Goal: Task Accomplishment & Management: Manage account settings

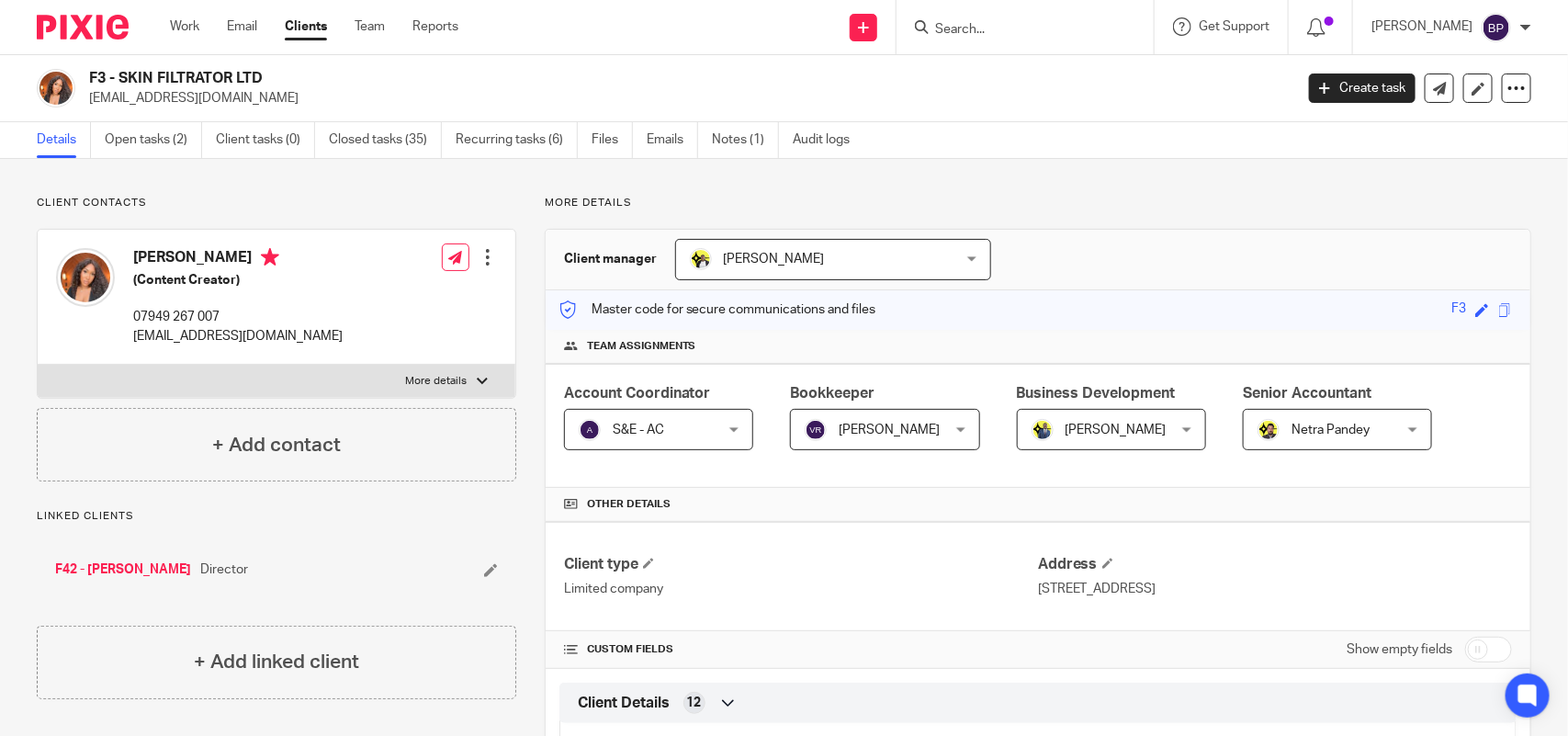
click at [957, 29] on input "Search" at bounding box center [1016, 30] width 165 height 16
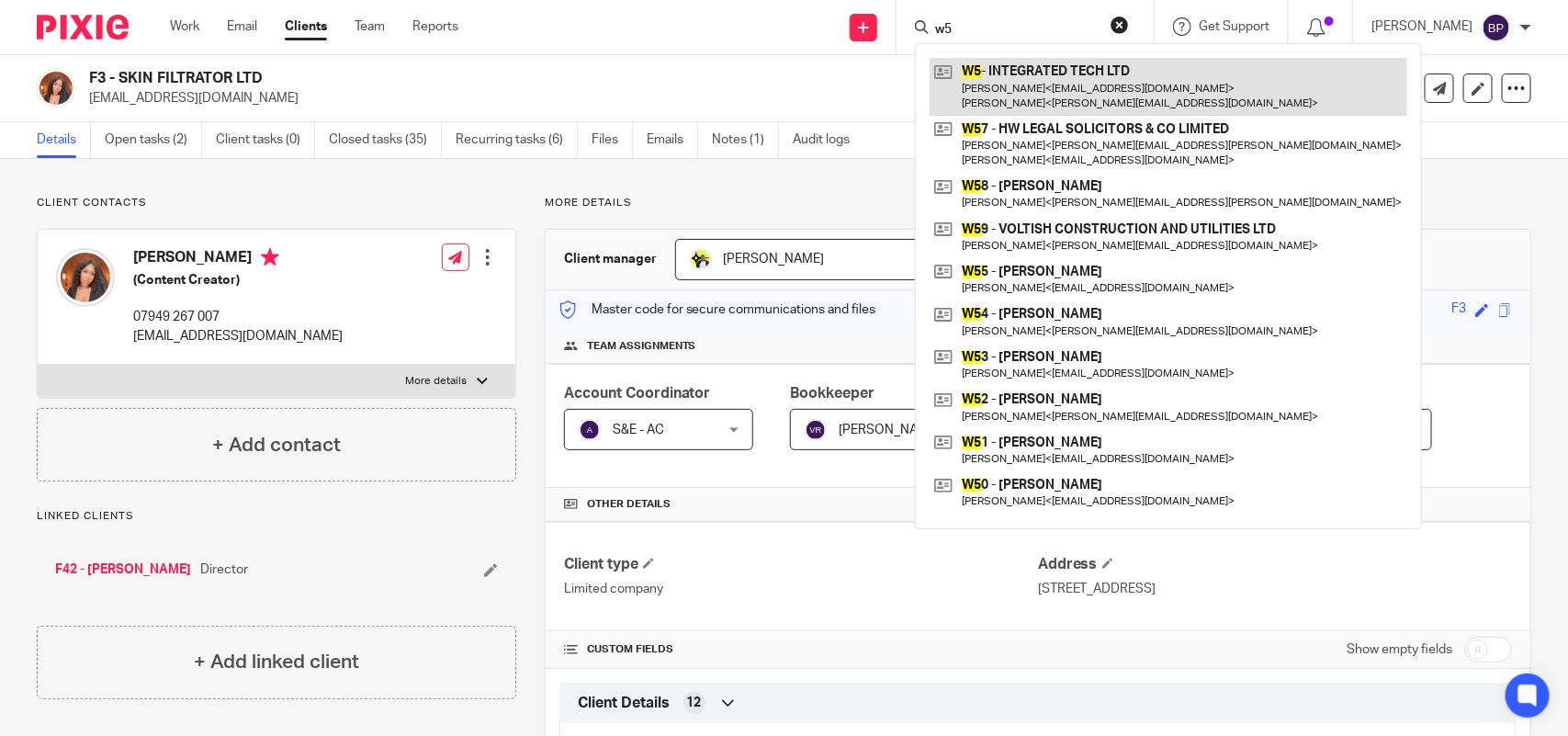
type input "w5"
click at [1041, 95] on link at bounding box center [1169, 87] width 478 height 57
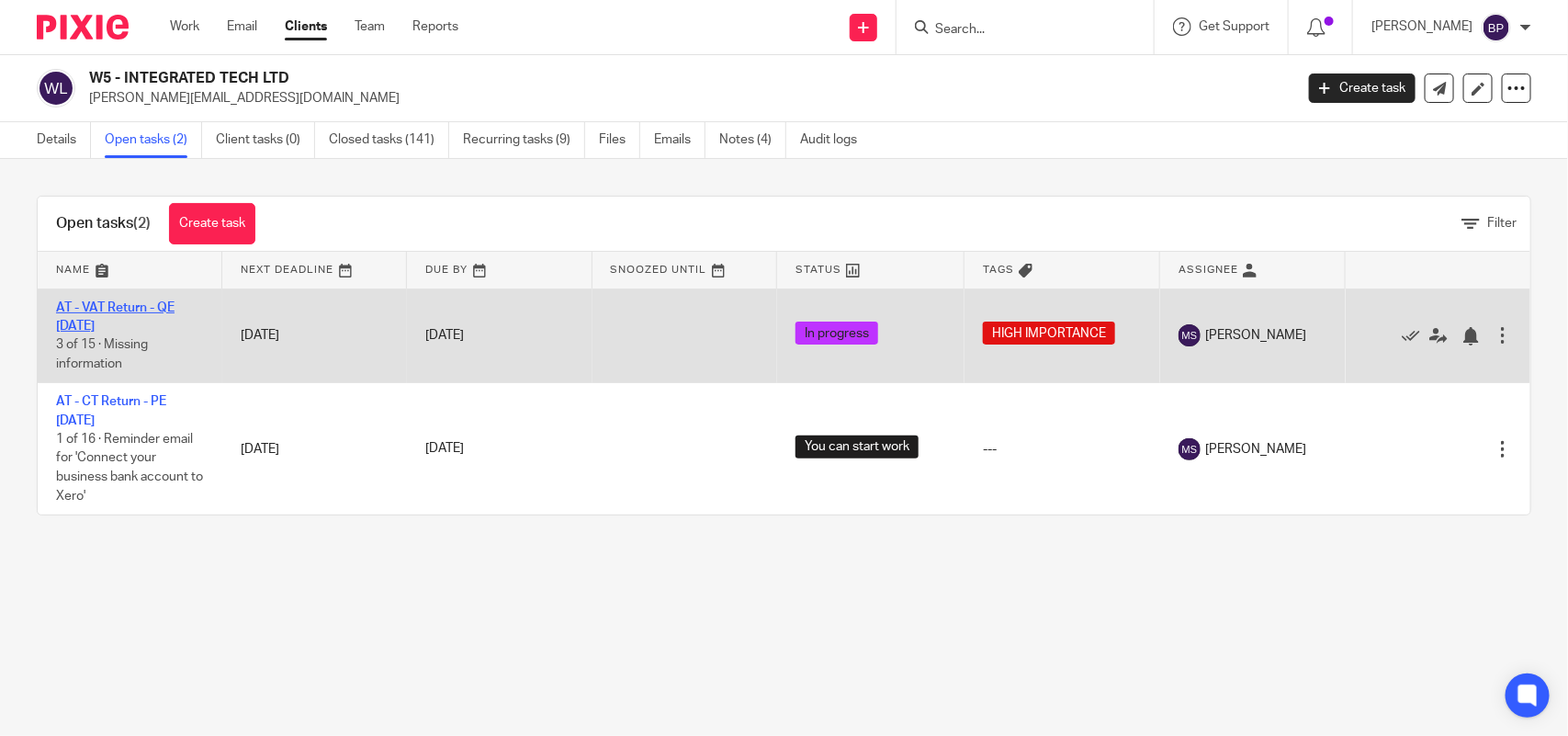
click at [153, 306] on link "AT - VAT Return - QE 30-09-2025" at bounding box center [116, 316] width 118 height 32
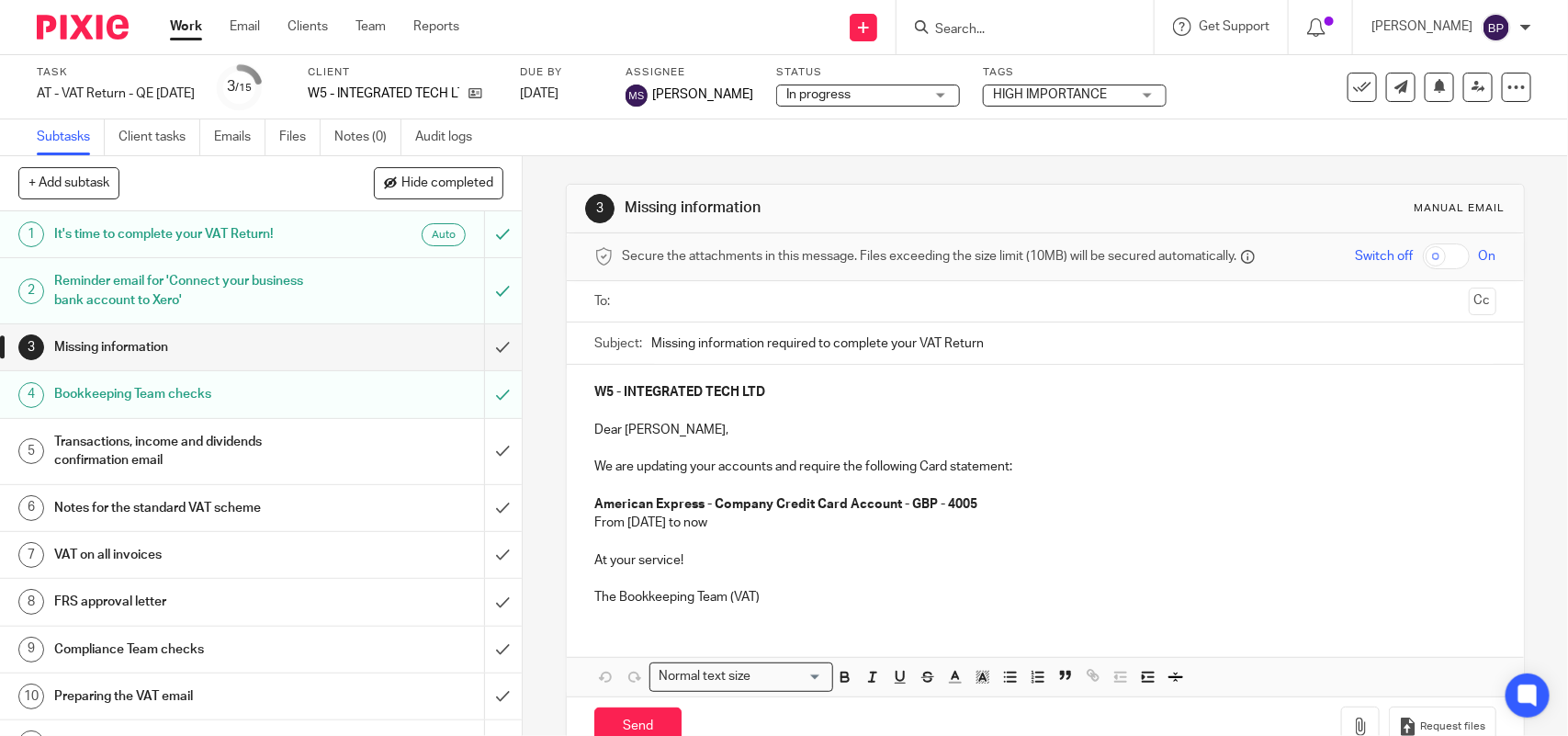
click at [1003, 463] on p "We are updating your accounts and require the following Card statement:" at bounding box center [1044, 466] width 901 height 18
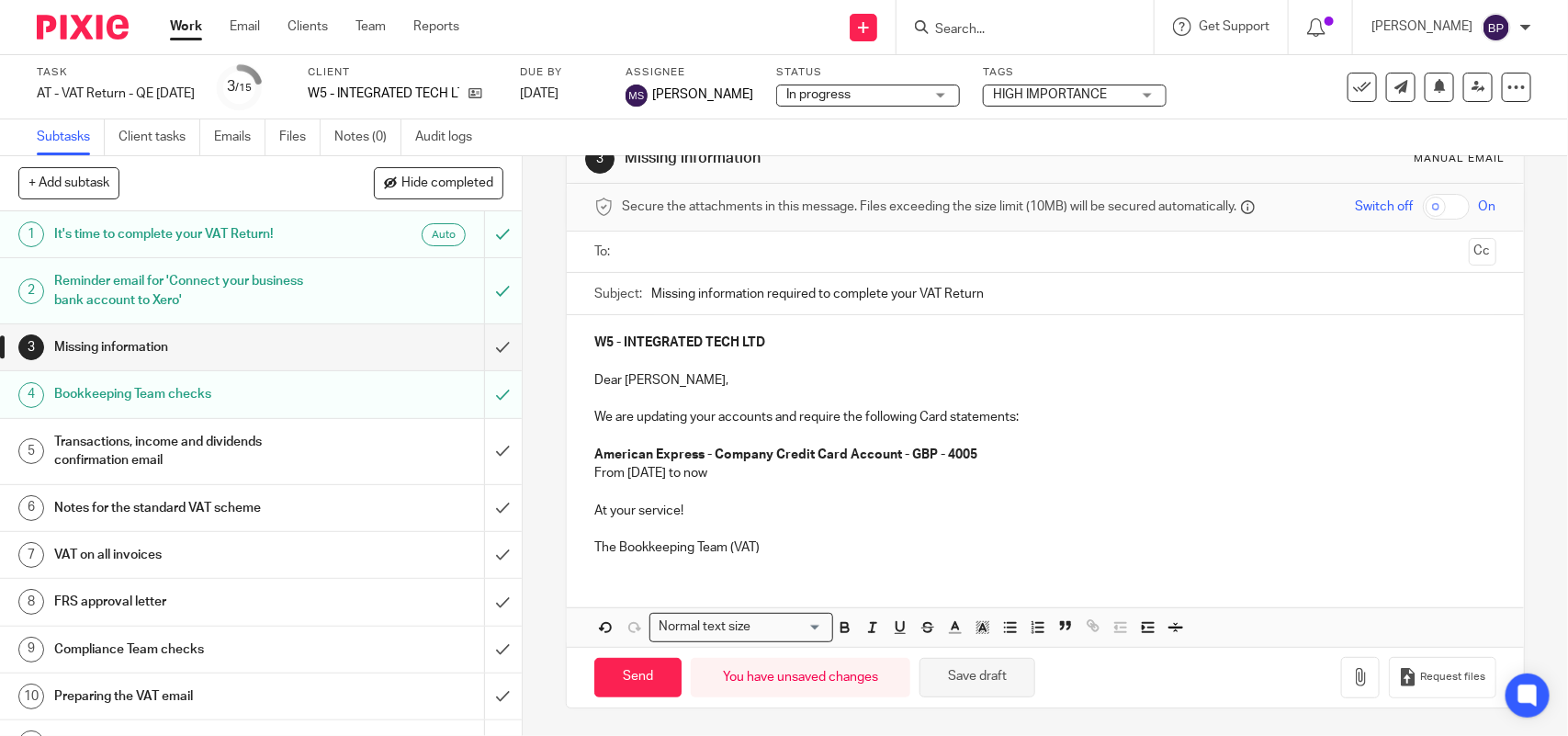
click at [1016, 673] on button "Save draft" at bounding box center [977, 678] width 116 height 39
click at [934, 455] on strong "American Express - Company Credit Card Account - GBP - 4005" at bounding box center [785, 454] width 383 height 12
click at [1007, 691] on button "Save draft" at bounding box center [977, 678] width 116 height 39
click at [995, 682] on button "Save draft" at bounding box center [977, 678] width 116 height 39
click at [995, 18] on form at bounding box center [1031, 27] width 196 height 23
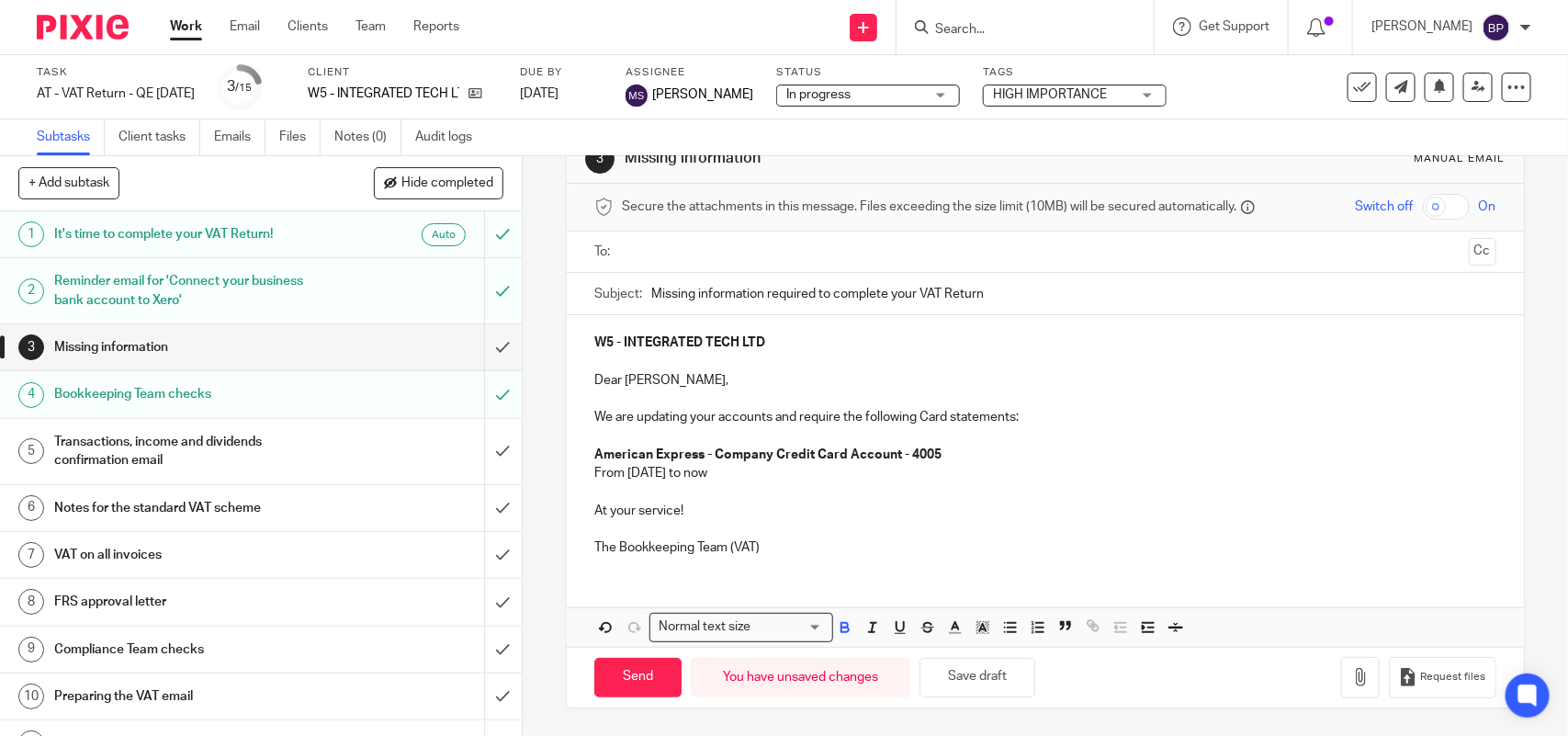
click at [1007, 22] on input "Search" at bounding box center [1016, 30] width 165 height 16
paste input "OHHFIVE LIMITED"
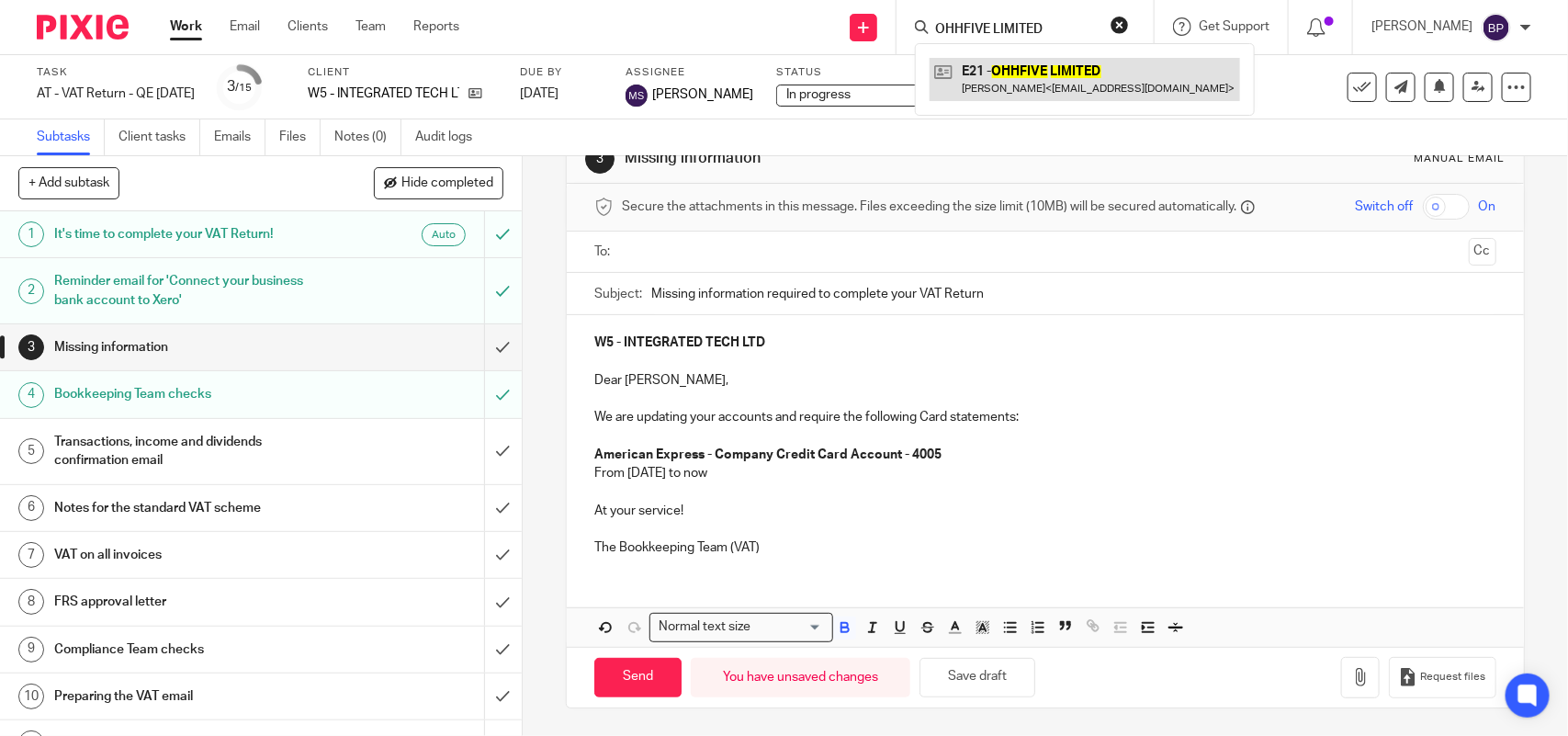
type input "OHHFIVE LIMITED"
click at [1018, 65] on link at bounding box center [1085, 79] width 311 height 42
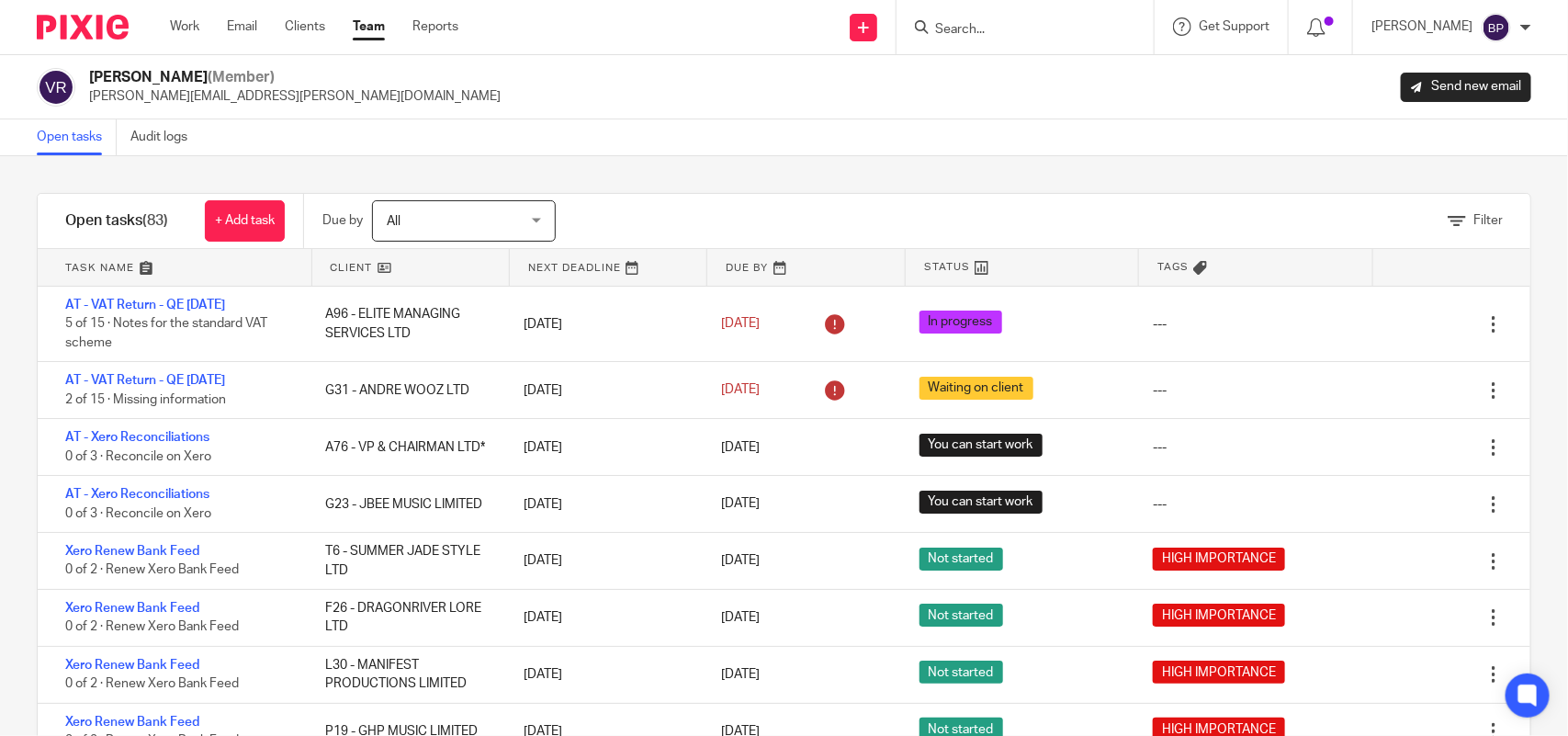
click at [627, 178] on div "Filter tasks Only show tasks matching all of these conditions 1 Client name Is …" at bounding box center [784, 445] width 1568 height 580
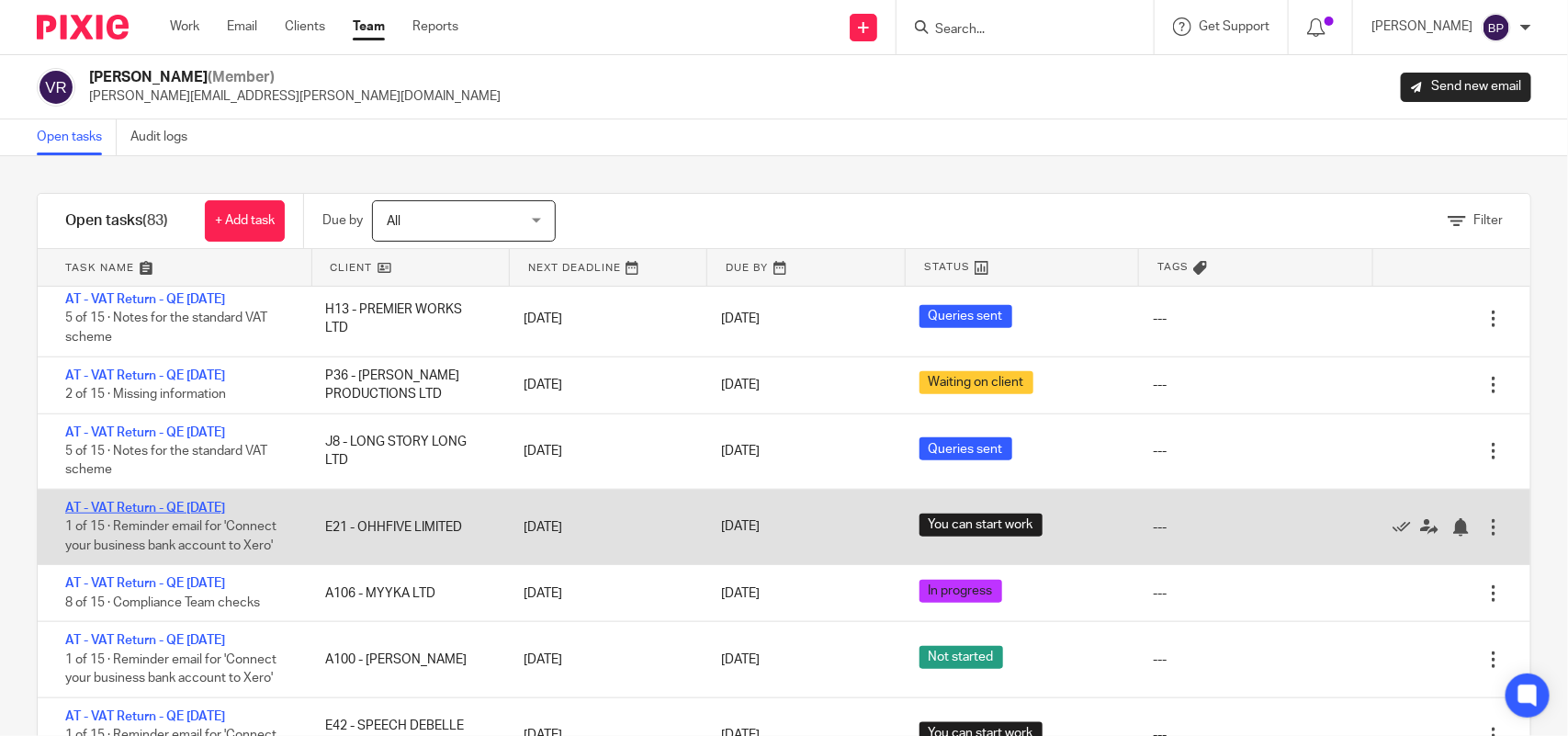
click at [226, 512] on link "AT - VAT Return - QE 30-09-2025" at bounding box center [144, 508] width 160 height 12
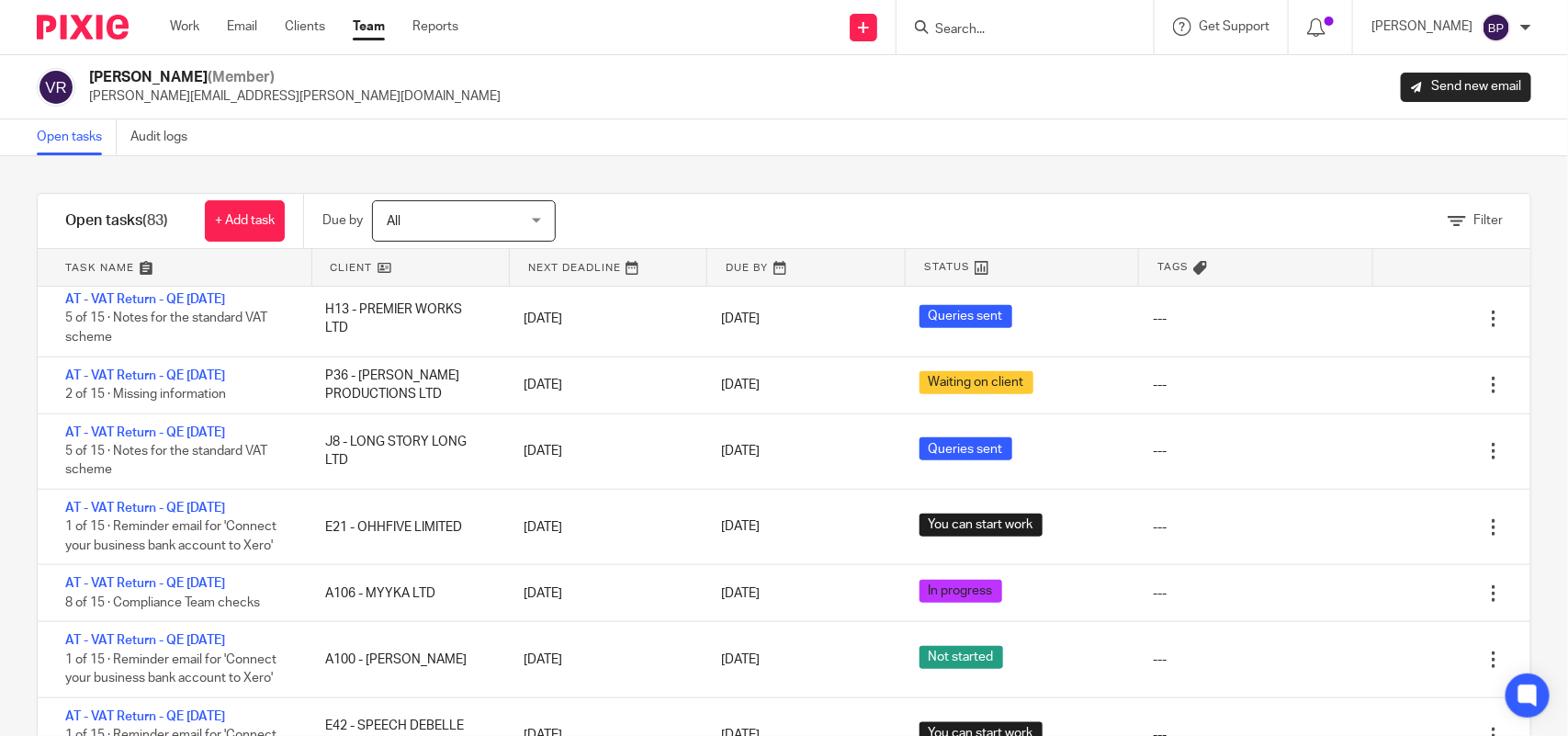
click at [60, 131] on link "Open tasks" at bounding box center [76, 138] width 80 height 36
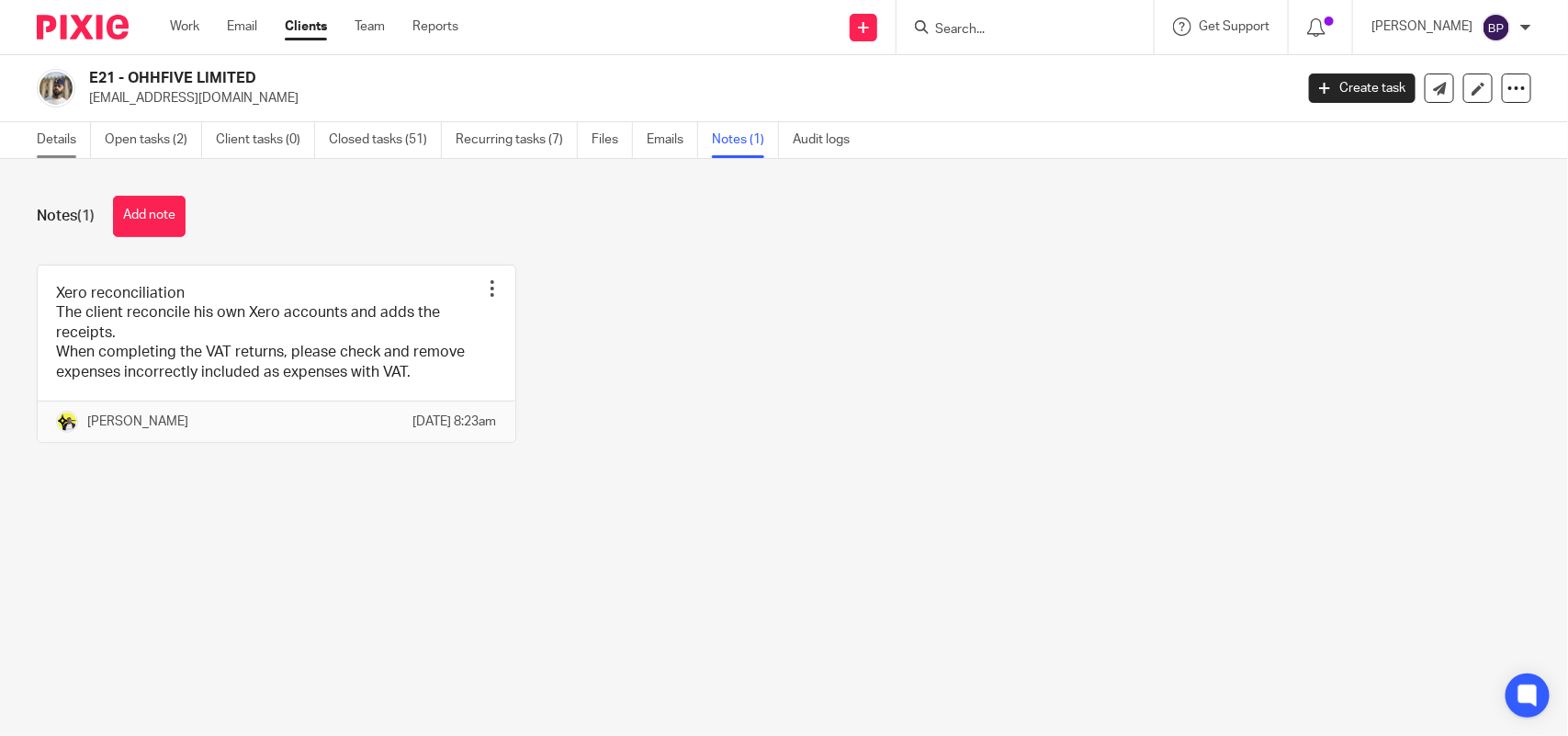
click at [43, 131] on link "Details" at bounding box center [63, 141] width 54 height 36
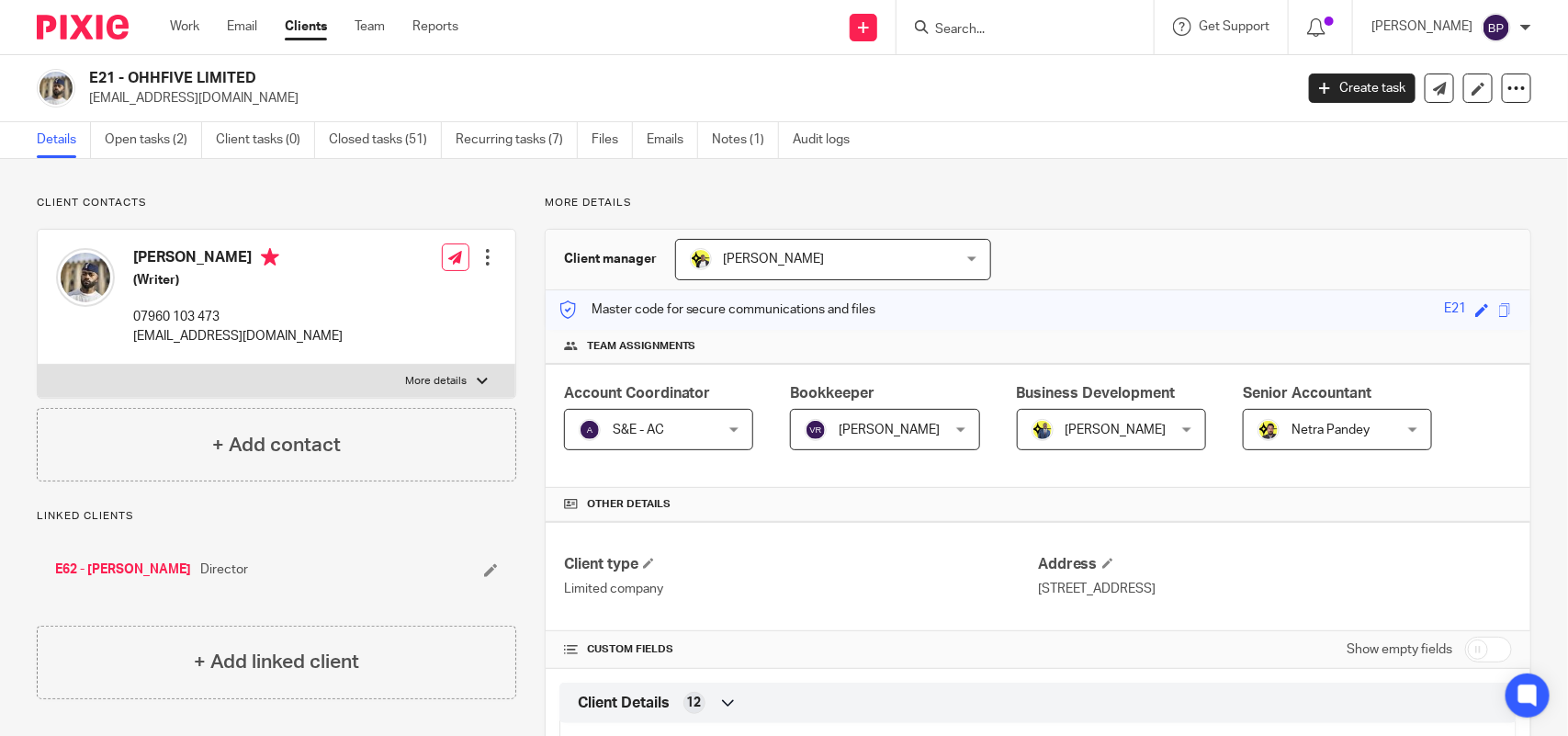
click at [1013, 25] on input "Search" at bounding box center [1016, 30] width 165 height 16
paste input "KINGDOM LOCUMS LIMITED"
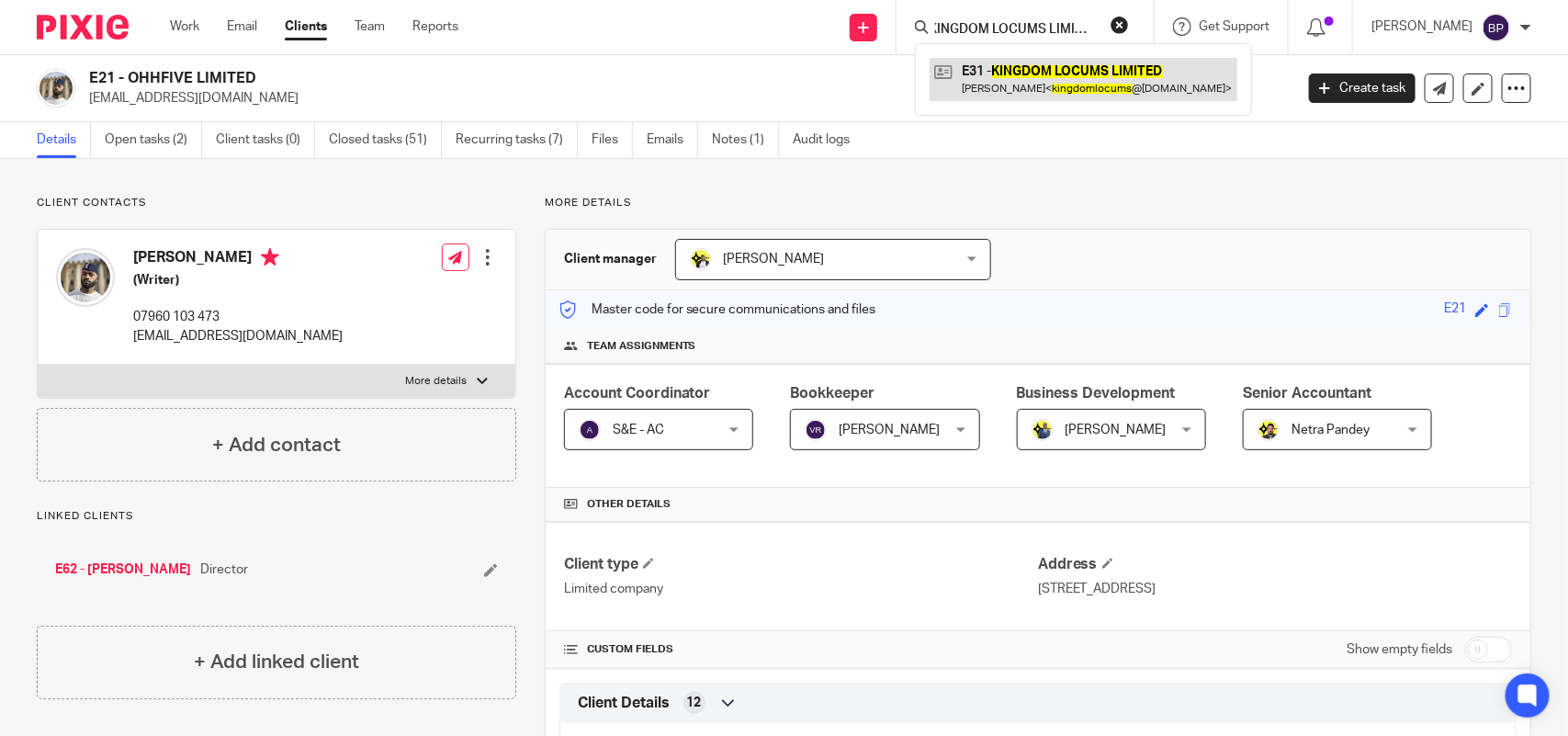
type input "KINGDOM LOCUMS LIMITED"
click at [1017, 75] on link at bounding box center [1084, 79] width 308 height 42
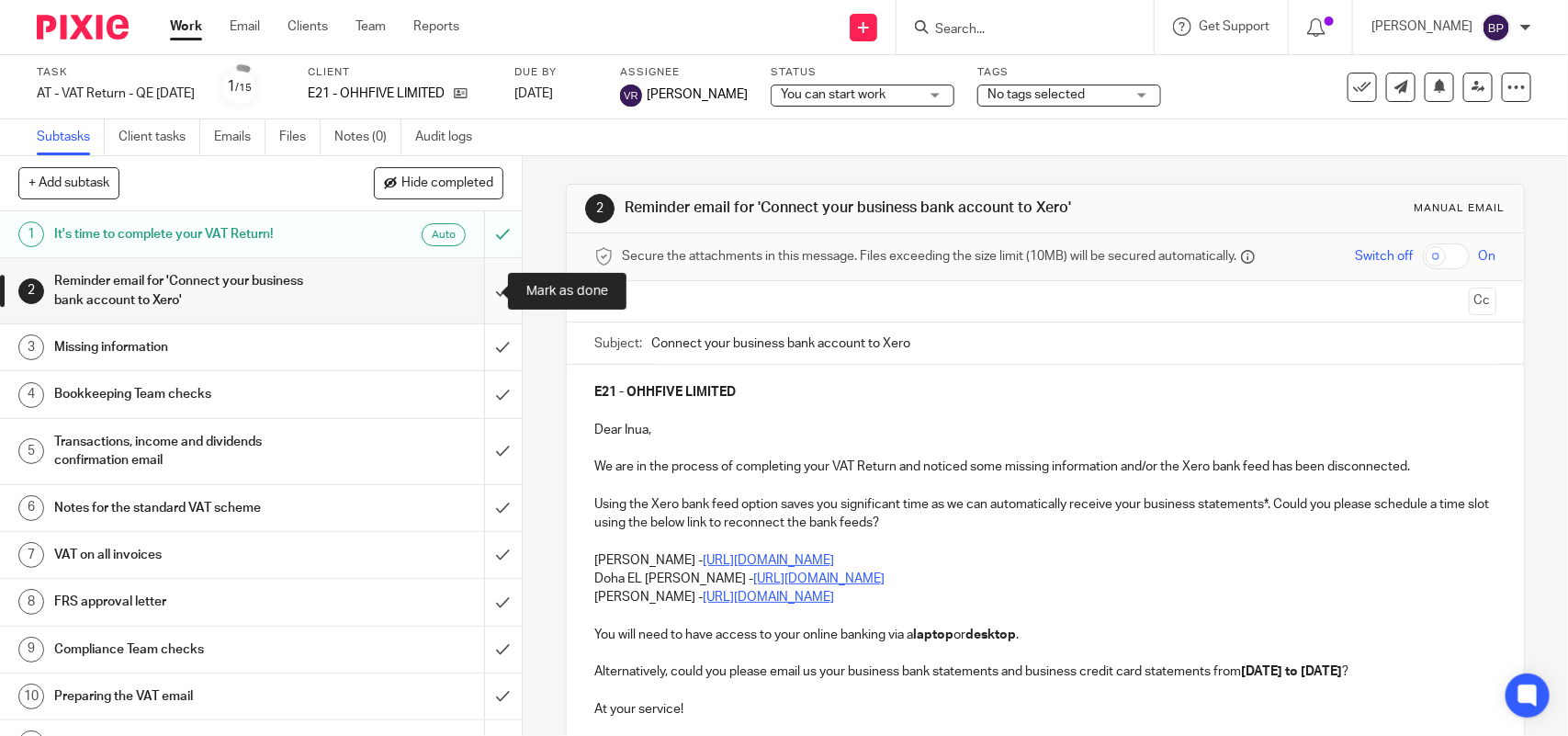
click at [475, 290] on input "submit" at bounding box center [261, 291] width 522 height 65
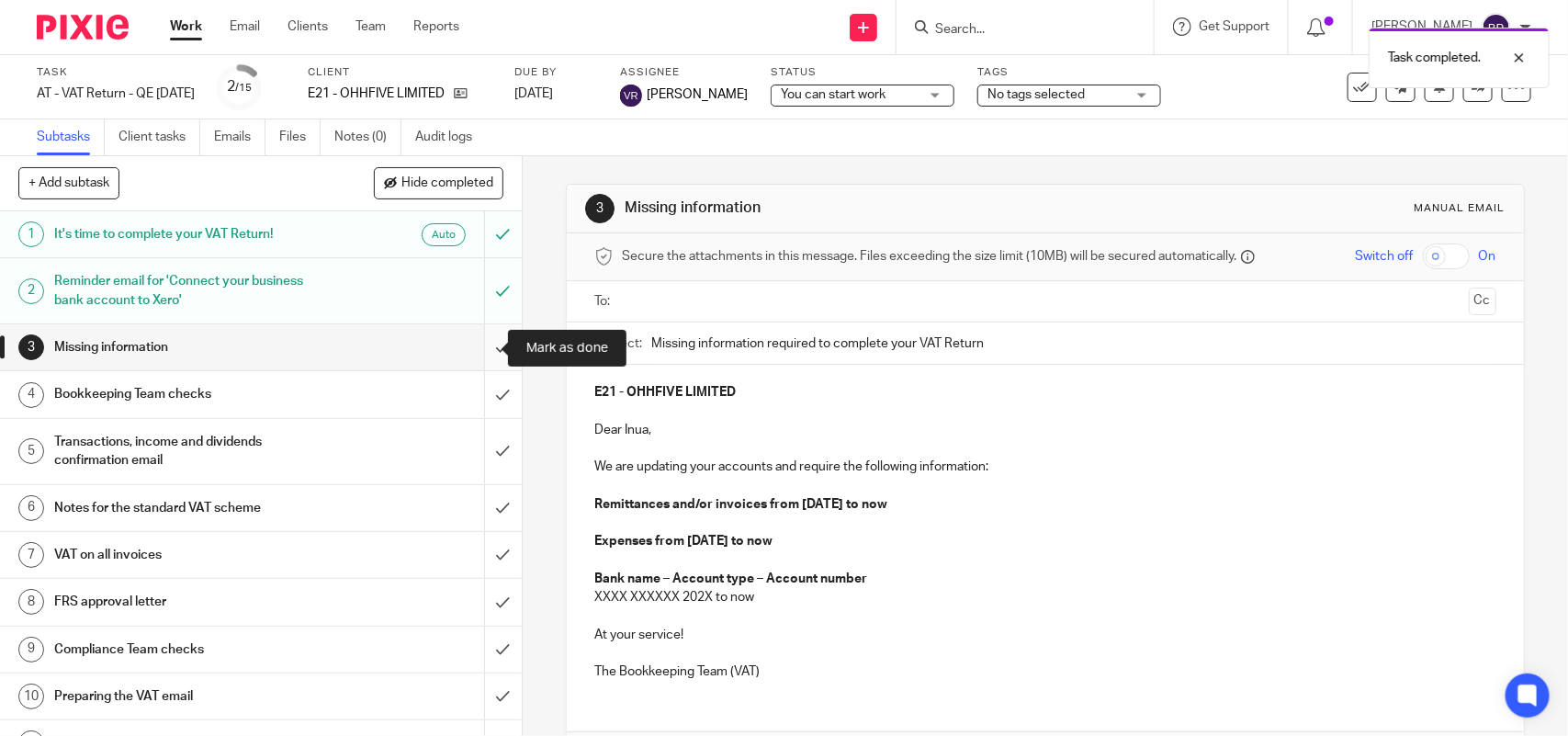
click at [468, 347] on input "submit" at bounding box center [261, 347] width 522 height 46
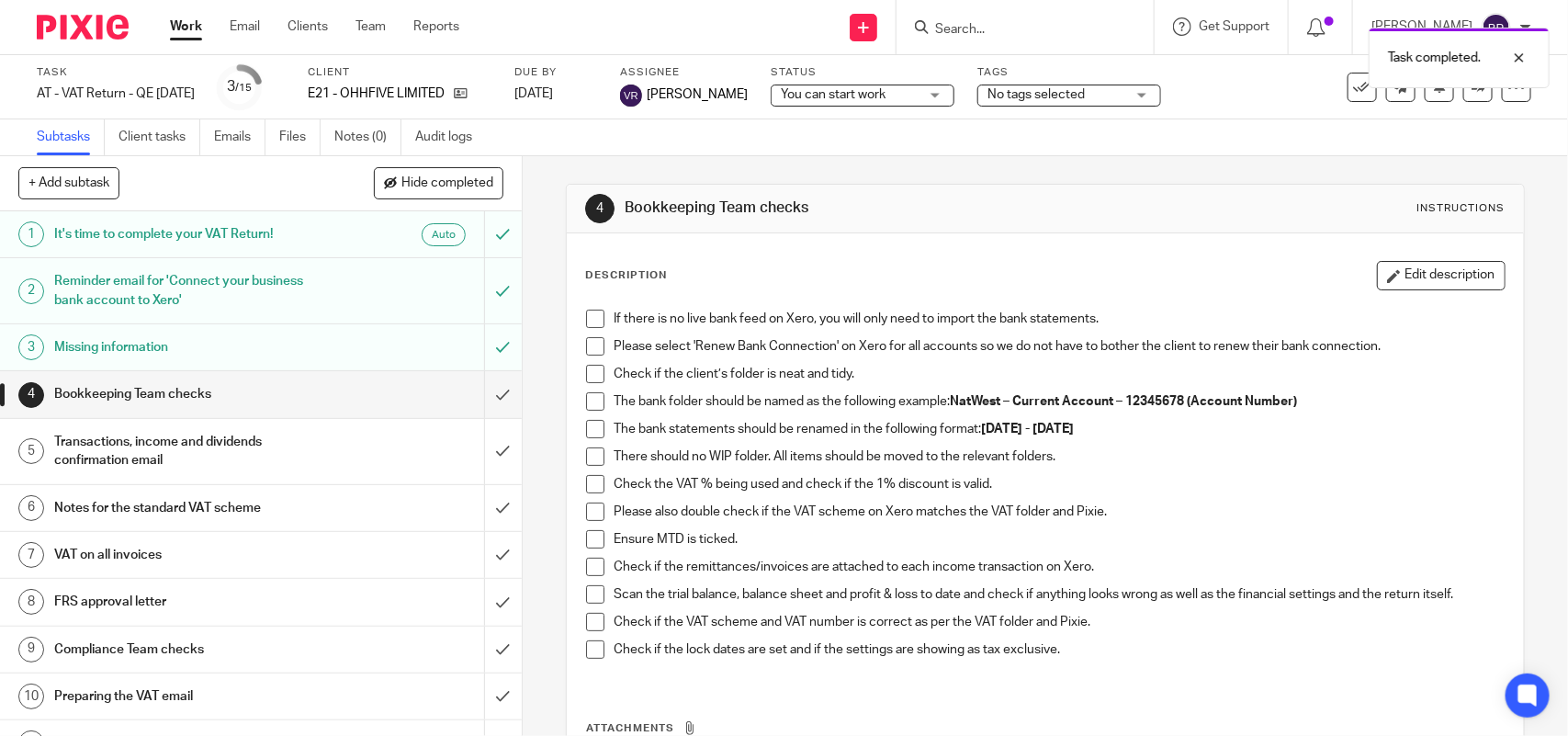
click at [589, 318] on span at bounding box center [595, 318] width 18 height 18
click at [595, 350] on span at bounding box center [595, 346] width 18 height 18
click at [592, 373] on span at bounding box center [595, 374] width 18 height 18
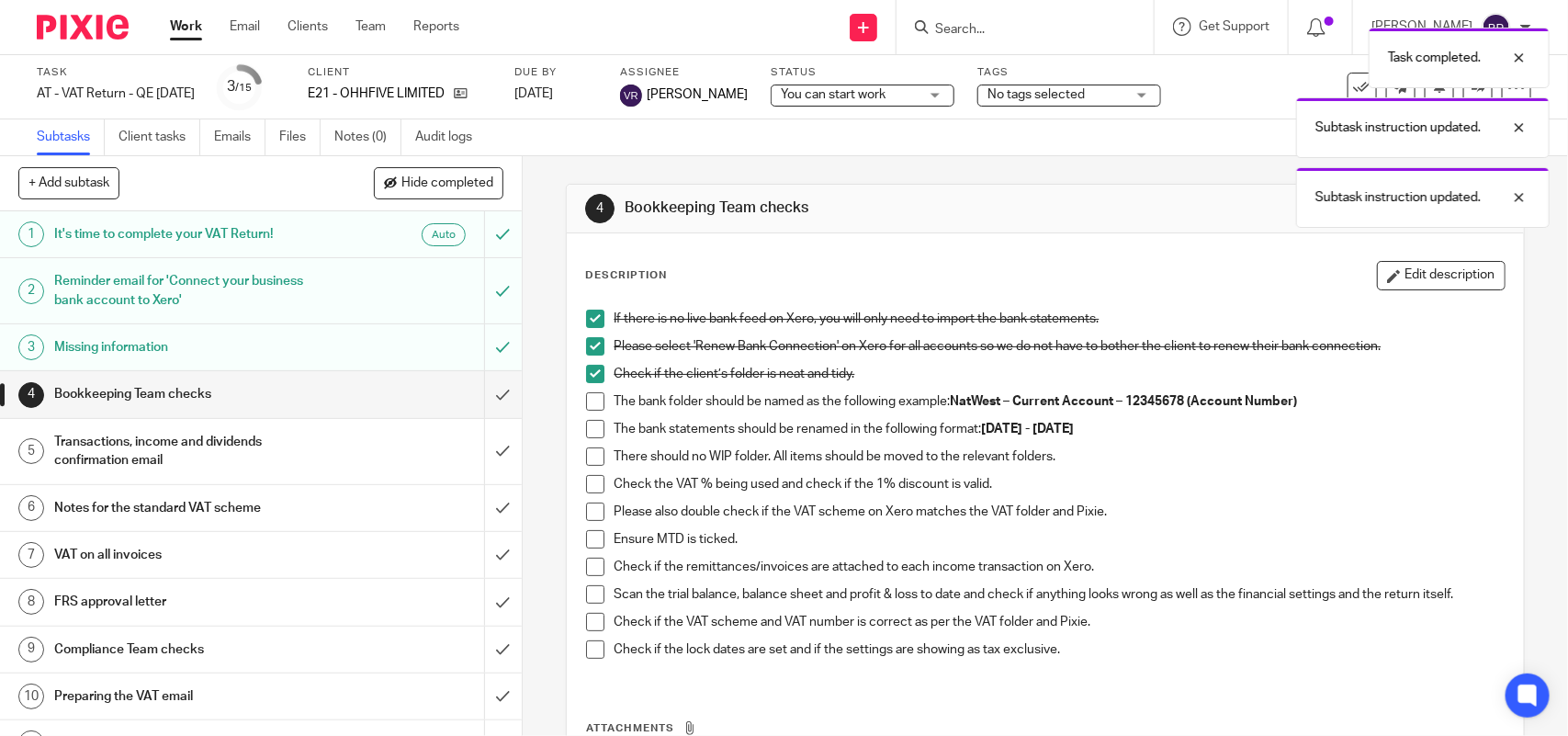
click at [587, 410] on span at bounding box center [595, 401] width 18 height 18
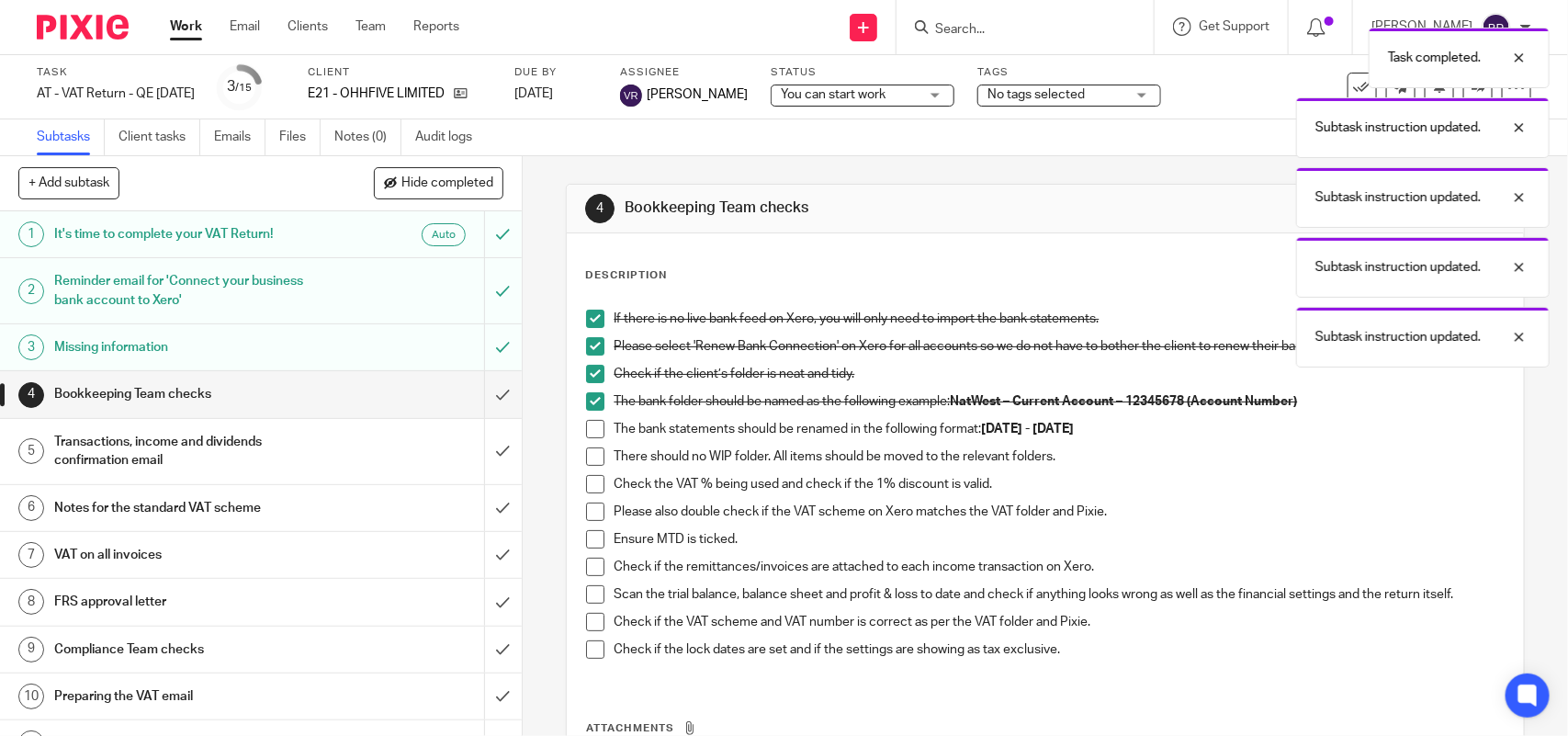
click at [587, 429] on span at bounding box center [595, 428] width 18 height 18
click at [588, 458] on span at bounding box center [595, 456] width 18 height 18
click at [593, 486] on span at bounding box center [595, 484] width 18 height 18
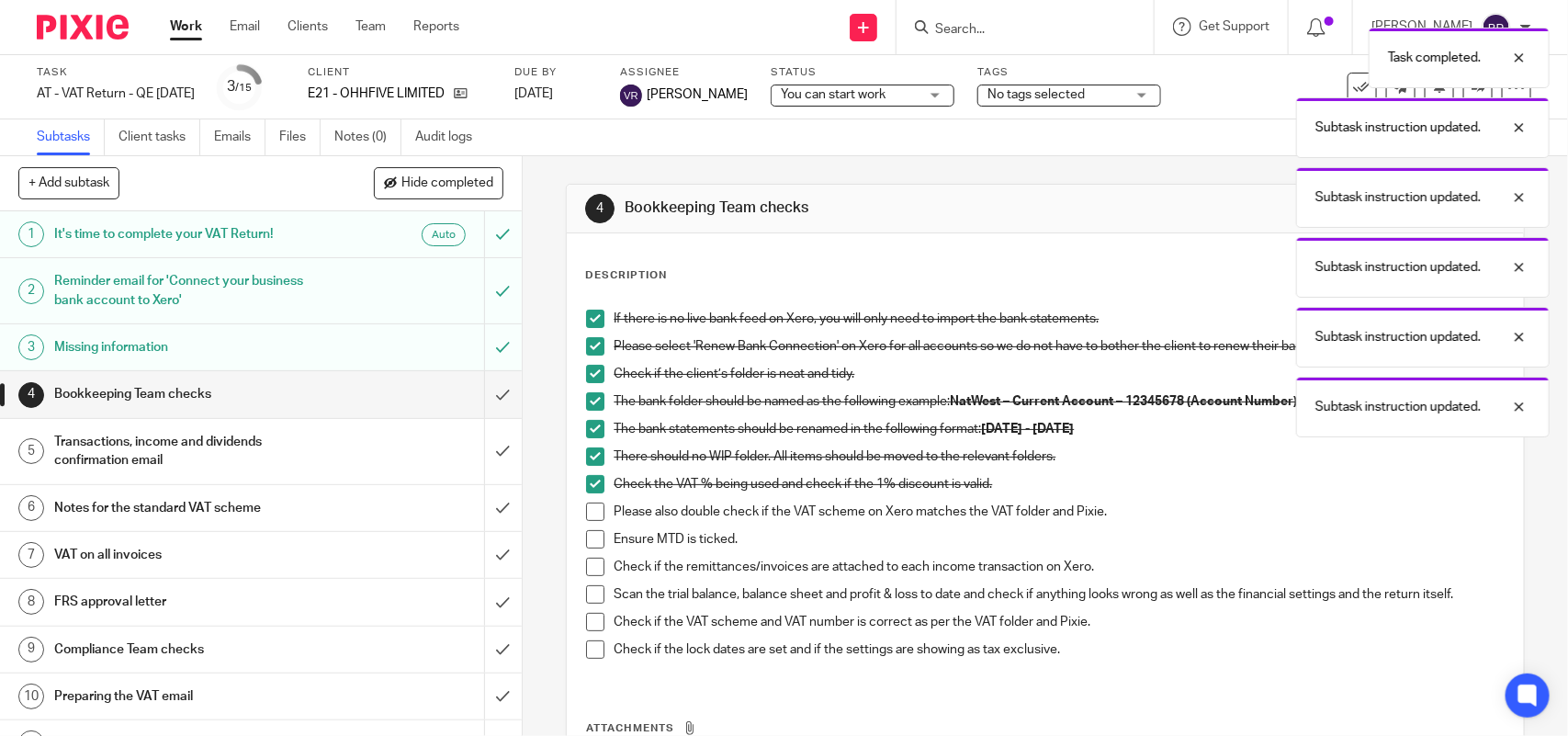
click at [587, 504] on span at bounding box center [595, 511] width 18 height 18
click at [589, 547] on span at bounding box center [595, 539] width 18 height 18
click at [595, 575] on span at bounding box center [595, 567] width 18 height 18
click at [598, 594] on span at bounding box center [595, 595] width 18 height 18
click at [598, 625] on span at bounding box center [595, 621] width 18 height 18
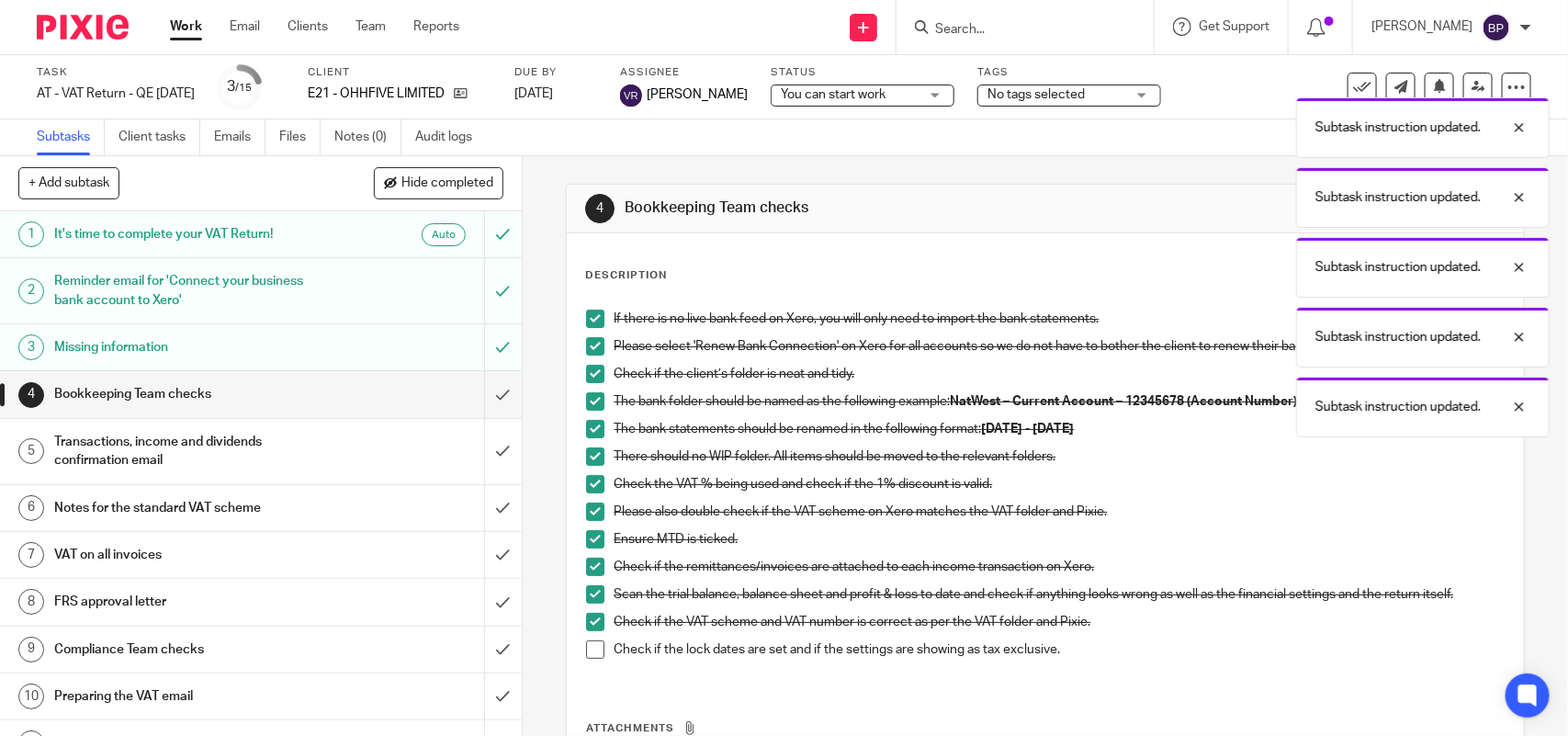
click at [597, 649] on span at bounding box center [595, 649] width 18 height 18
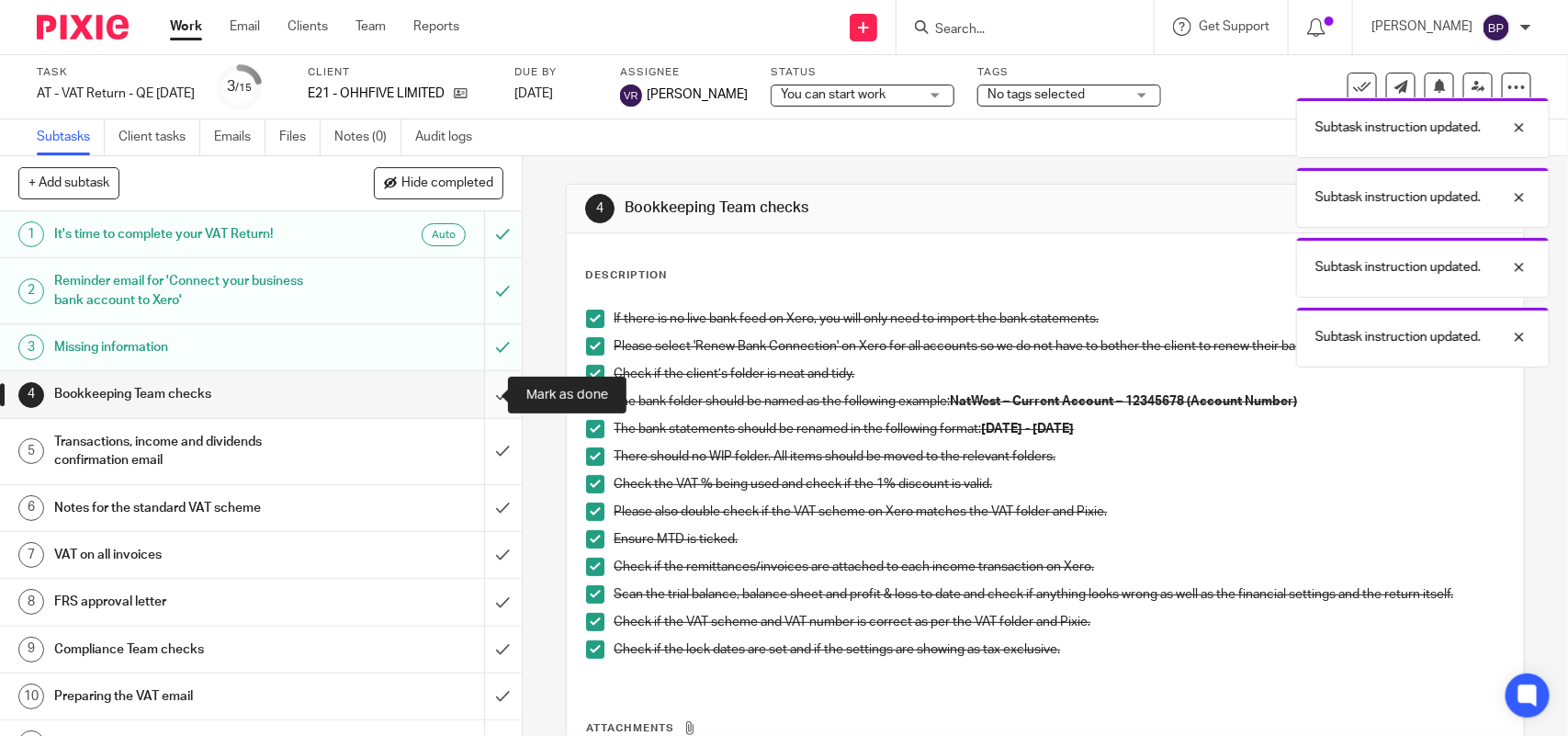
click at [481, 388] on input "submit" at bounding box center [261, 394] width 522 height 46
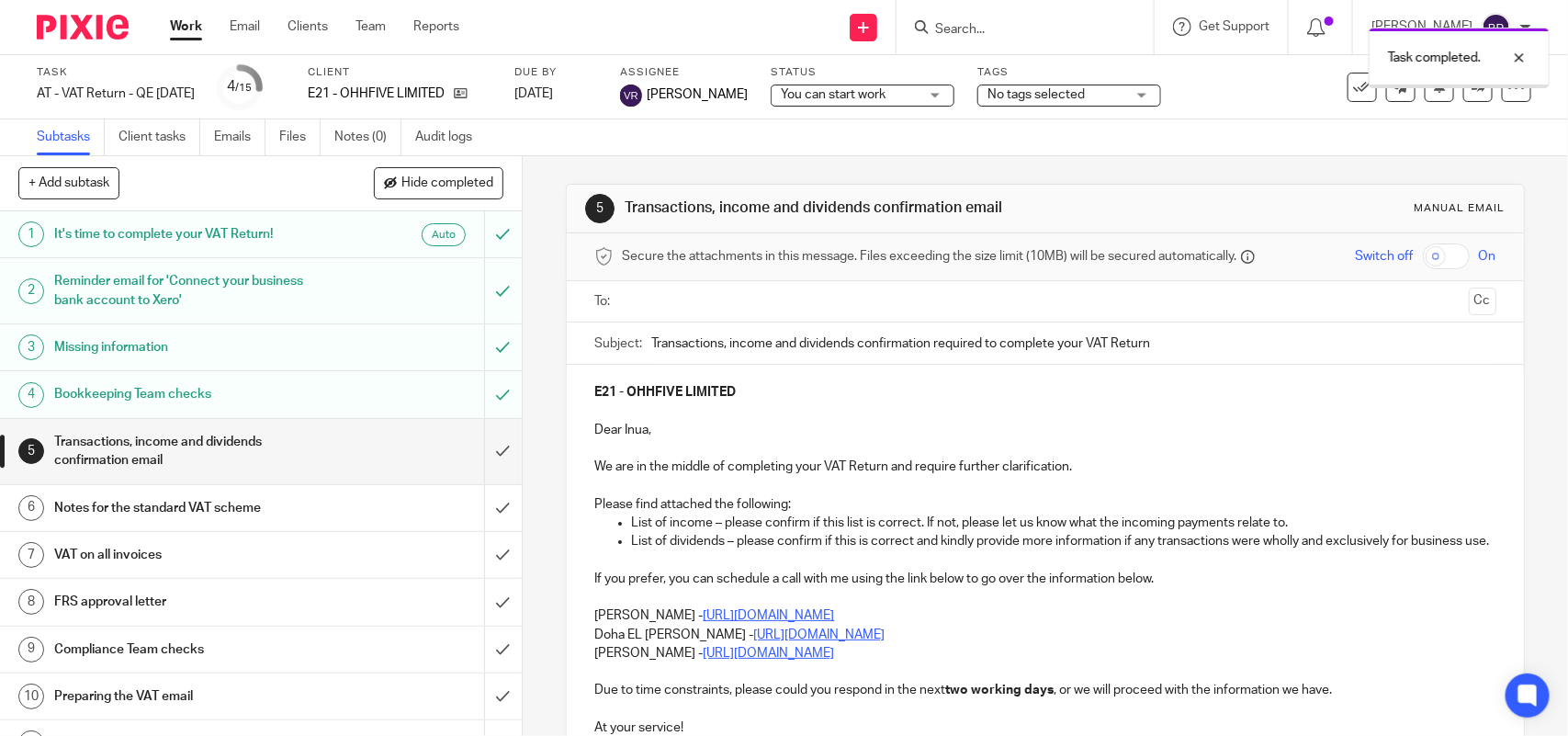
click at [875, 95] on span "You can start work" at bounding box center [833, 94] width 105 height 12
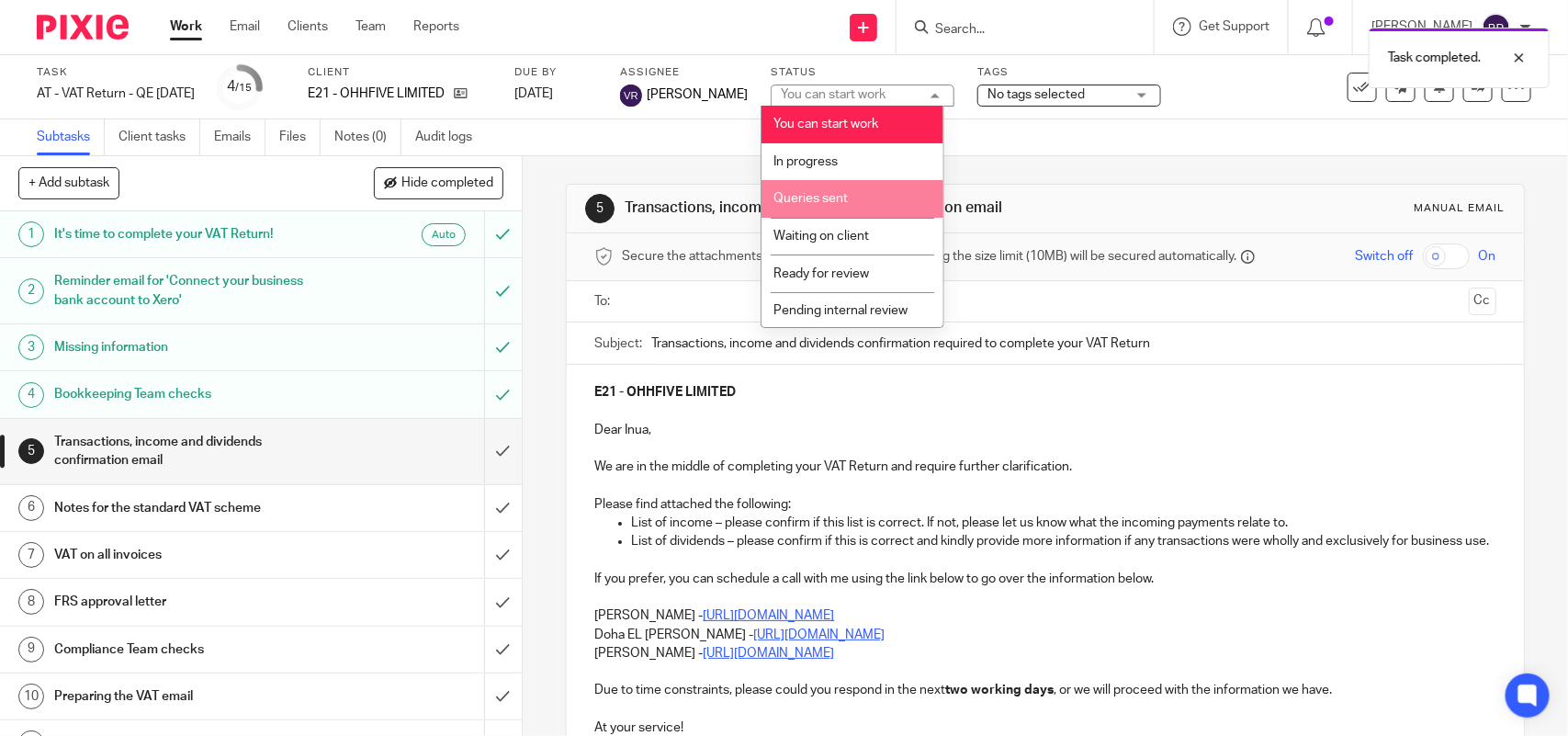
scroll to position [75, 0]
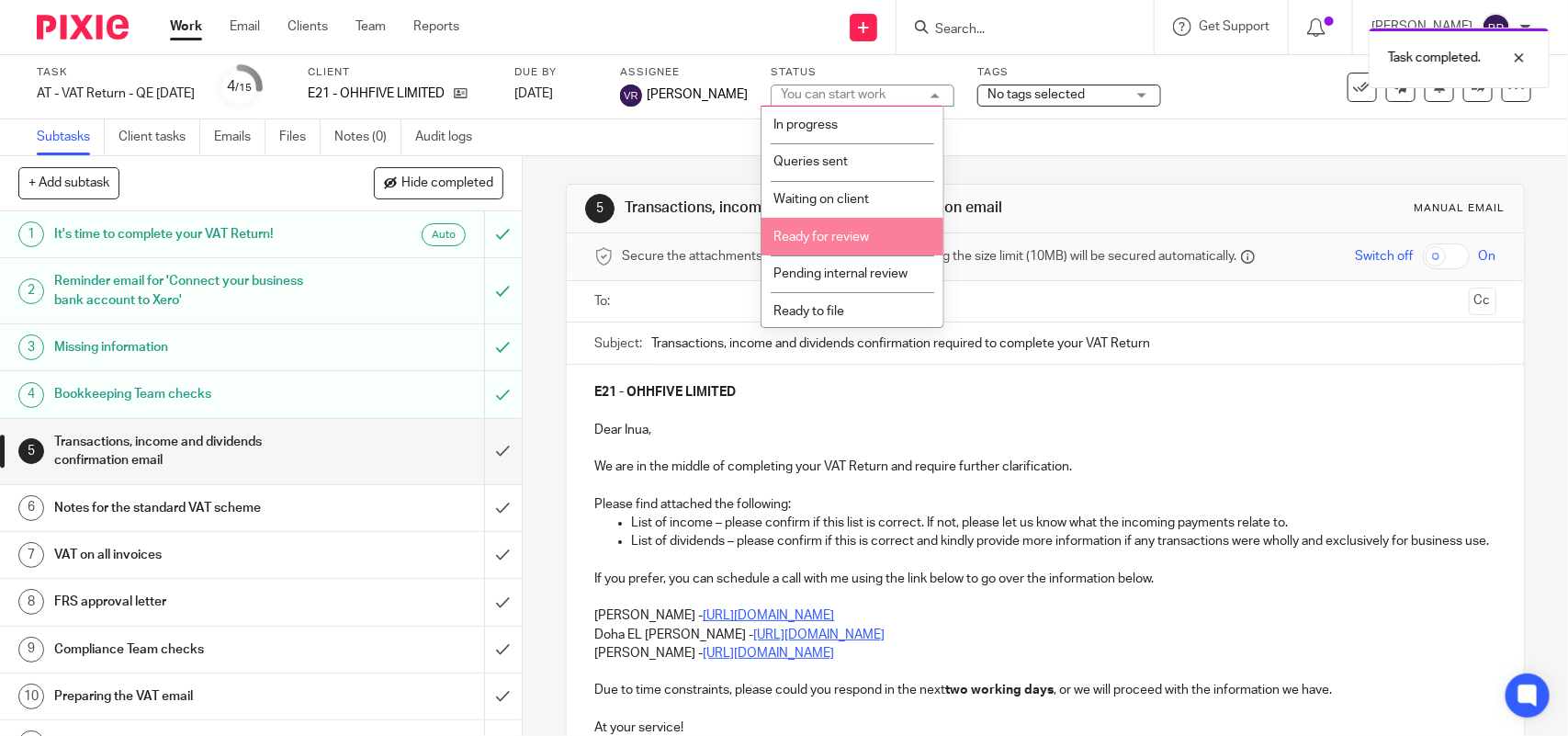
click at [855, 236] on span "Ready for review" at bounding box center [822, 236] width 96 height 12
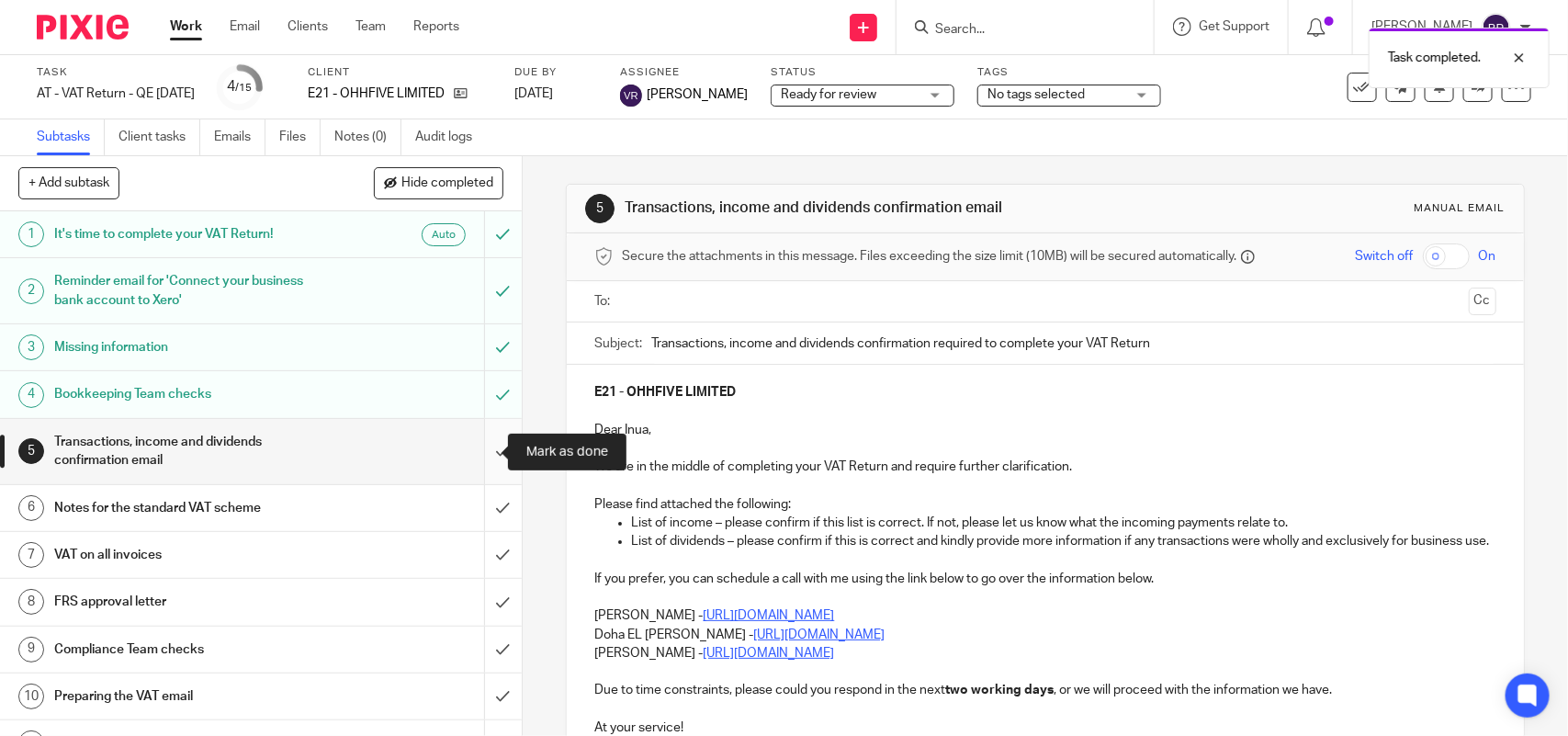
click at [471, 458] on input "submit" at bounding box center [261, 451] width 522 height 65
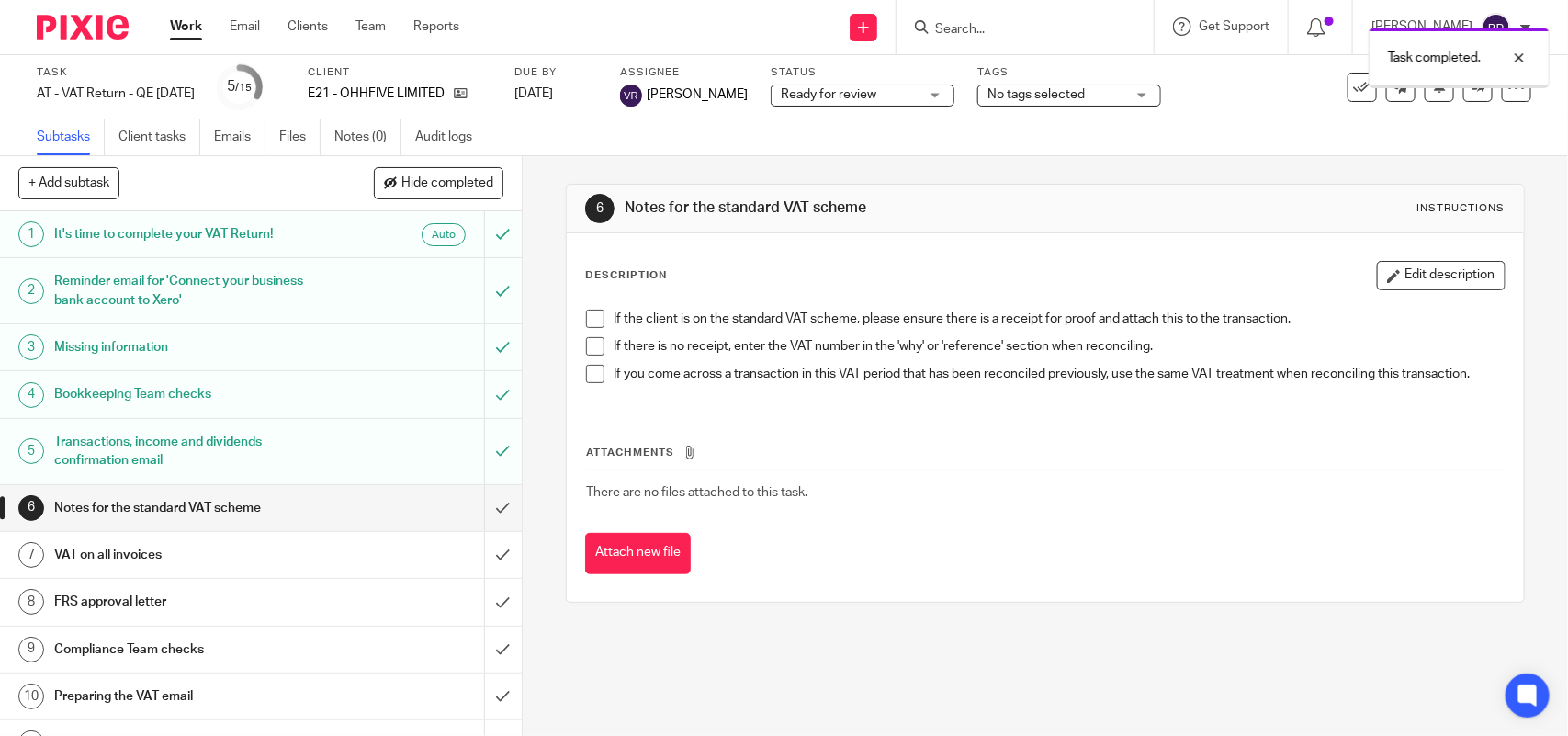
scroll to position [229, 0]
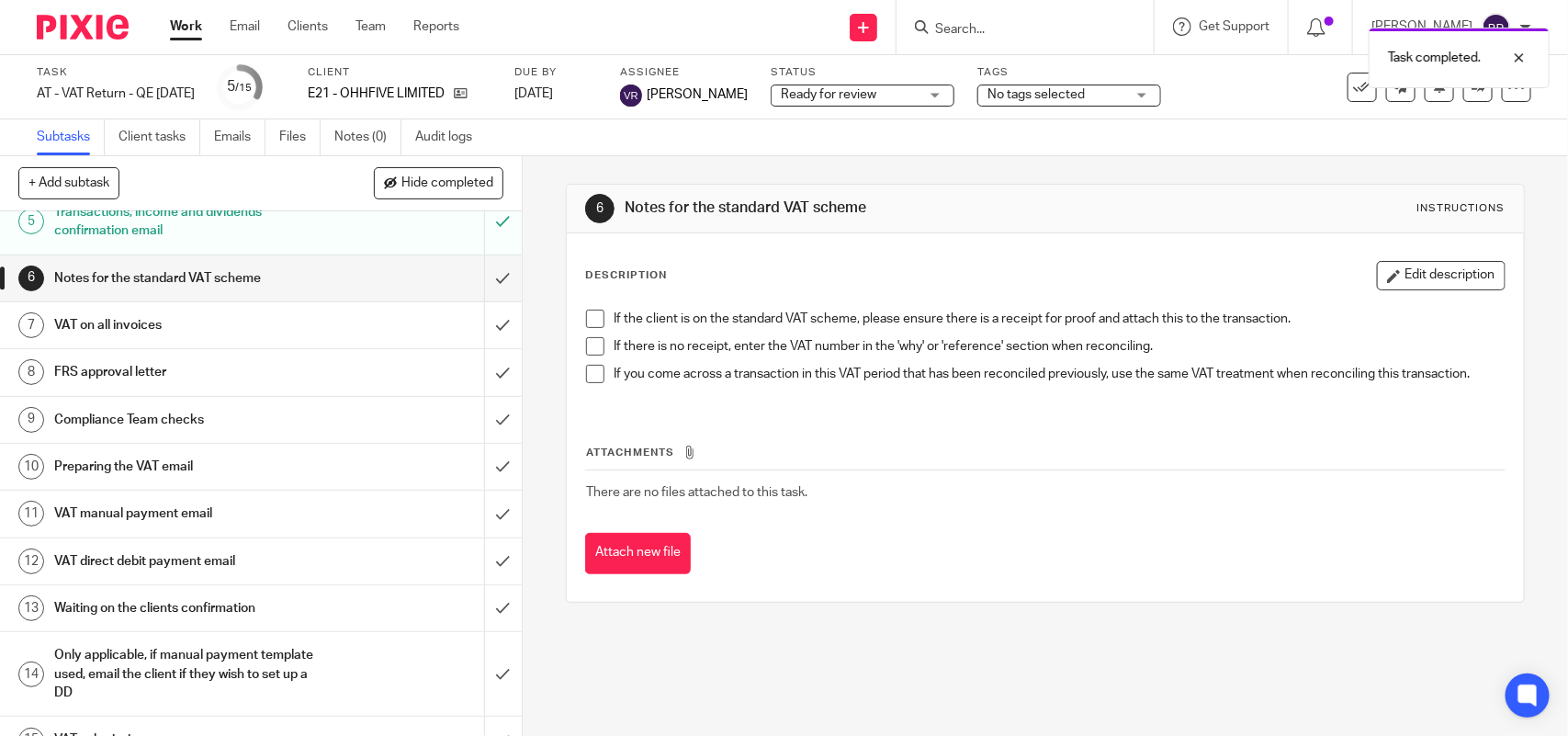
click at [588, 315] on span at bounding box center [595, 318] width 18 height 18
click at [600, 345] on li "If there is no receipt, enter the VAT number in the 'why' or 'reference' sectio…" at bounding box center [1045, 351] width 918 height 28
click at [592, 347] on span at bounding box center [595, 346] width 18 height 18
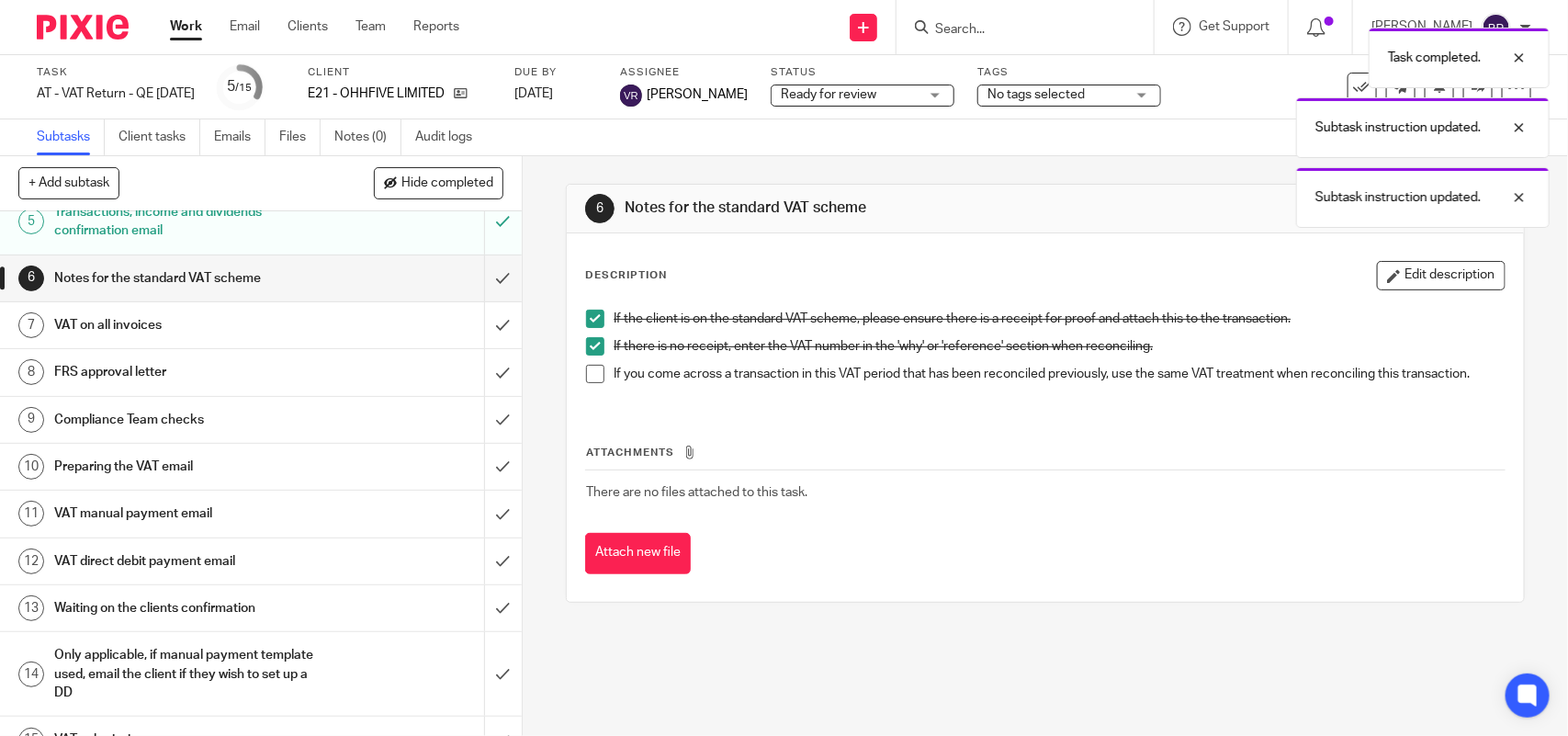
click at [593, 374] on span at bounding box center [595, 374] width 18 height 18
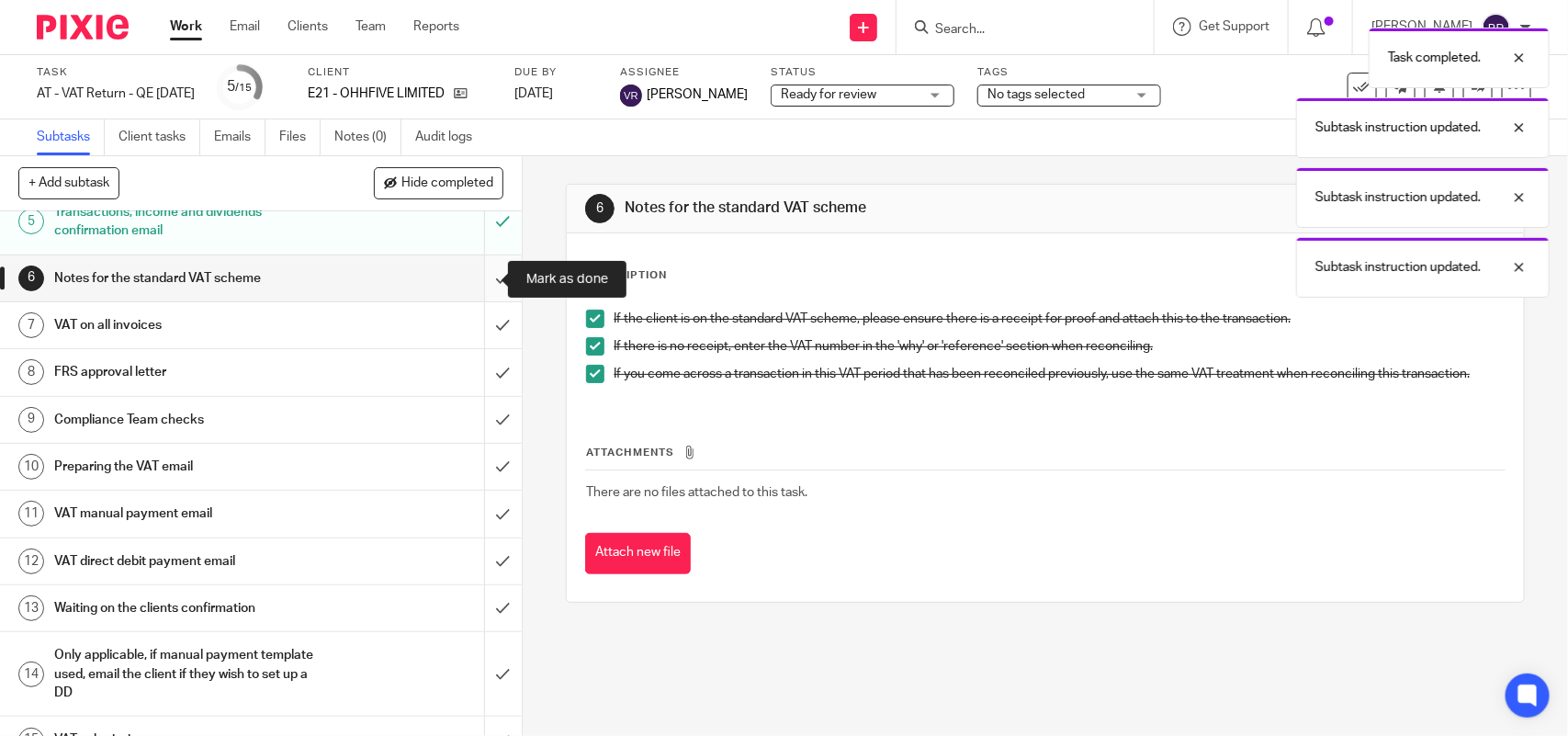
click at [470, 269] on input "submit" at bounding box center [261, 278] width 522 height 46
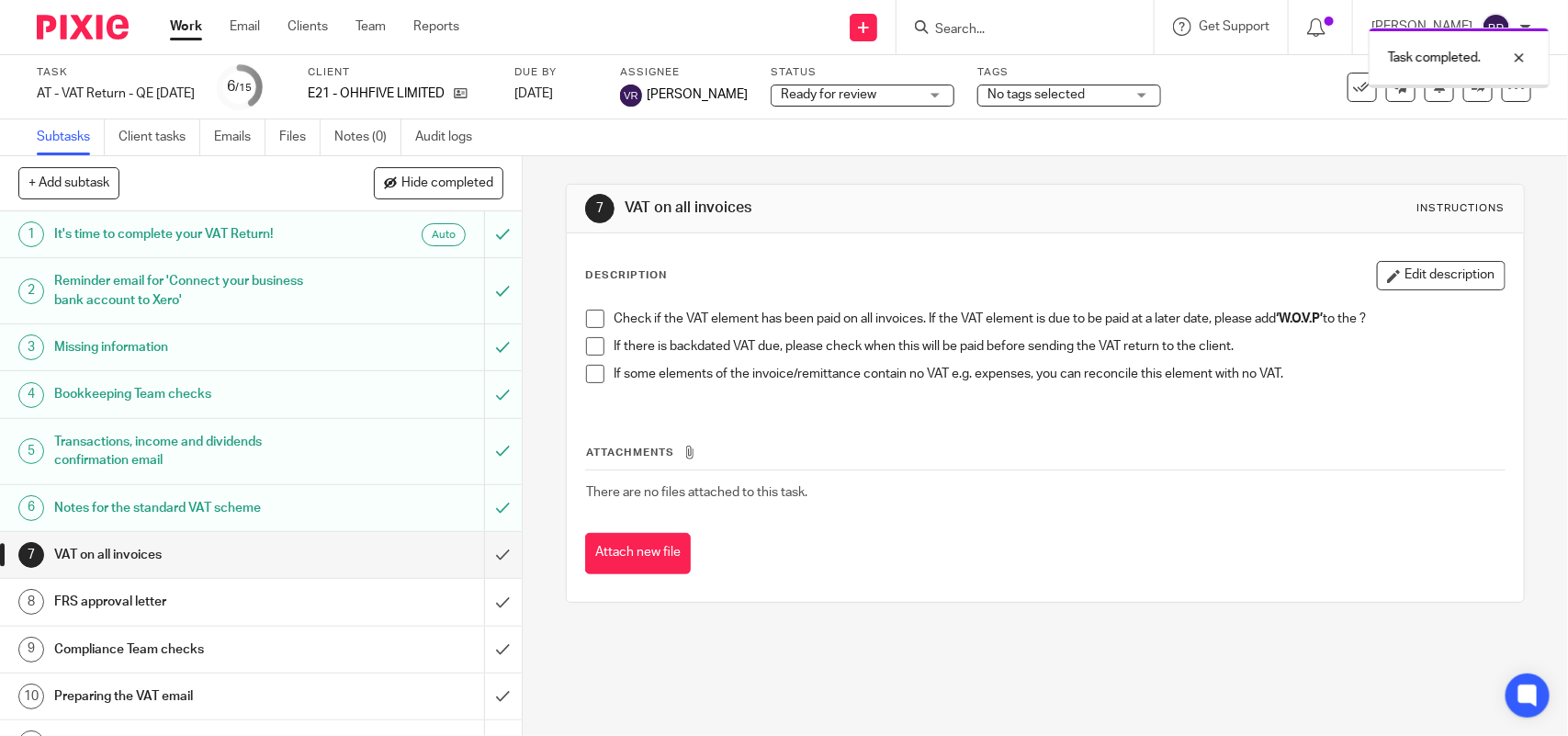
scroll to position [229, 0]
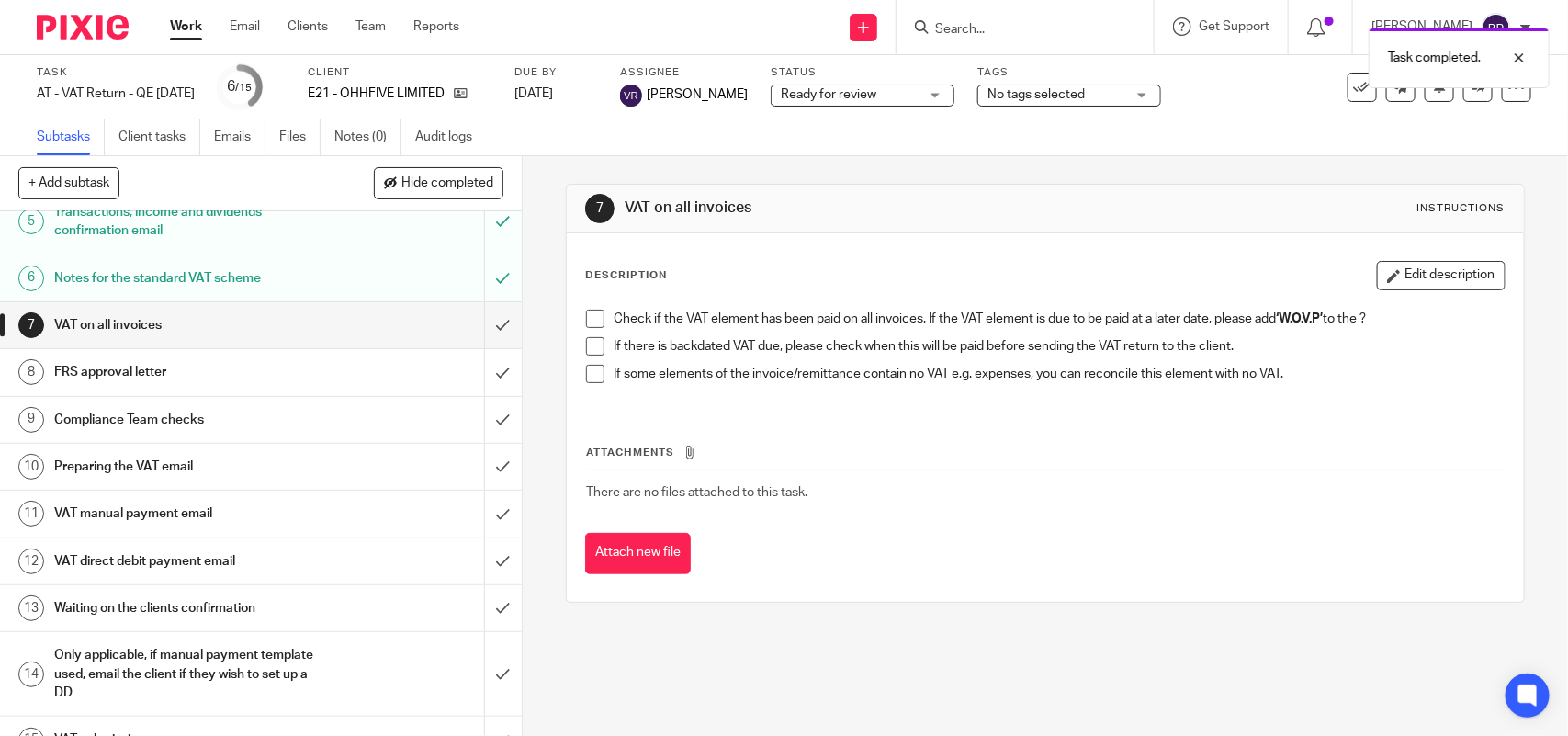
click at [592, 314] on span at bounding box center [595, 318] width 18 height 18
click at [579, 356] on div "Check if the VAT element has been paid on all invoices. If the VAT element is d…" at bounding box center [1045, 353] width 936 height 106
click at [589, 349] on span at bounding box center [595, 346] width 18 height 18
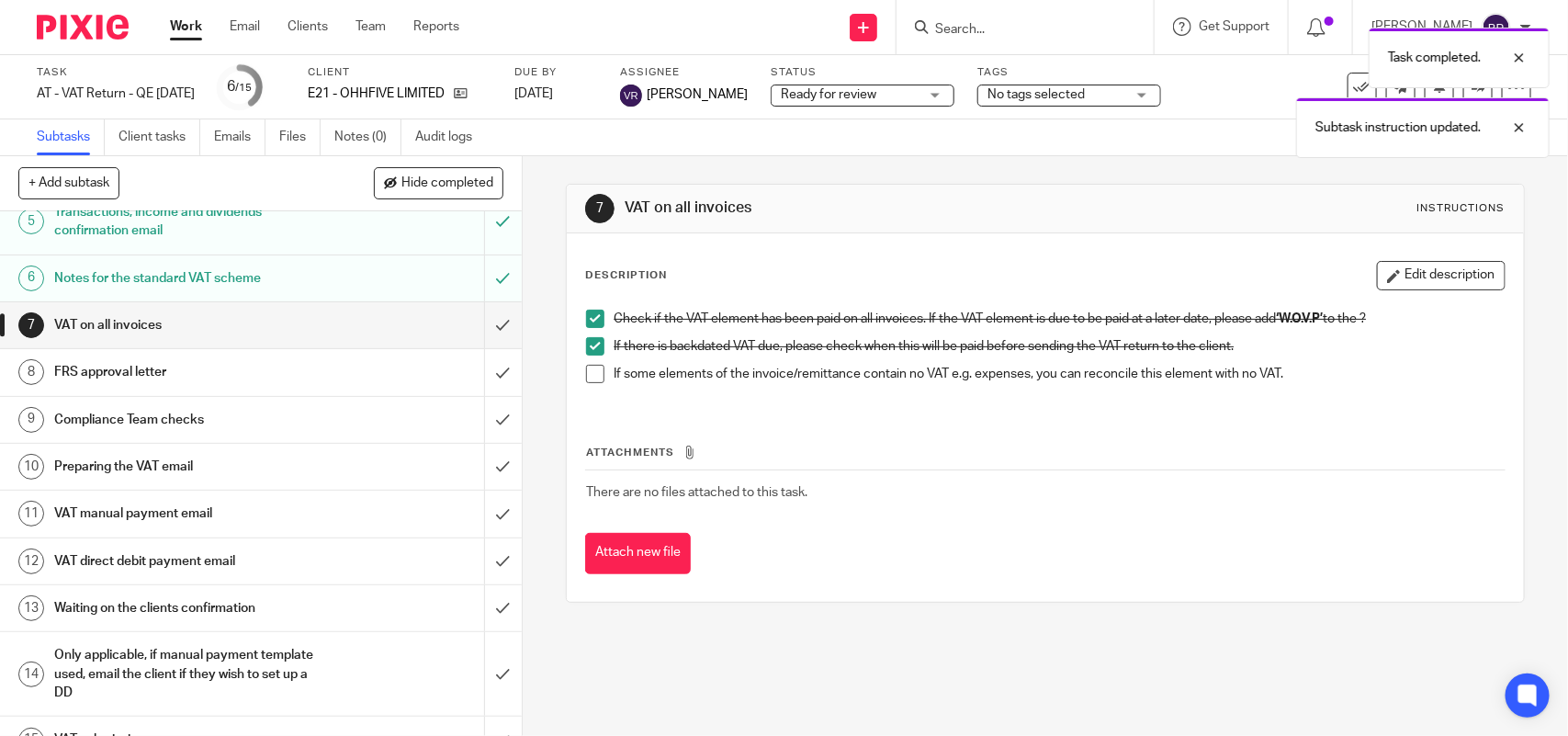
click at [590, 377] on span at bounding box center [595, 374] width 18 height 18
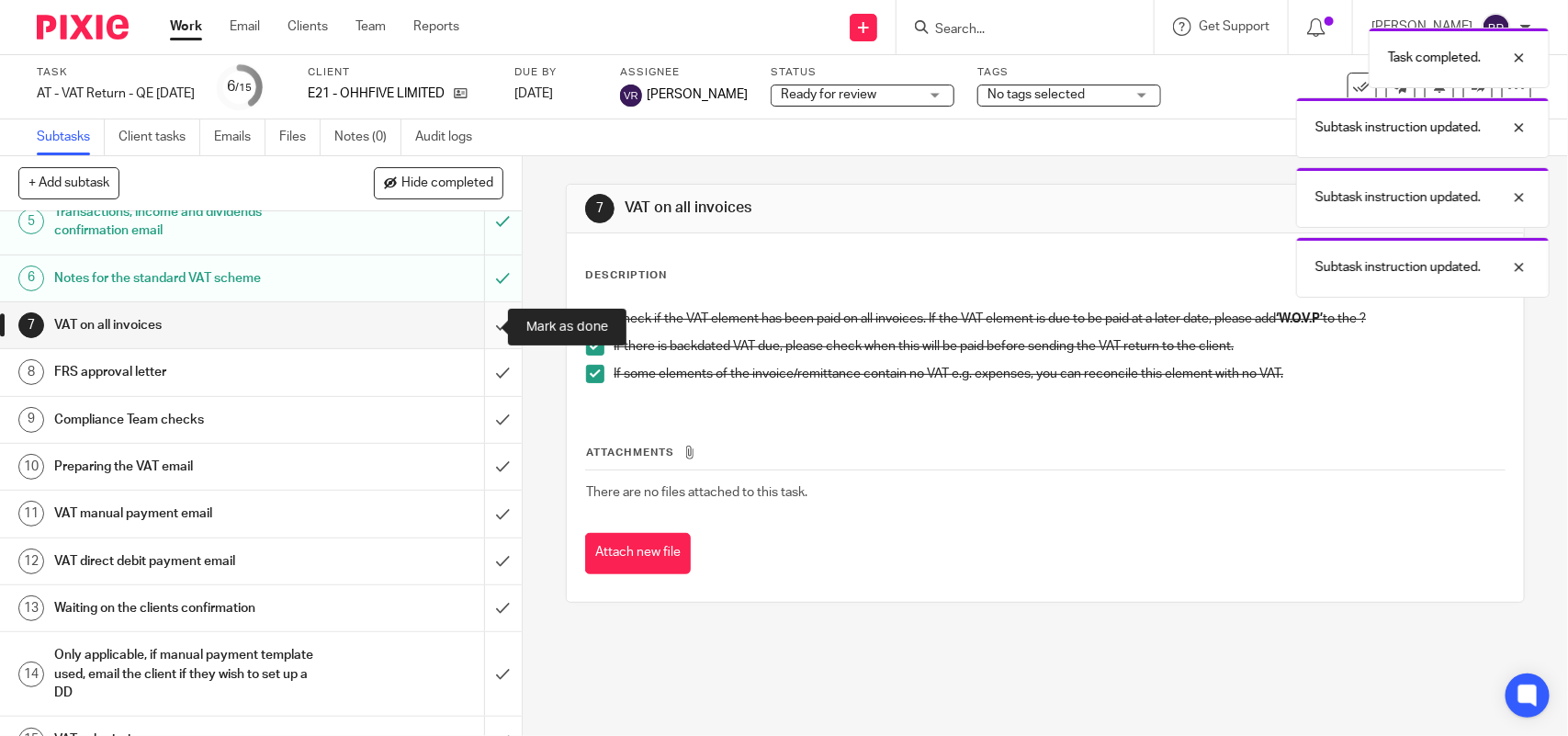
click at [476, 329] on input "submit" at bounding box center [261, 325] width 522 height 46
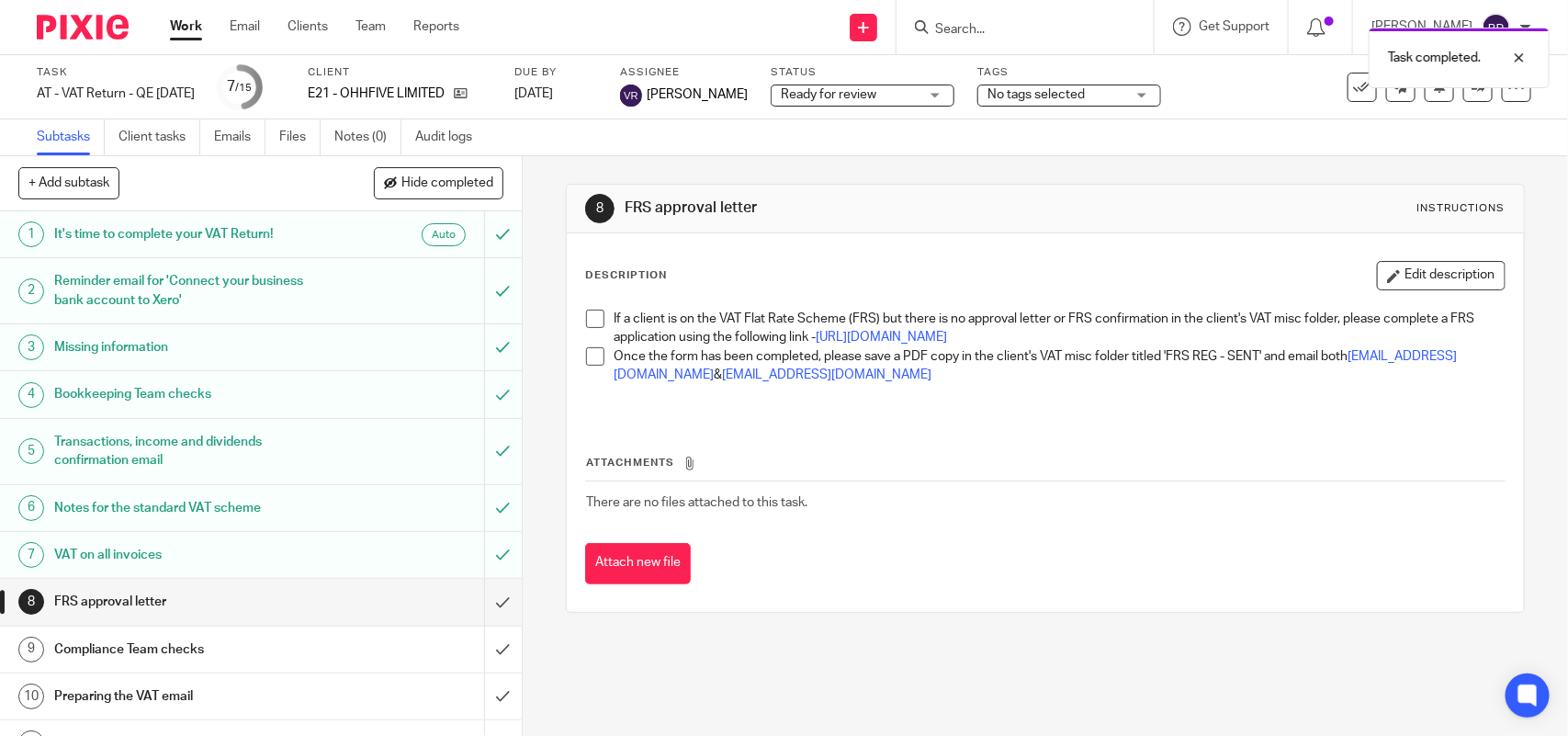
click at [603, 319] on li "If a client is on the VAT Flat Rate Scheme (FRS) but there is no approval lette…" at bounding box center [1045, 328] width 918 height 37
click at [590, 323] on span at bounding box center [595, 318] width 18 height 18
click at [599, 368] on li "Once the form has been completed, please save a PDF copy in the client's VAT mi…" at bounding box center [1045, 365] width 918 height 37
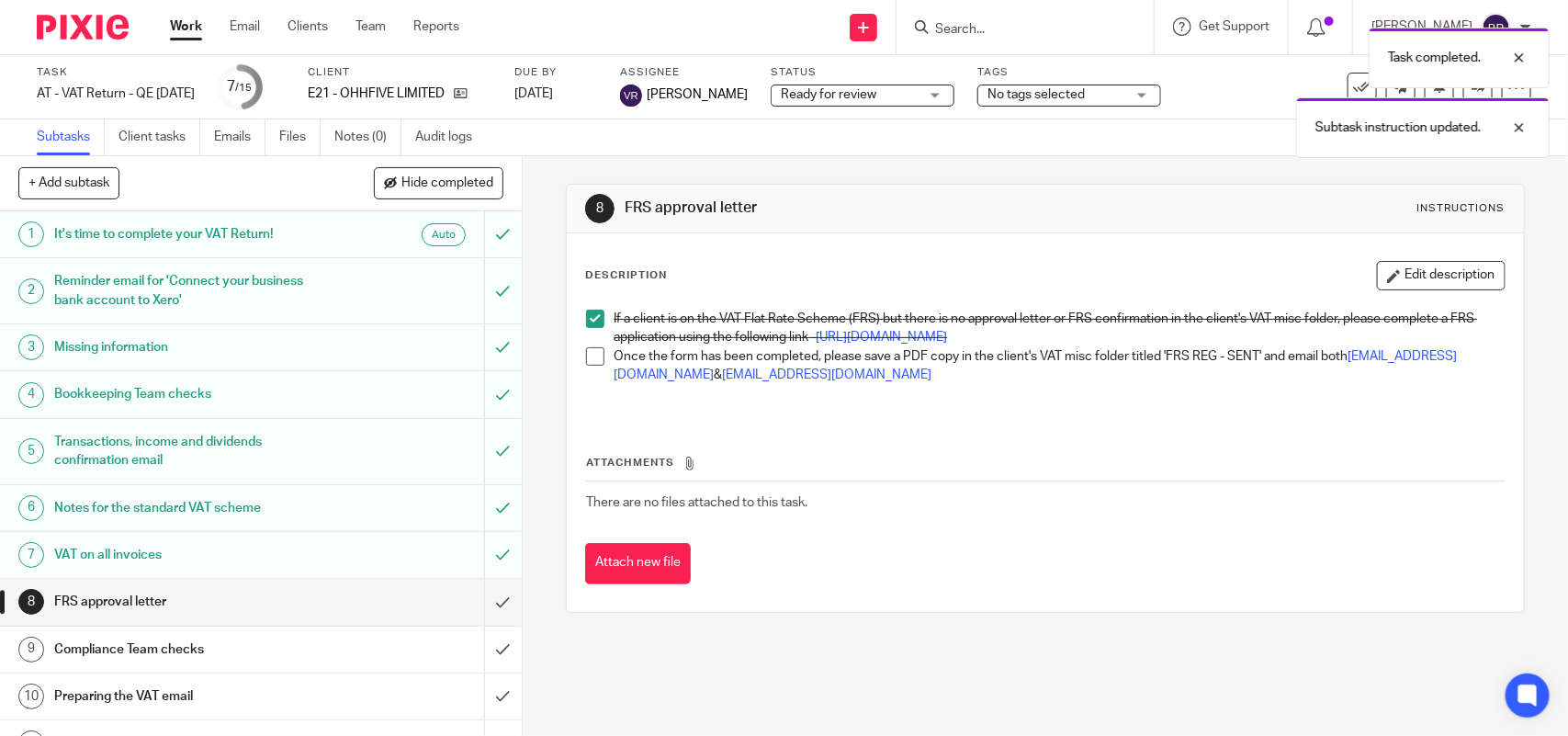
click at [598, 366] on span at bounding box center [595, 356] width 18 height 18
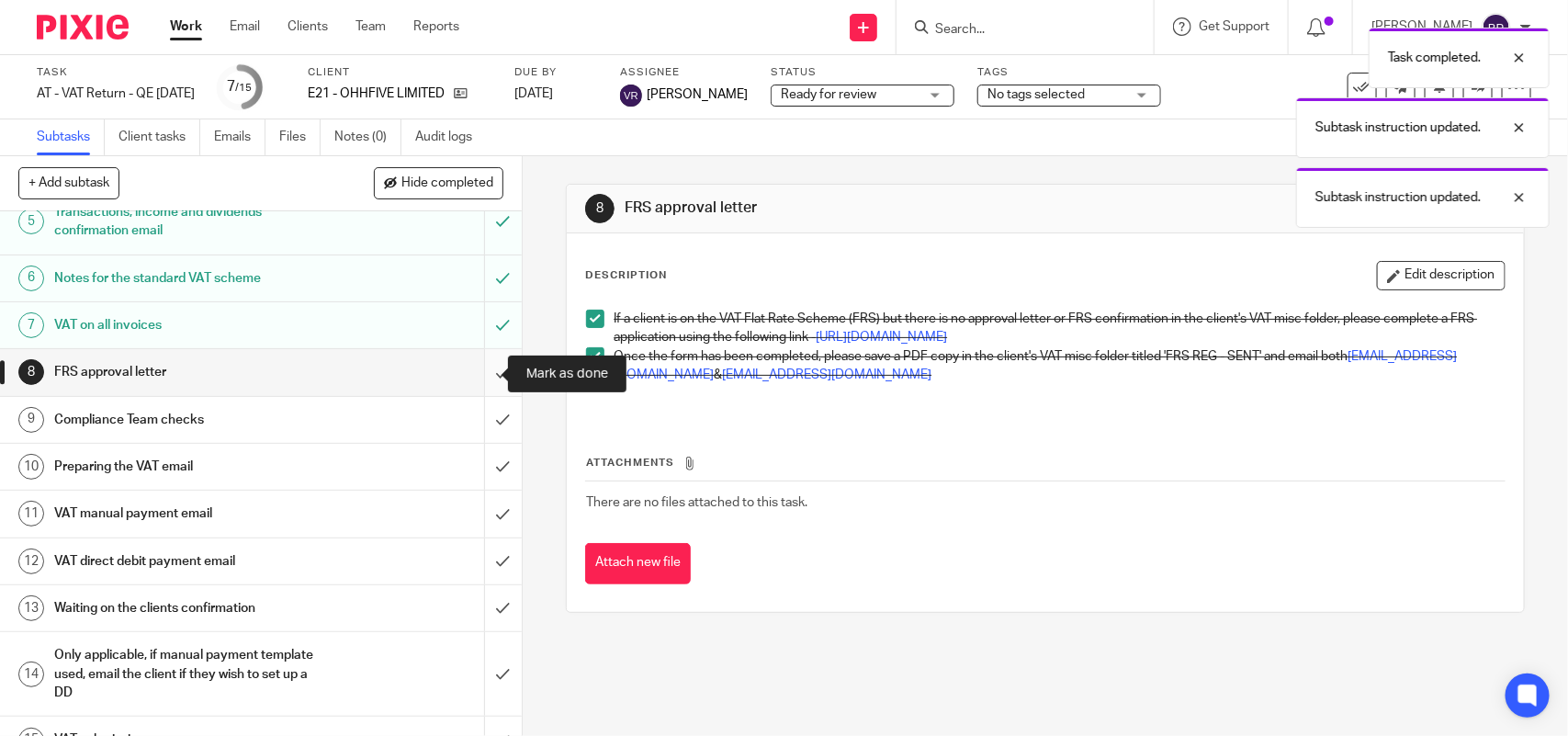
click at [483, 372] on input "submit" at bounding box center [261, 372] width 522 height 46
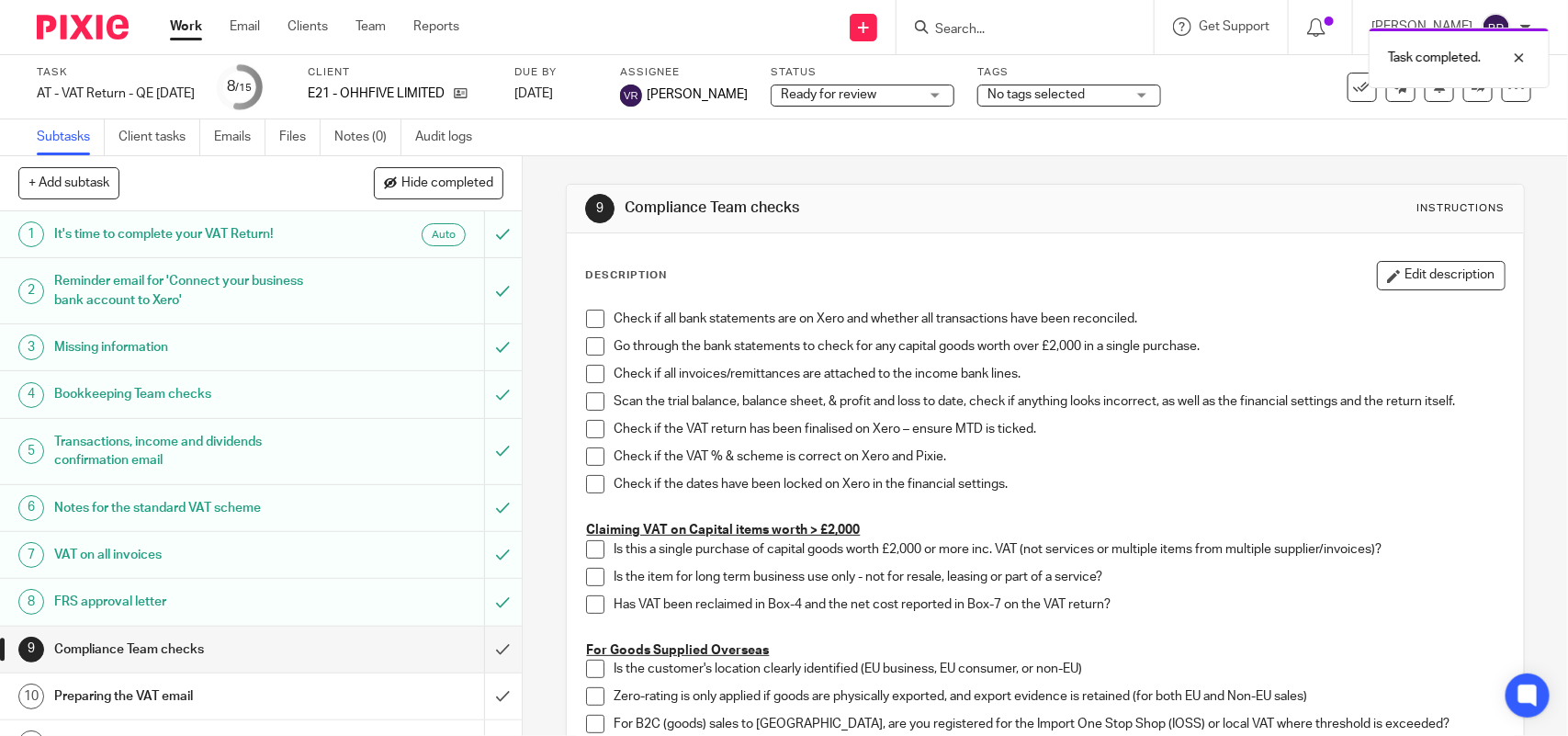
click at [1457, 102] on div "Task AT - VAT Return - QE [DATE] Save AT - VAT Return - QE [DATE] 8 /15 Client …" at bounding box center [784, 87] width 1495 height 44
click at [1464, 97] on link at bounding box center [1478, 87] width 30 height 30
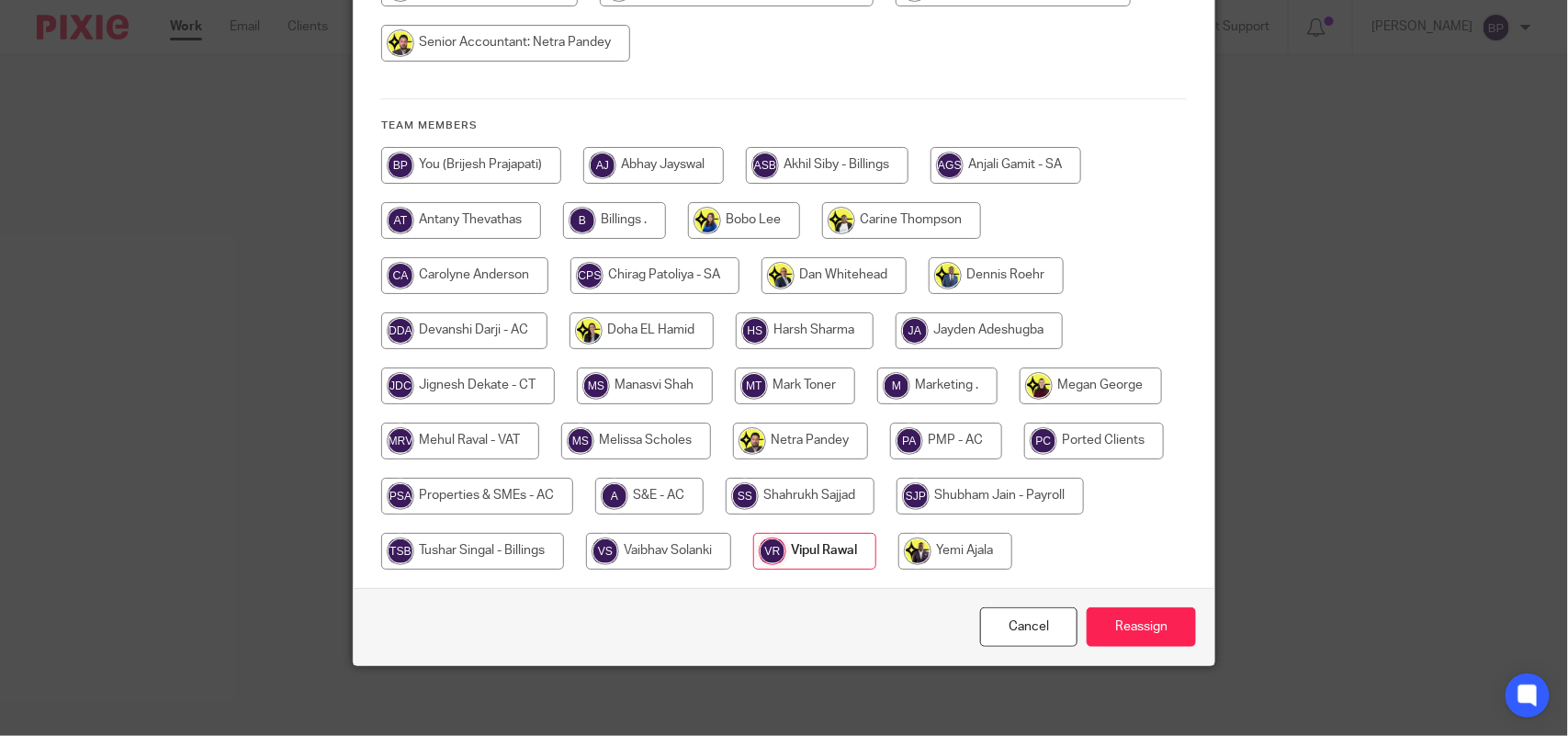
scroll to position [314, 0]
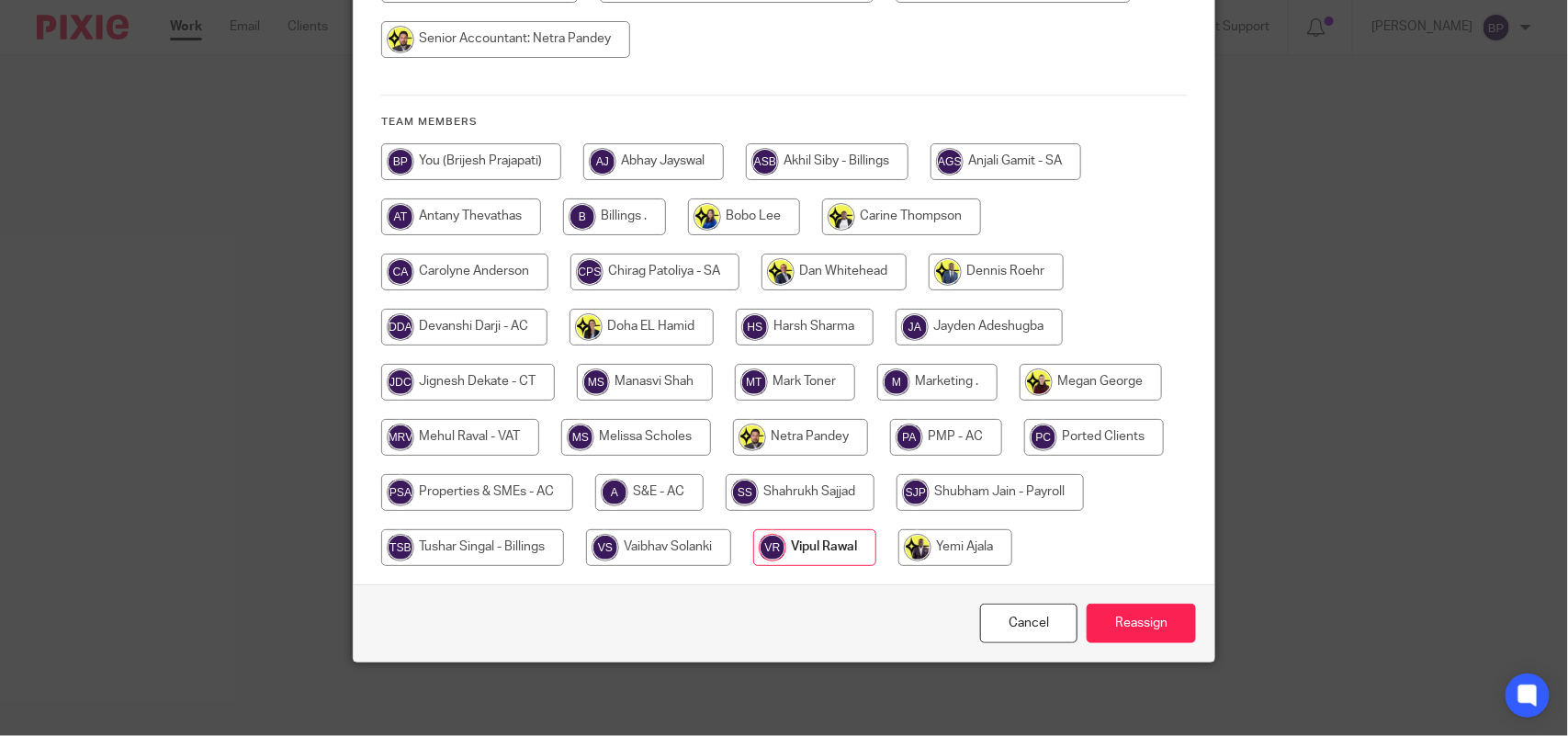
click at [491, 422] on input "radio" at bounding box center [460, 437] width 158 height 36
radio input "true"
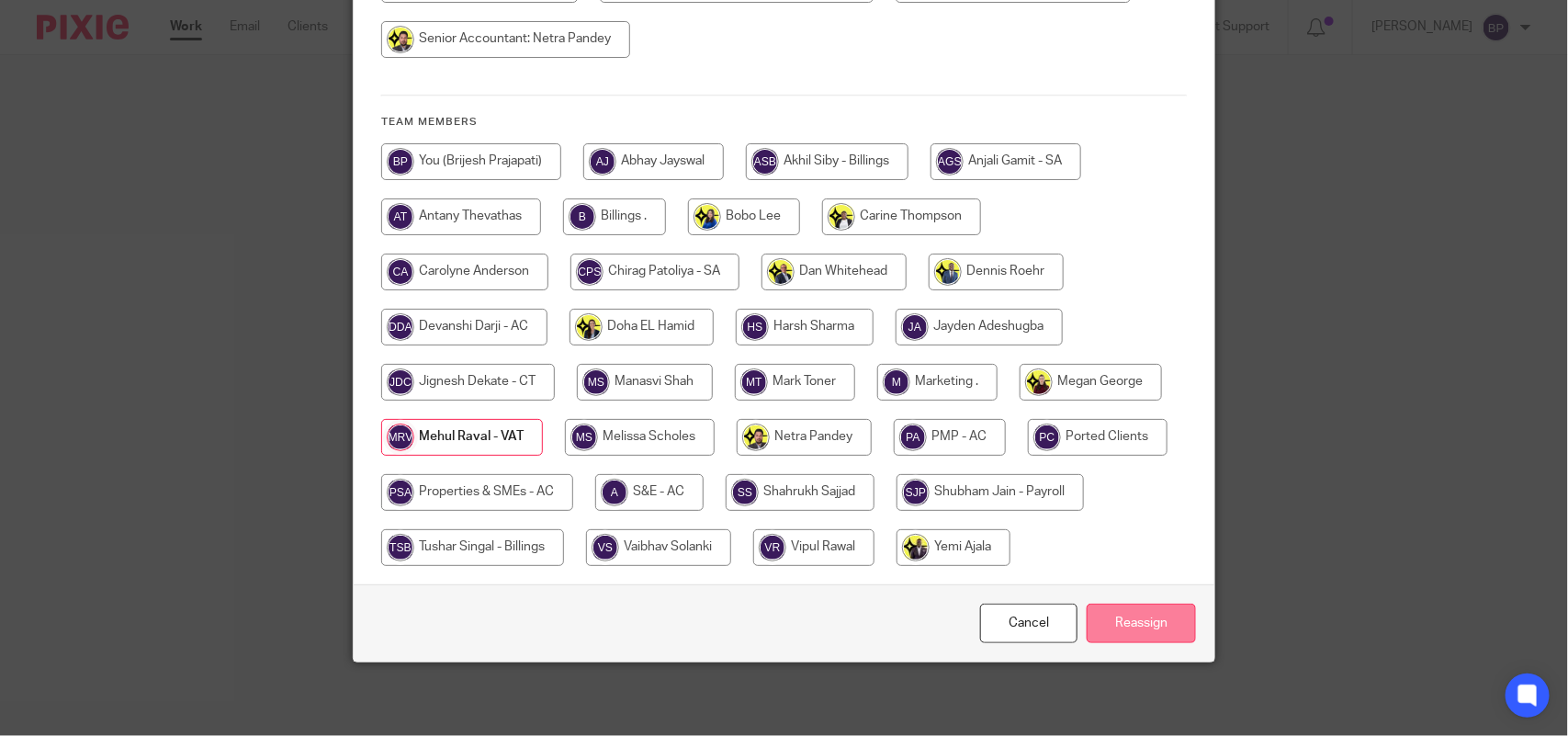
click at [1159, 636] on input "Reassign" at bounding box center [1142, 623] width 109 height 39
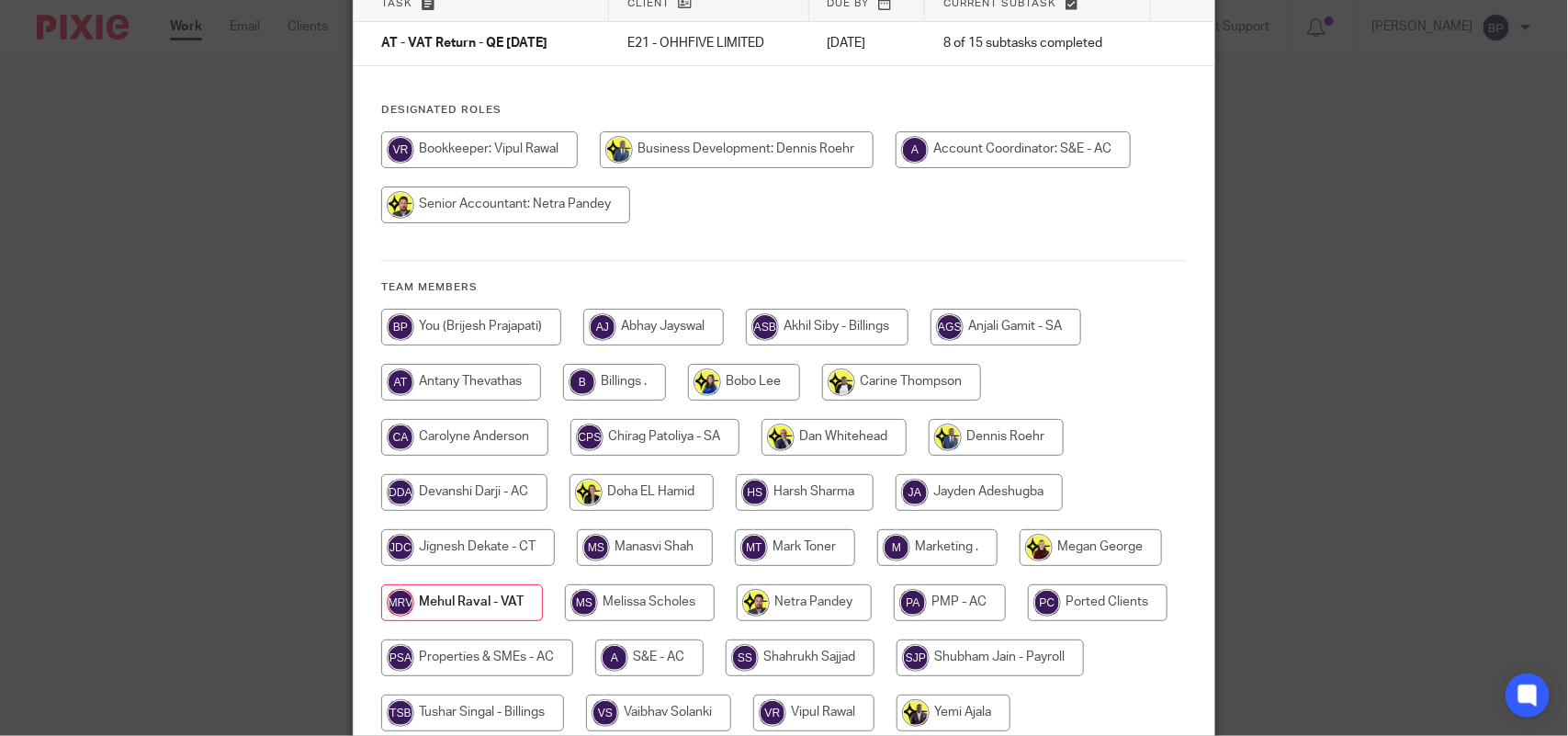
scroll to position [0, 0]
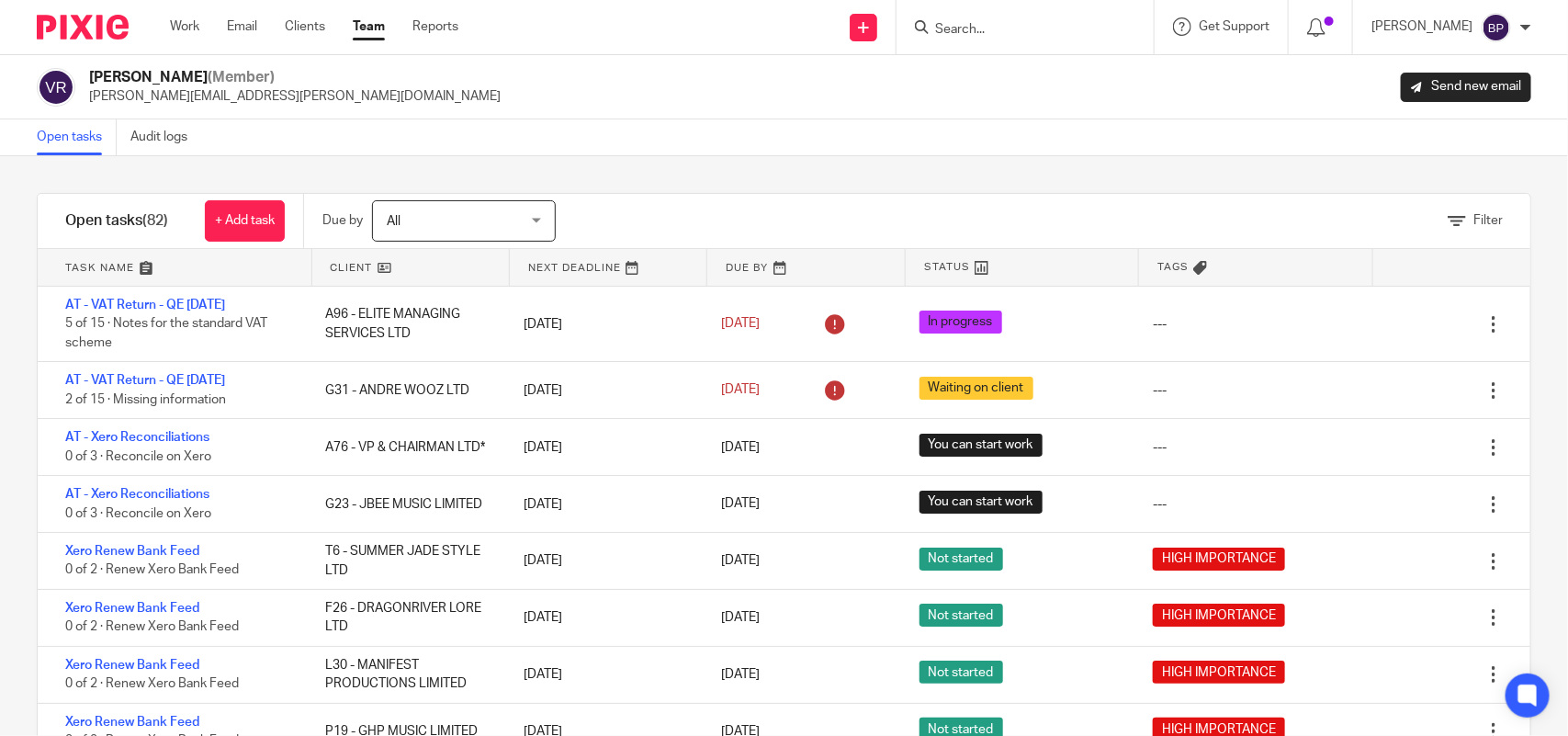
scroll to position [869, 0]
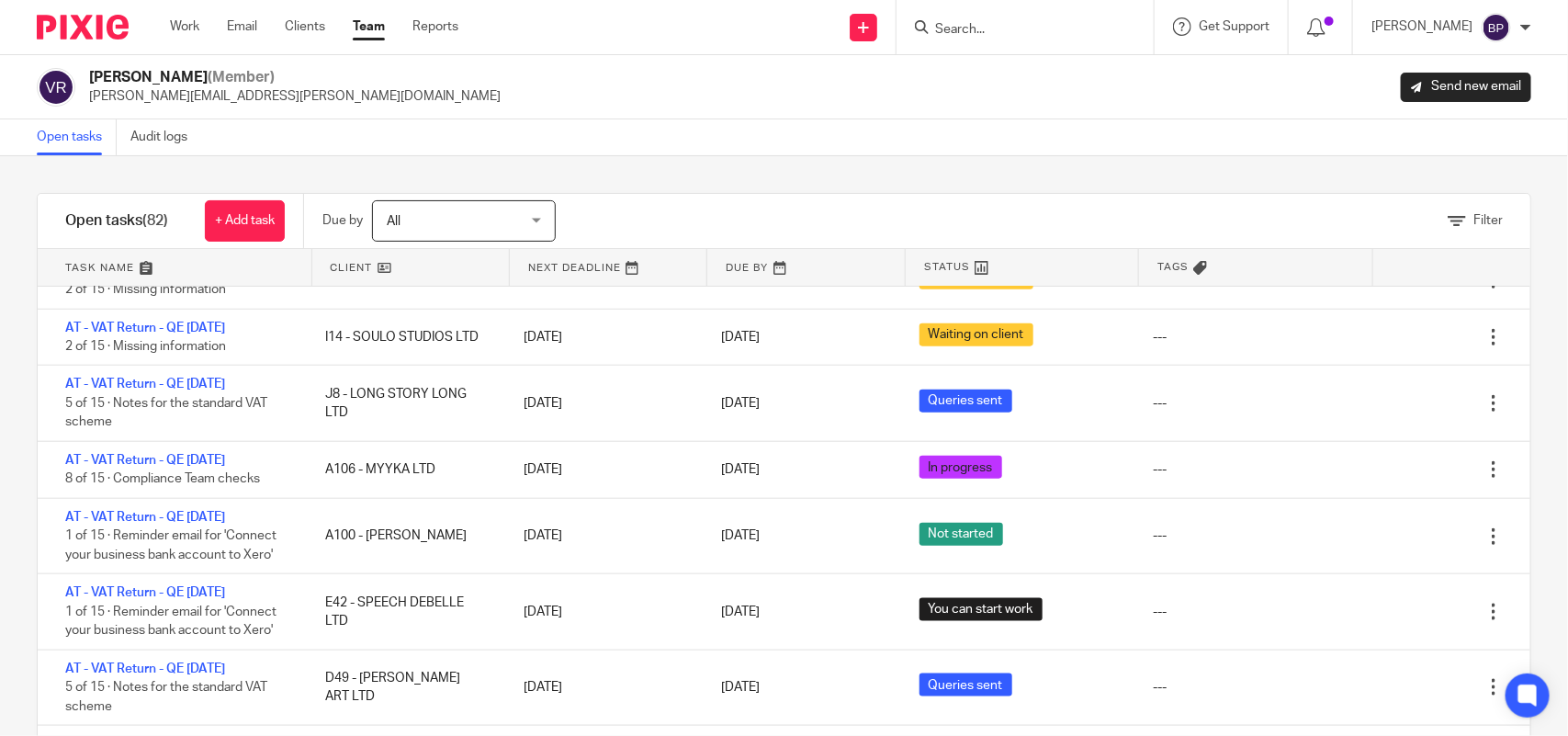
click at [791, 139] on div "Open tasks Audit logs" at bounding box center [784, 138] width 1568 height 36
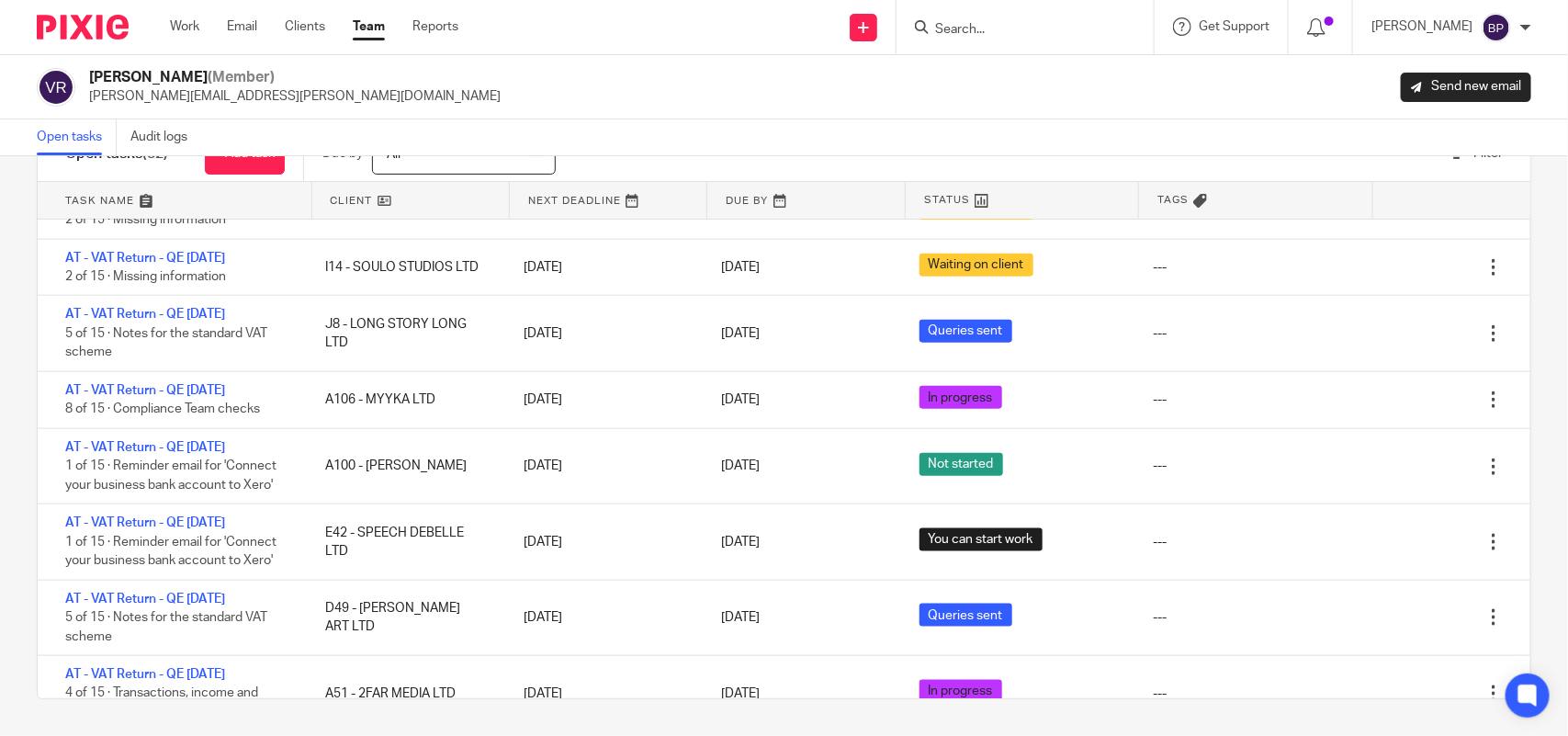
scroll to position [1512, 0]
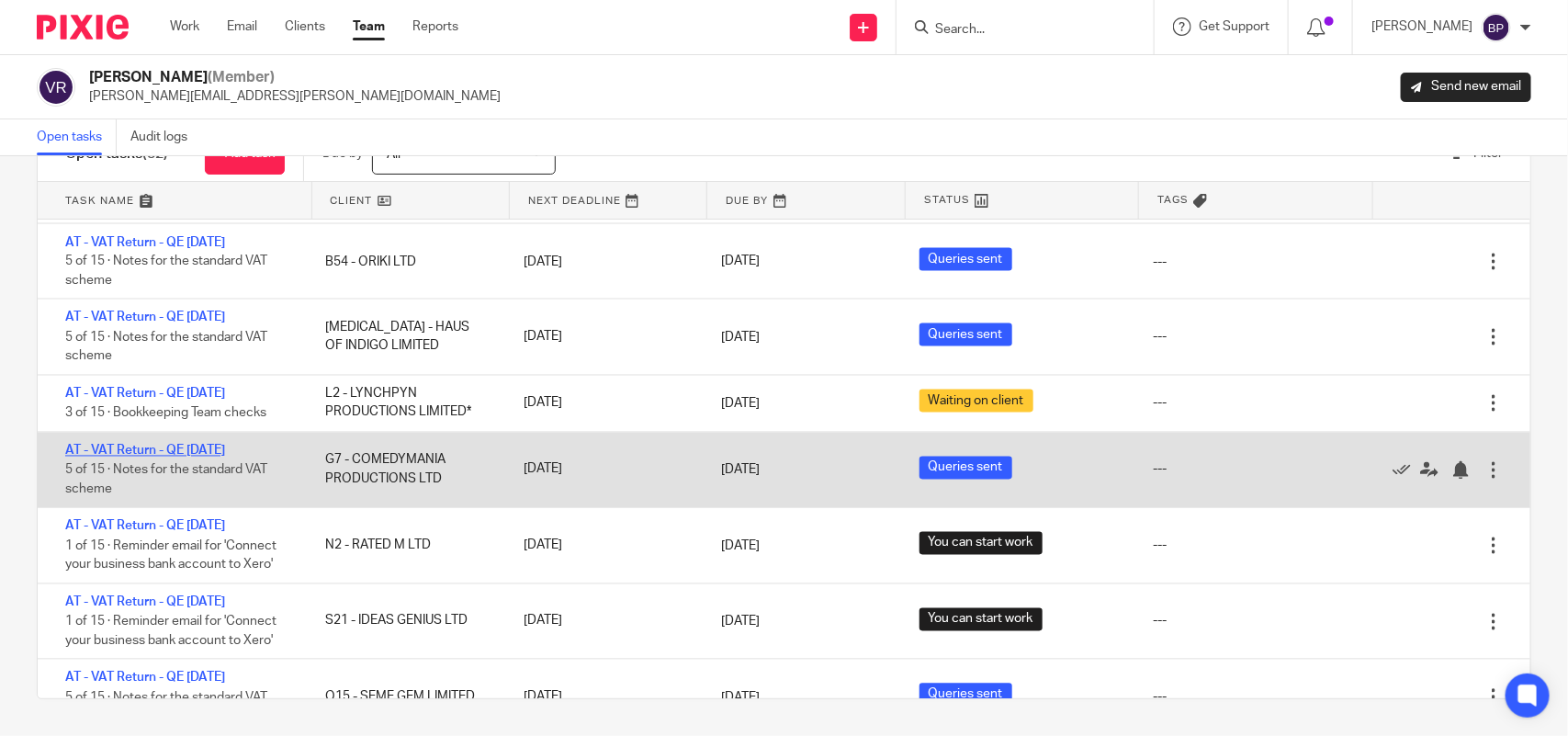
click at [214, 444] on link "AT - VAT Return - QE [DATE]" at bounding box center [144, 450] width 160 height 12
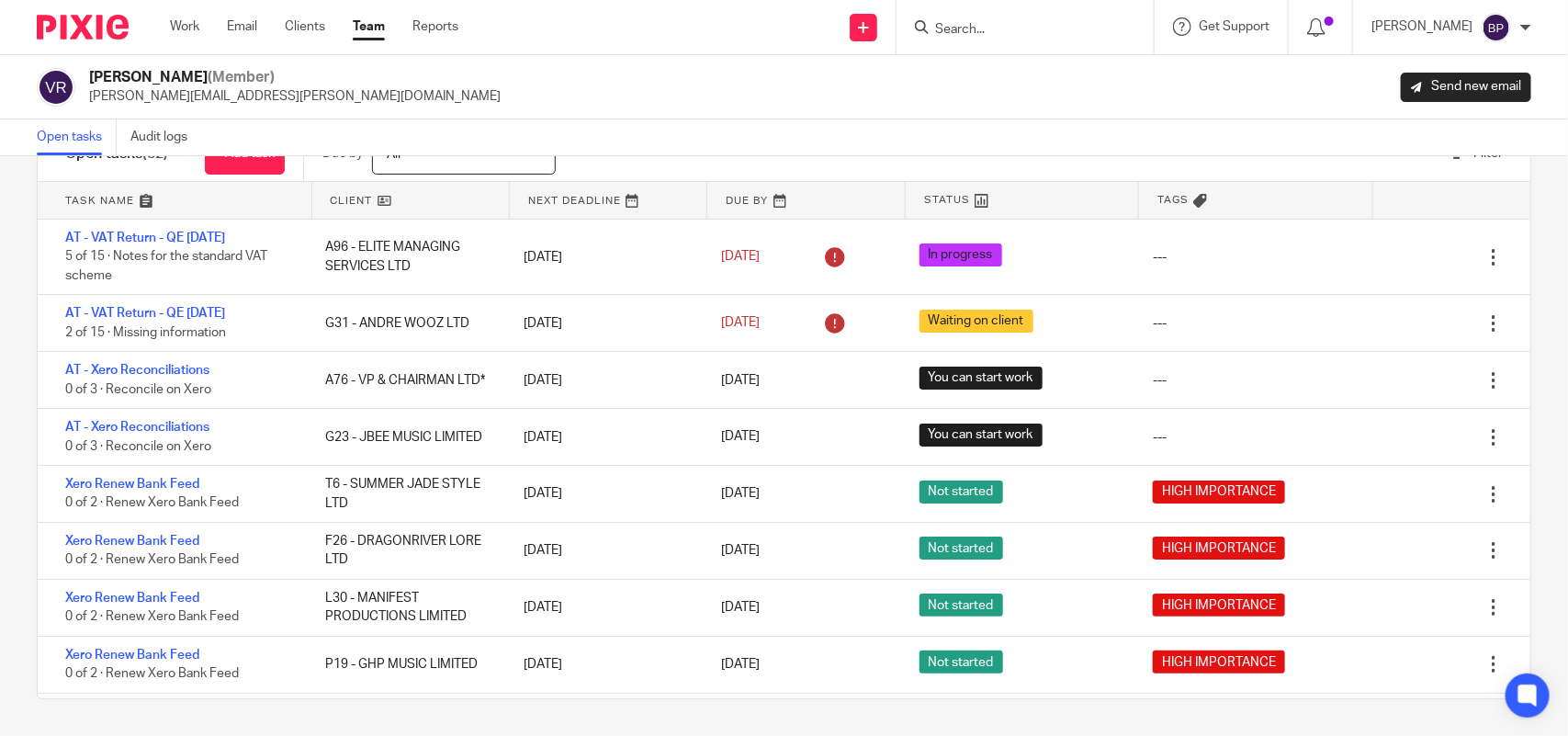
scroll to position [0, 0]
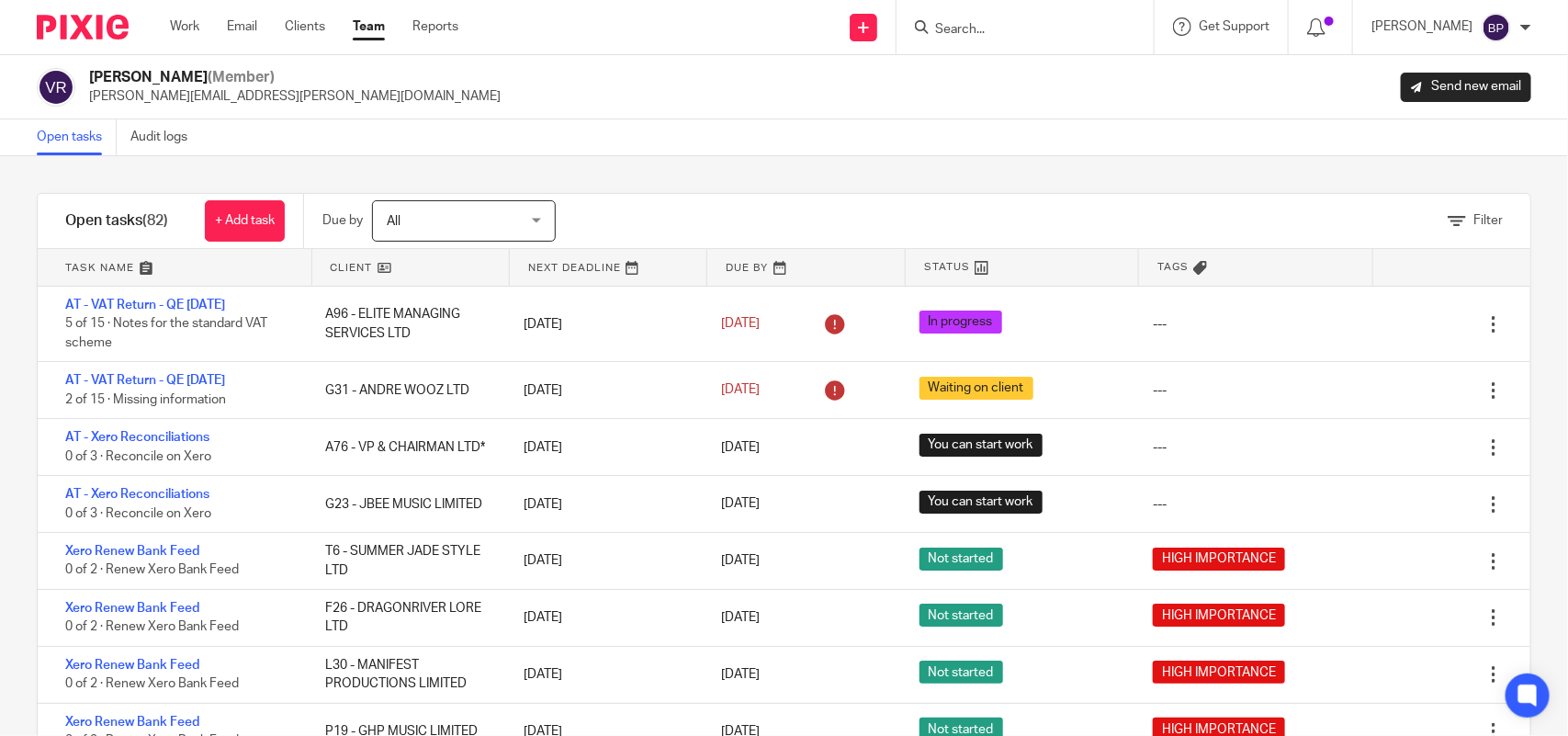
click at [1054, 163] on div "Filter tasks Only show tasks matching all of these conditions 1 Client name Is …" at bounding box center [784, 445] width 1568 height 580
click at [292, 159] on div "Filter tasks Only show tasks matching all of these conditions 1 Client name Is …" at bounding box center [784, 445] width 1568 height 580
click at [850, 190] on div "Filter tasks Only show tasks matching all of these conditions 1 Client name Is …" at bounding box center [784, 445] width 1568 height 580
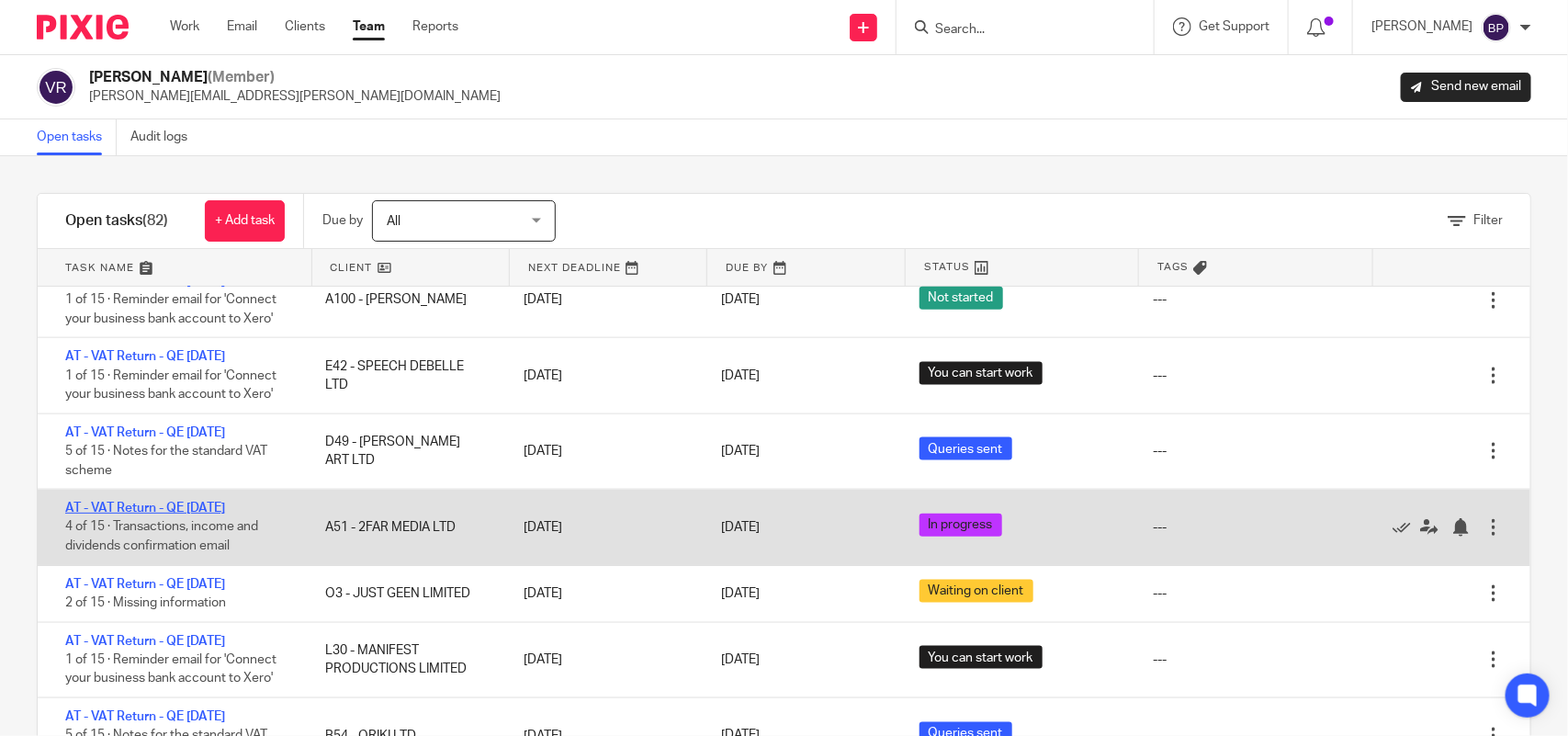
click at [226, 508] on link "AT - VAT Return - QE [DATE]" at bounding box center [144, 508] width 160 height 12
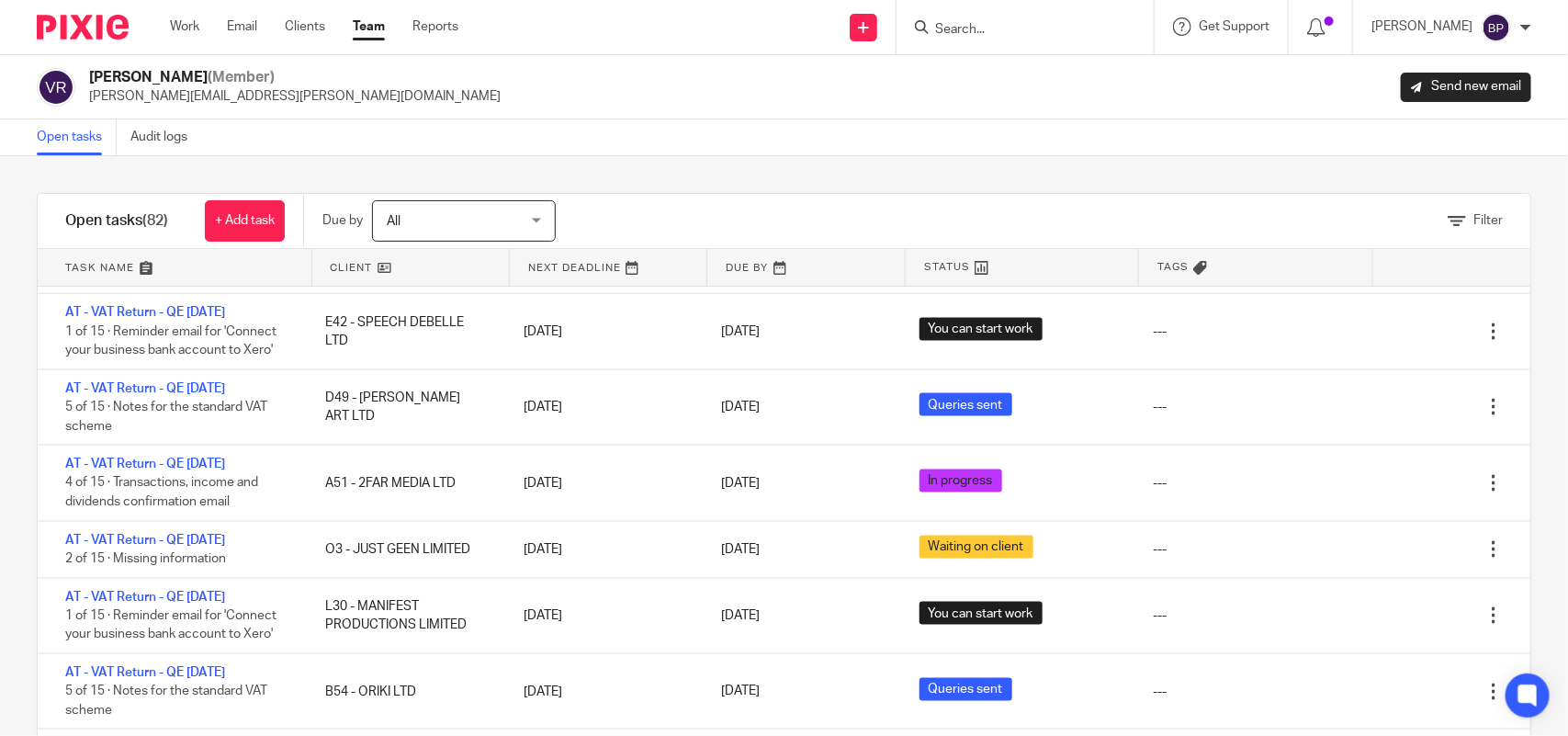
scroll to position [1264, 0]
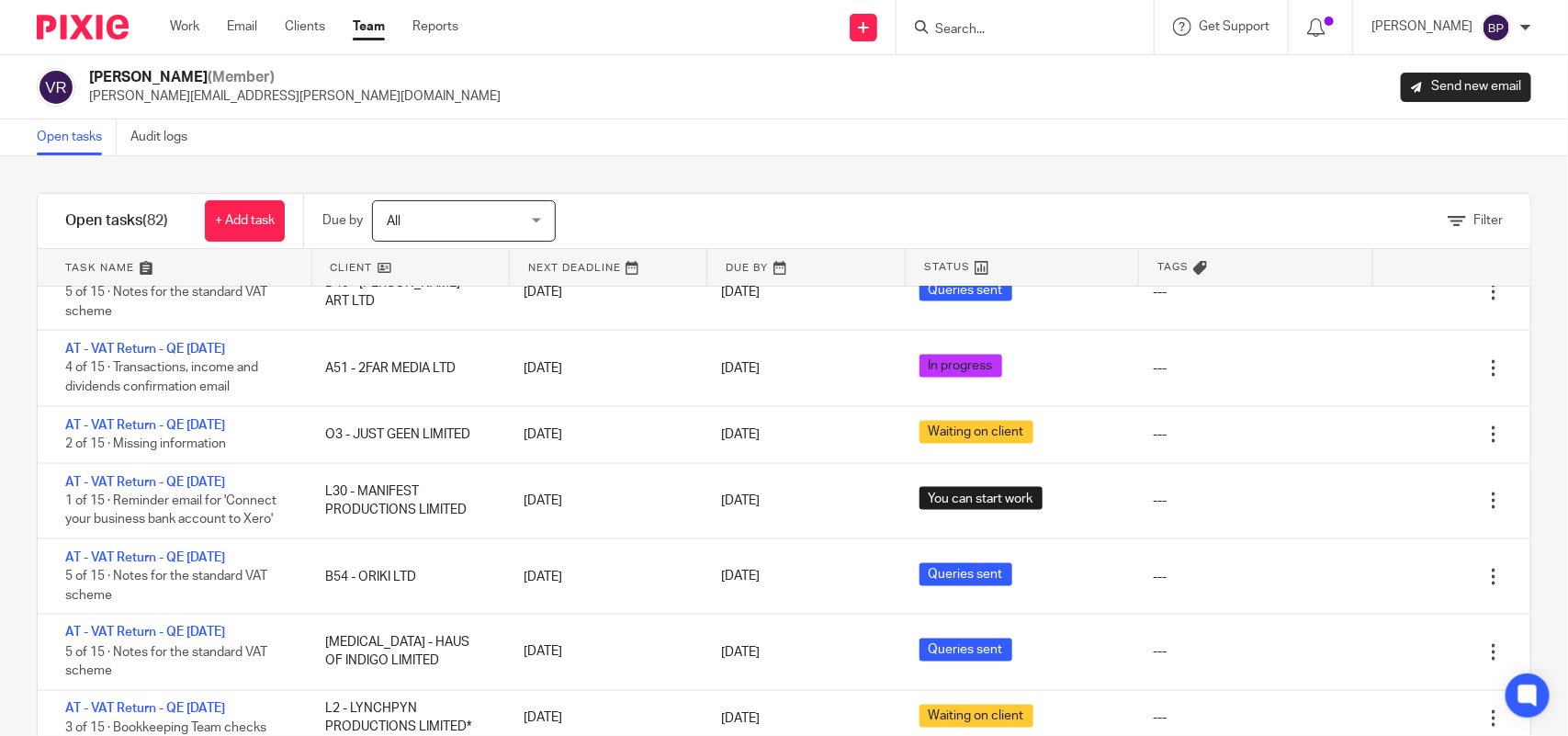
click at [802, 180] on div "Filter tasks Only show tasks matching all of these conditions 1 Client name Is …" at bounding box center [784, 445] width 1568 height 580
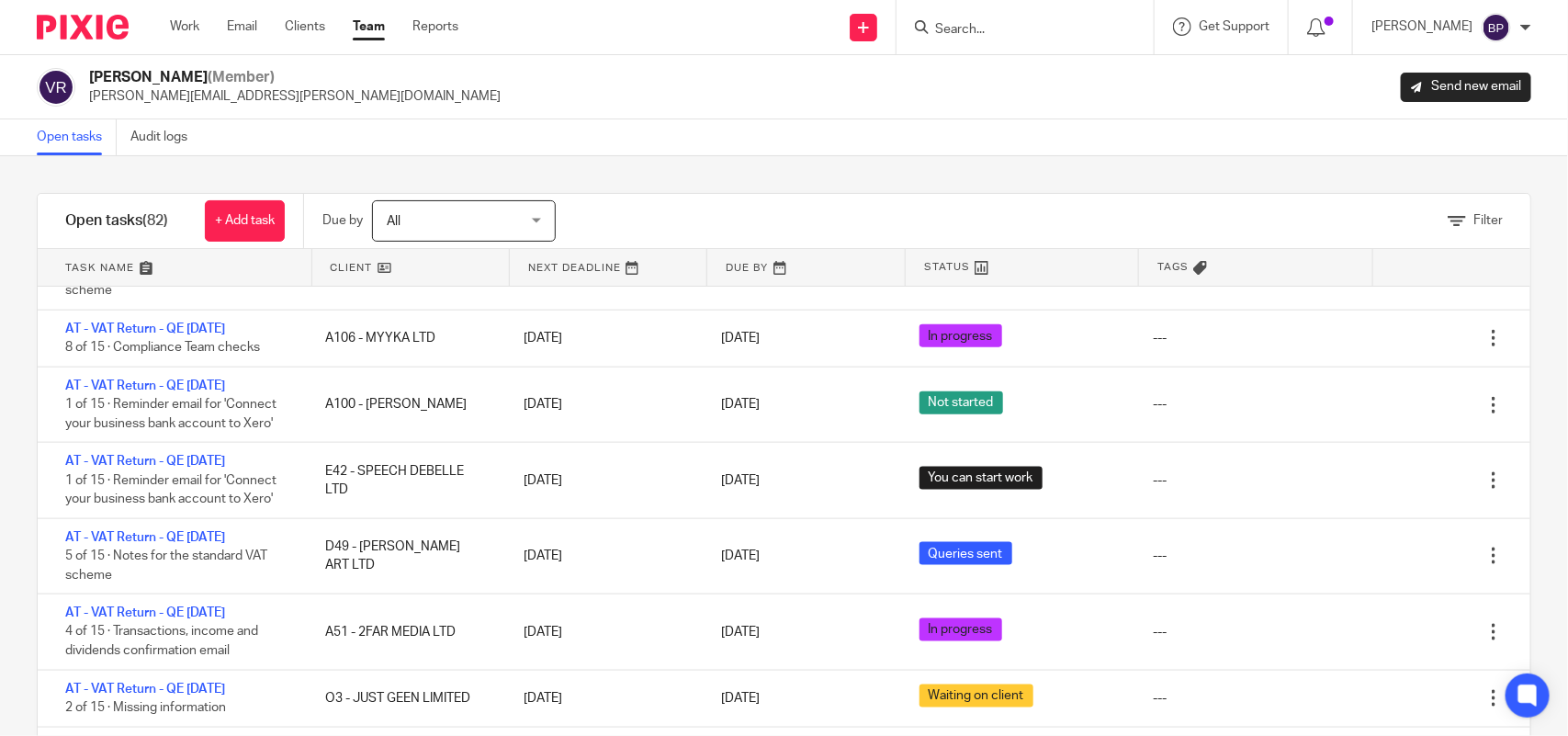
scroll to position [963, 0]
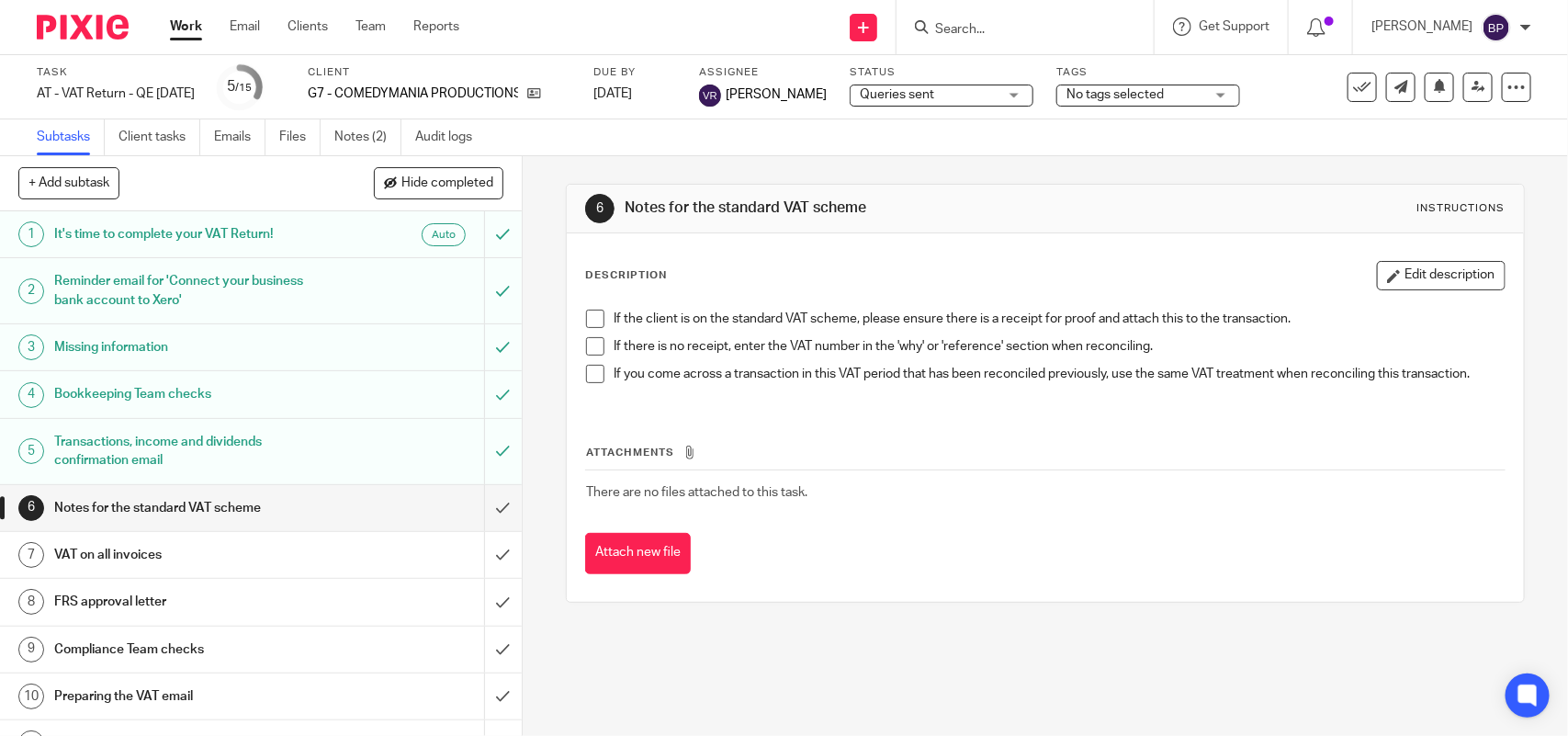
click at [931, 85] on span "Queries sent" at bounding box center [929, 95] width 138 height 19
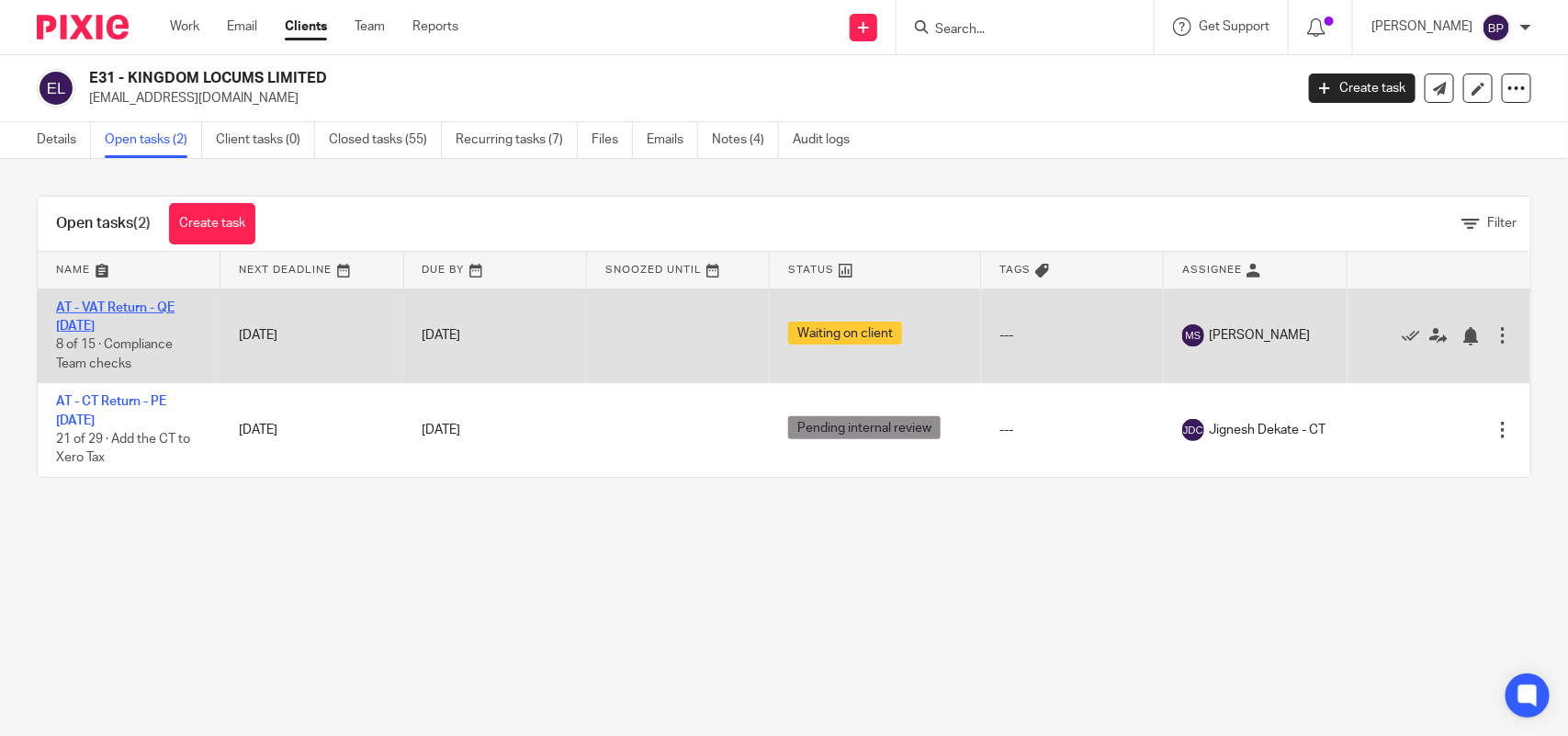
click at [145, 303] on link "AT - VAT Return - QE [DATE]" at bounding box center [116, 316] width 118 height 32
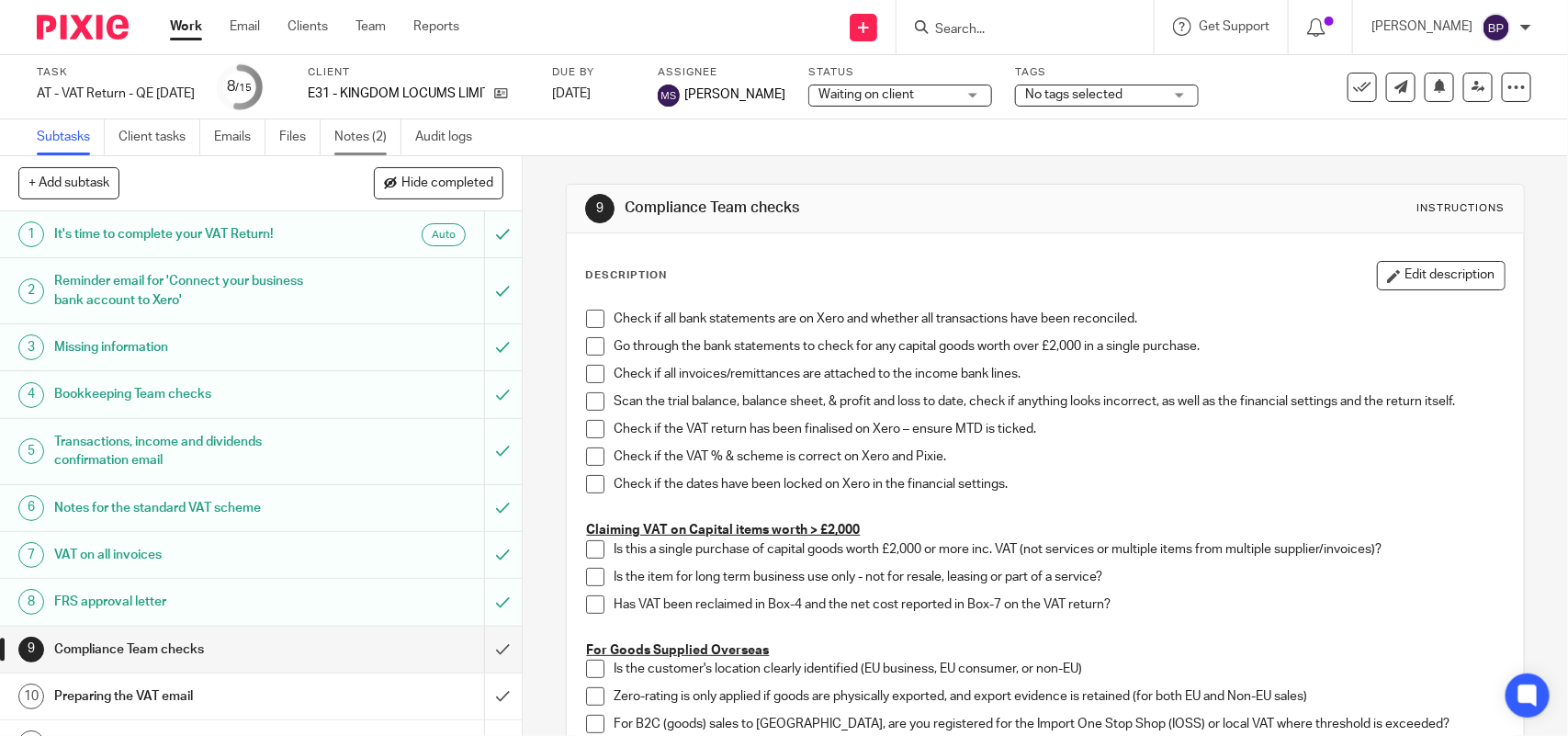
click at [358, 138] on link "Notes (2)" at bounding box center [368, 138] width 67 height 36
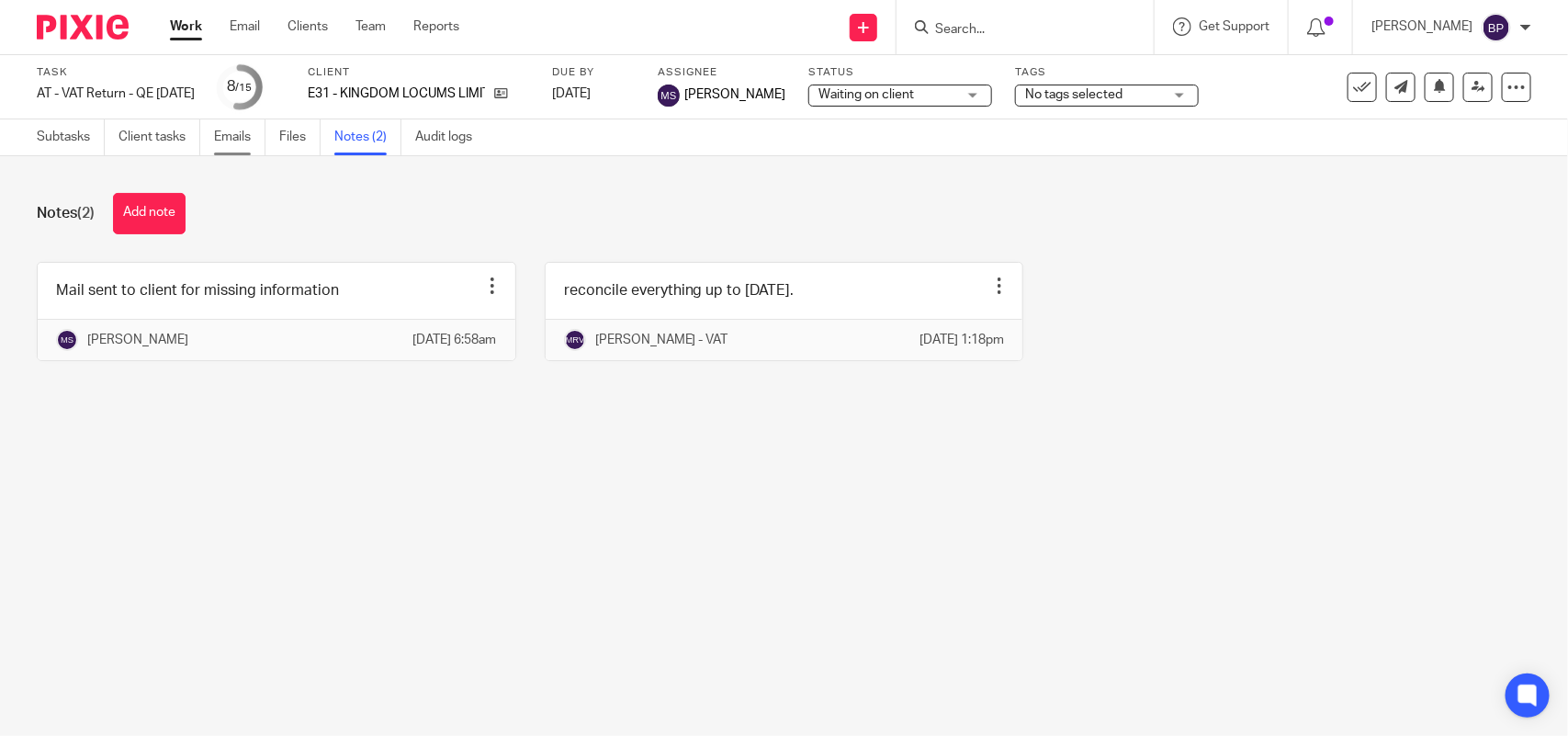
click at [239, 142] on link "Emails" at bounding box center [240, 138] width 52 height 36
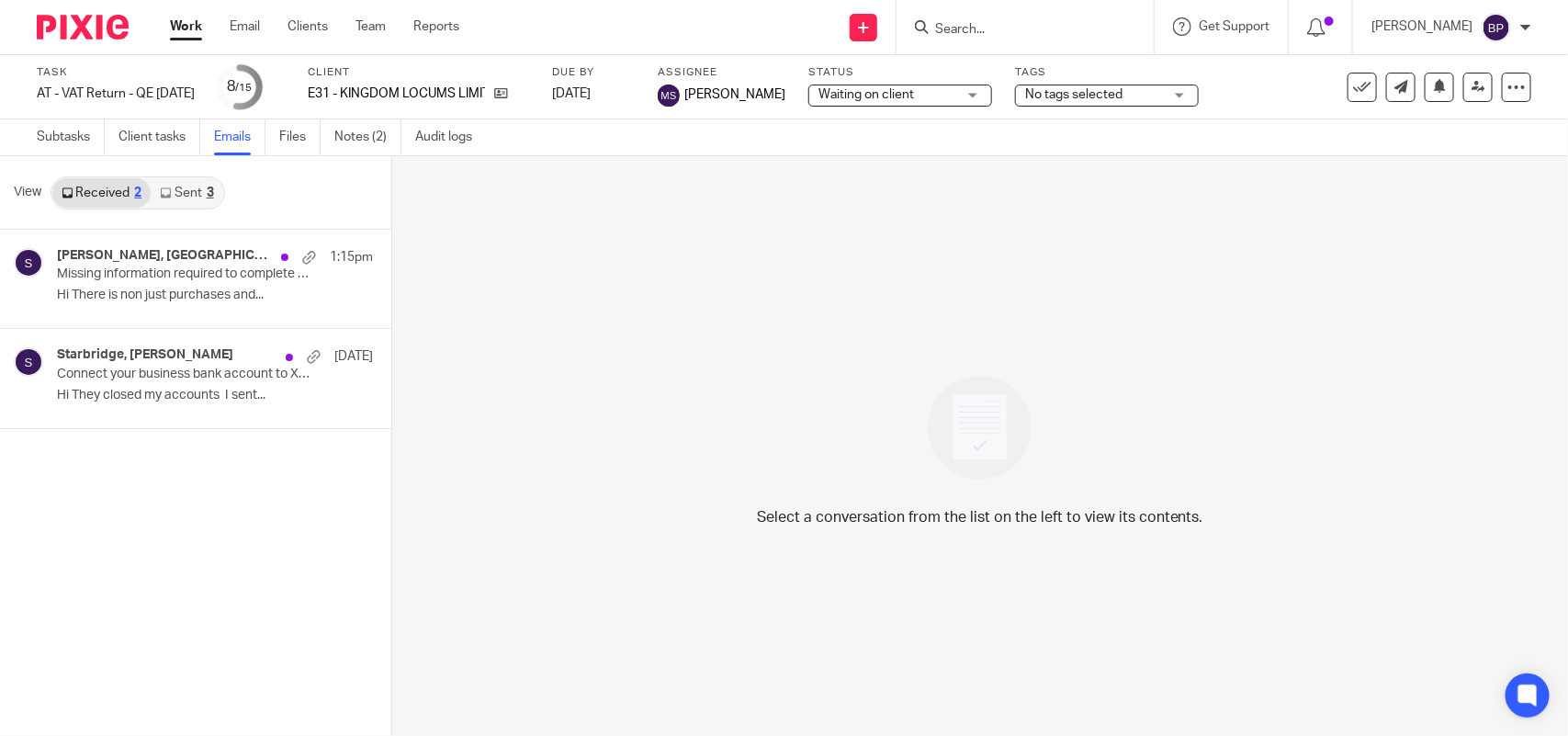
click at [190, 203] on link "Sent 3" at bounding box center [186, 193] width 72 height 30
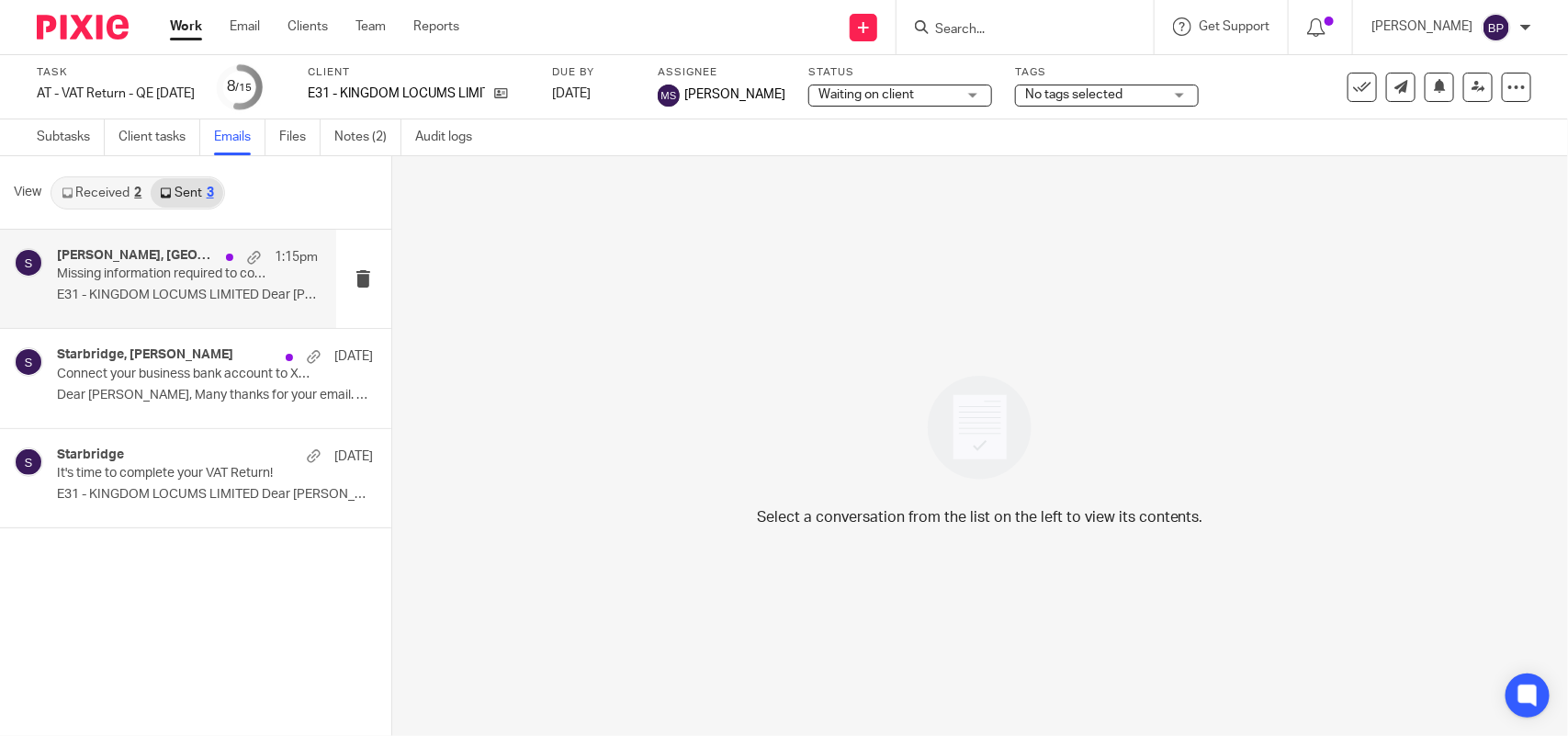
click at [131, 274] on p "Missing information required to complete your VAT Return" at bounding box center [161, 274] width 208 height 15
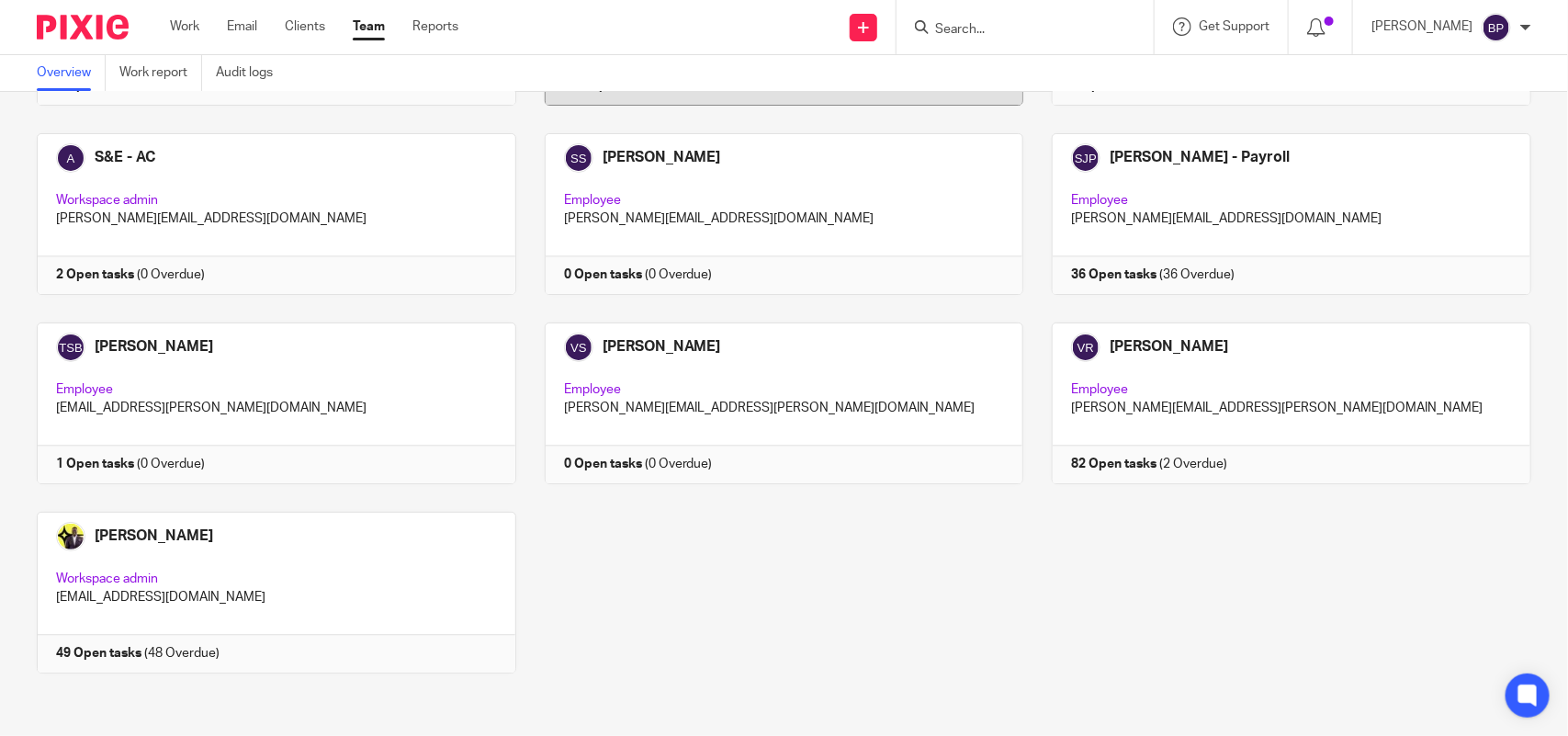
scroll to position [1780, 0]
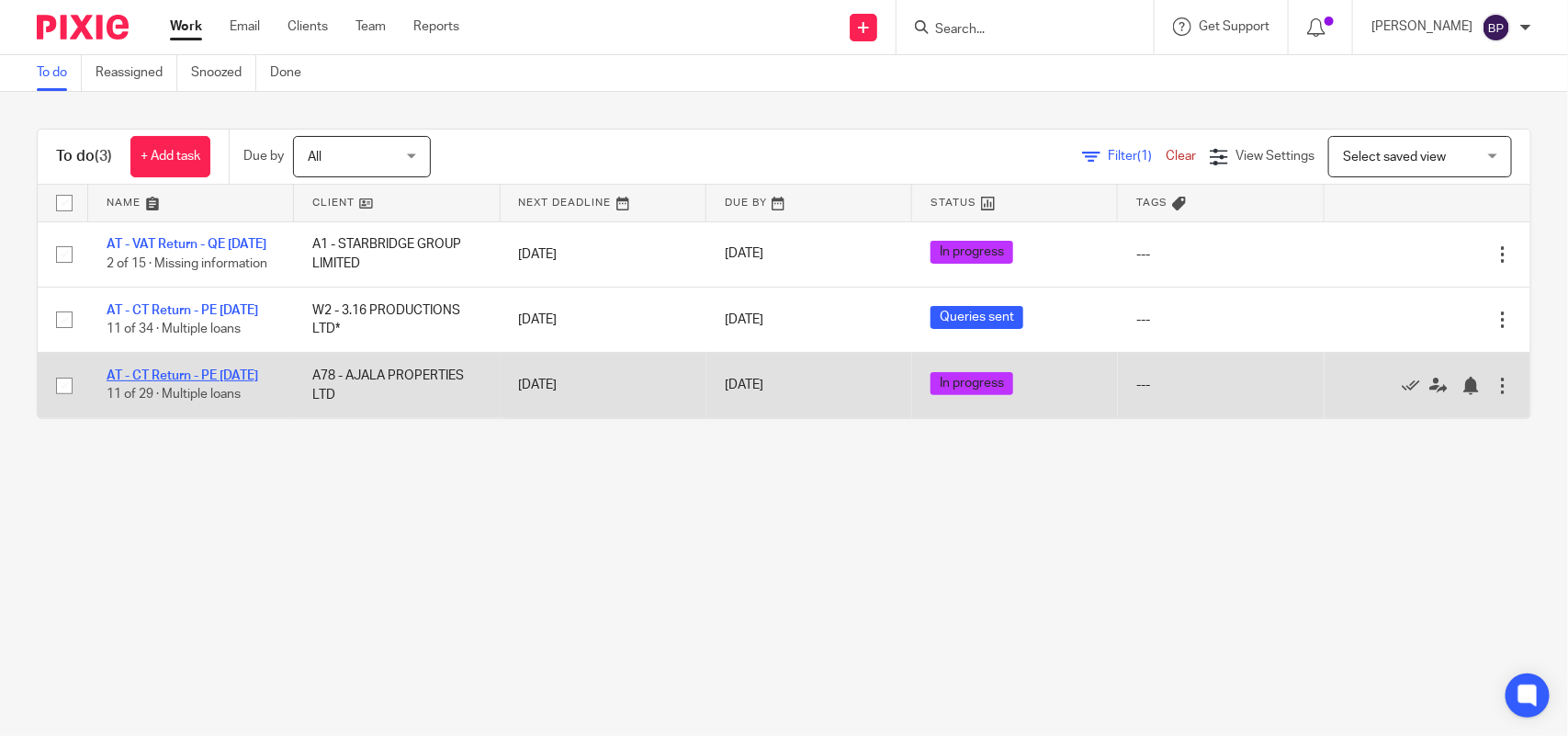
click at [227, 382] on link "AT - CT Return - PE [DATE]" at bounding box center [183, 376] width 152 height 12
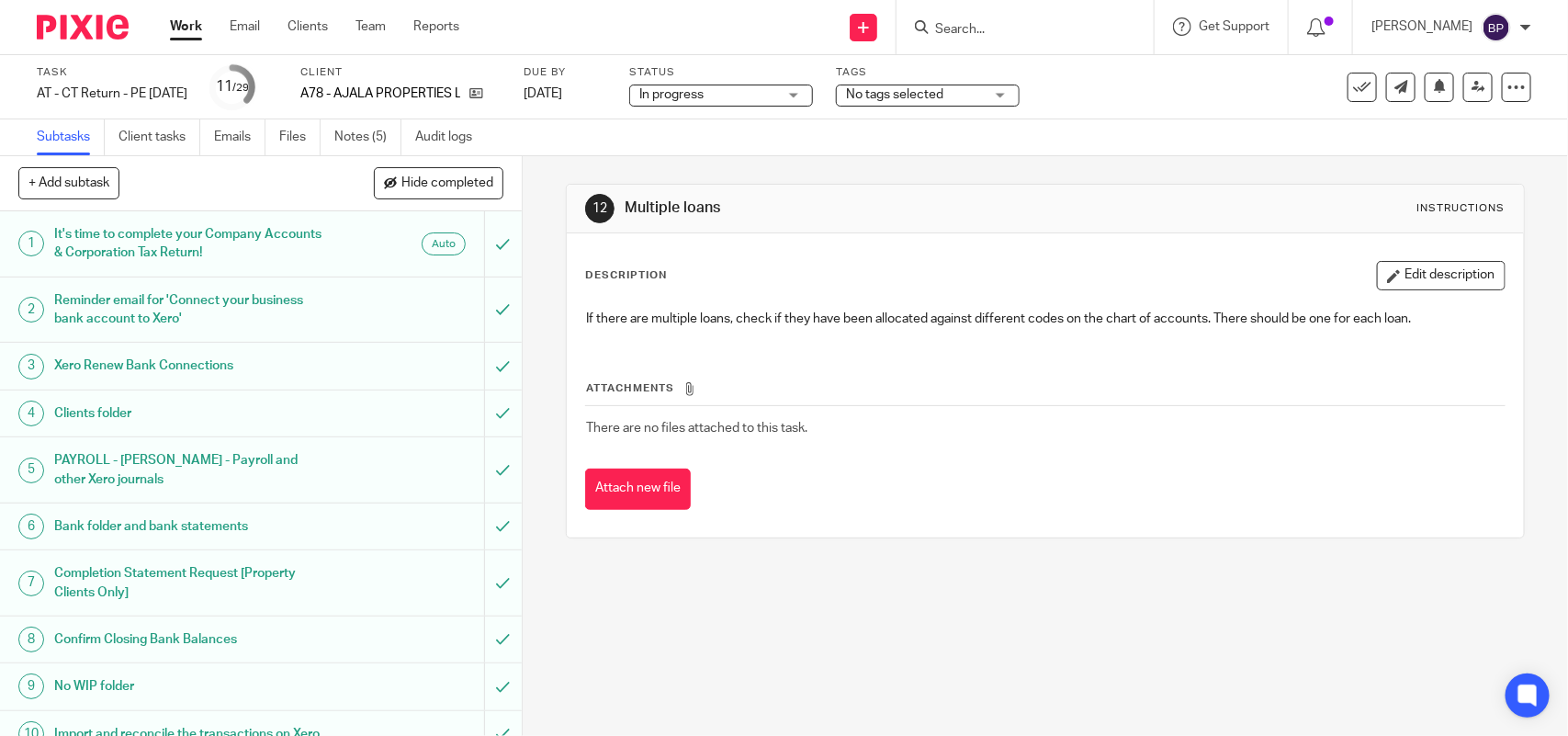
click at [194, 24] on link "Work" at bounding box center [186, 26] width 32 height 18
click at [292, 130] on link "Files" at bounding box center [299, 138] width 41 height 36
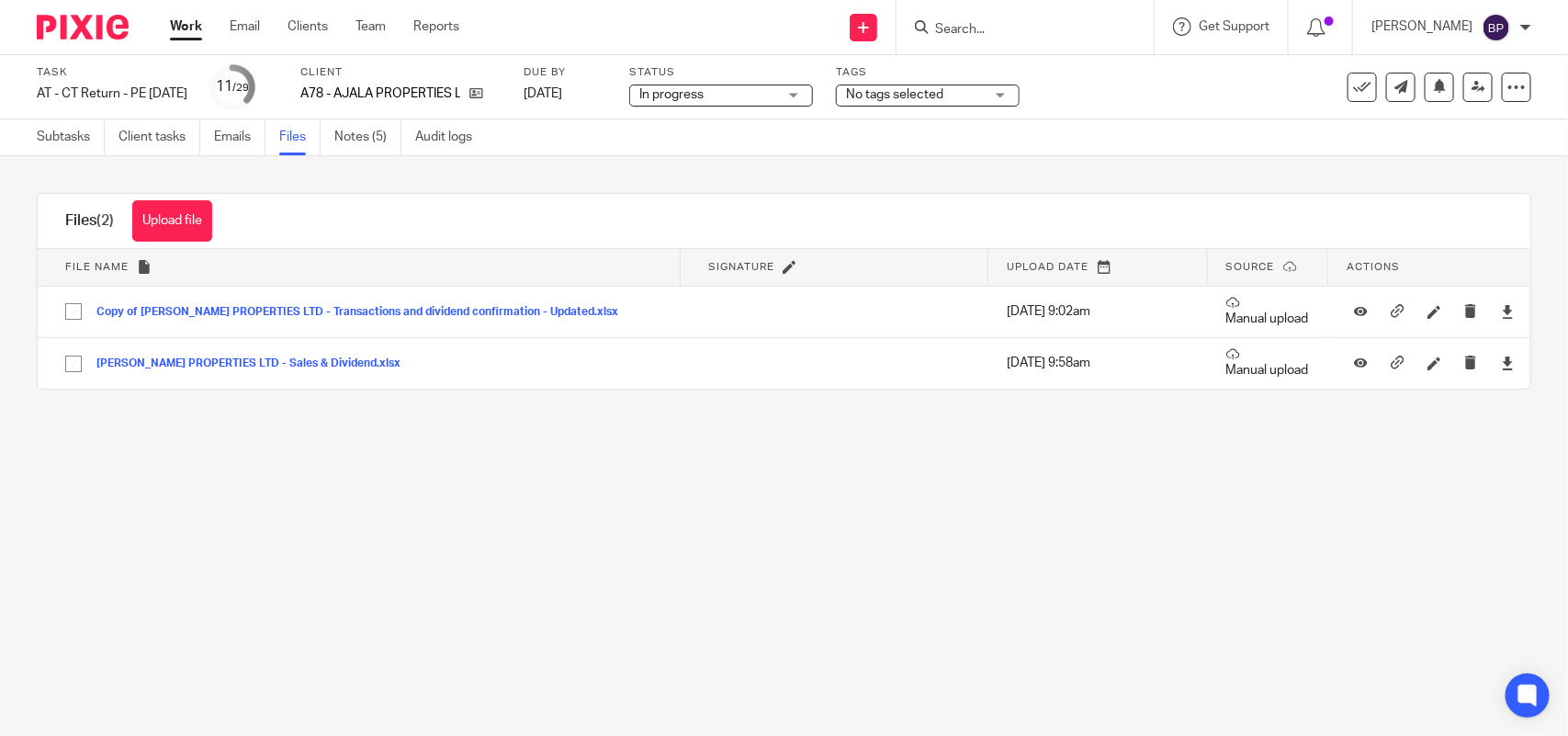
click at [178, 15] on div "Work Email Clients Team Reports Work Email Clients Team Reports Settings" at bounding box center [319, 27] width 335 height 54
click at [195, 26] on link "Work" at bounding box center [186, 26] width 32 height 18
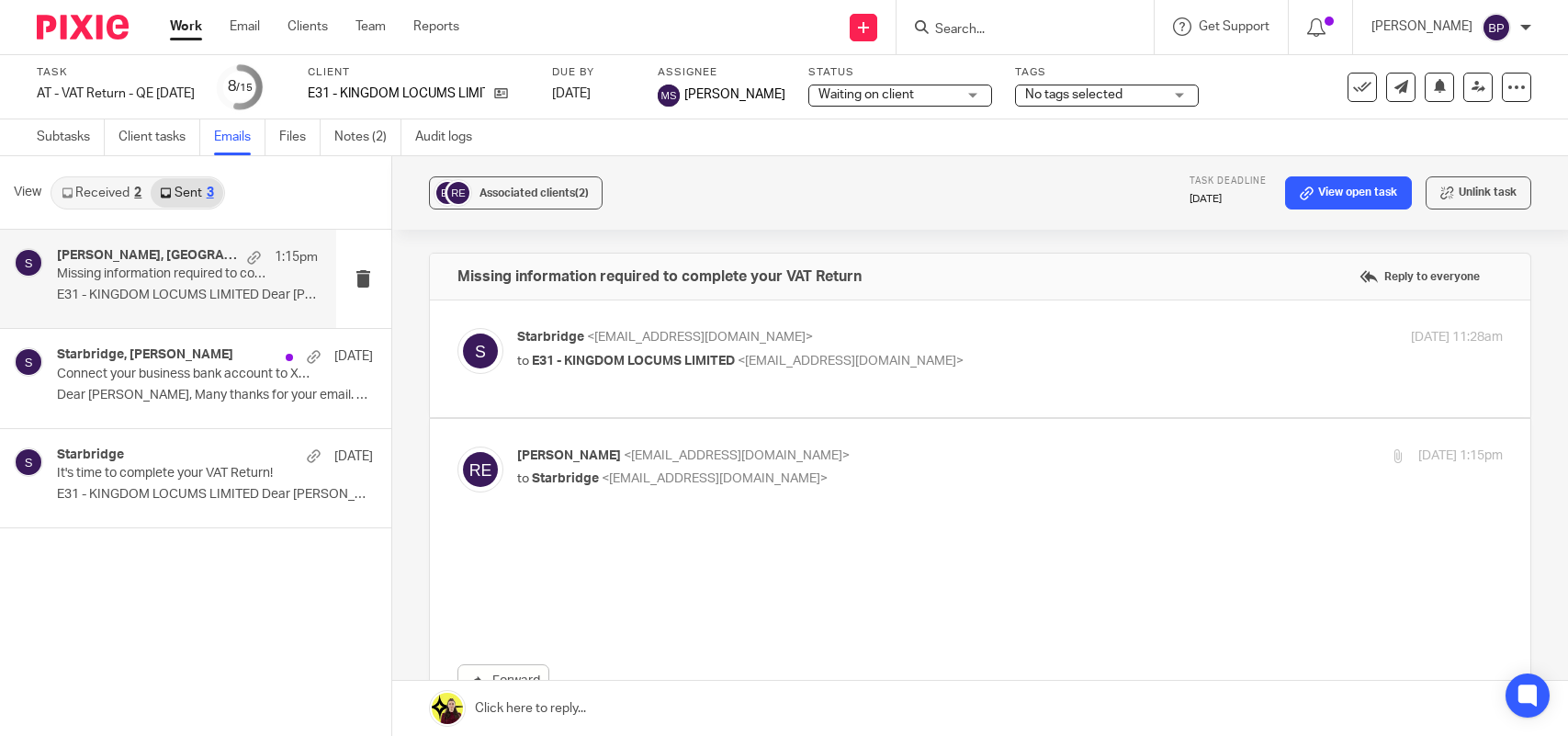
click at [981, 25] on input "Search" at bounding box center [1016, 30] width 165 height 16
paste input "2FAR MEDIA LTD"
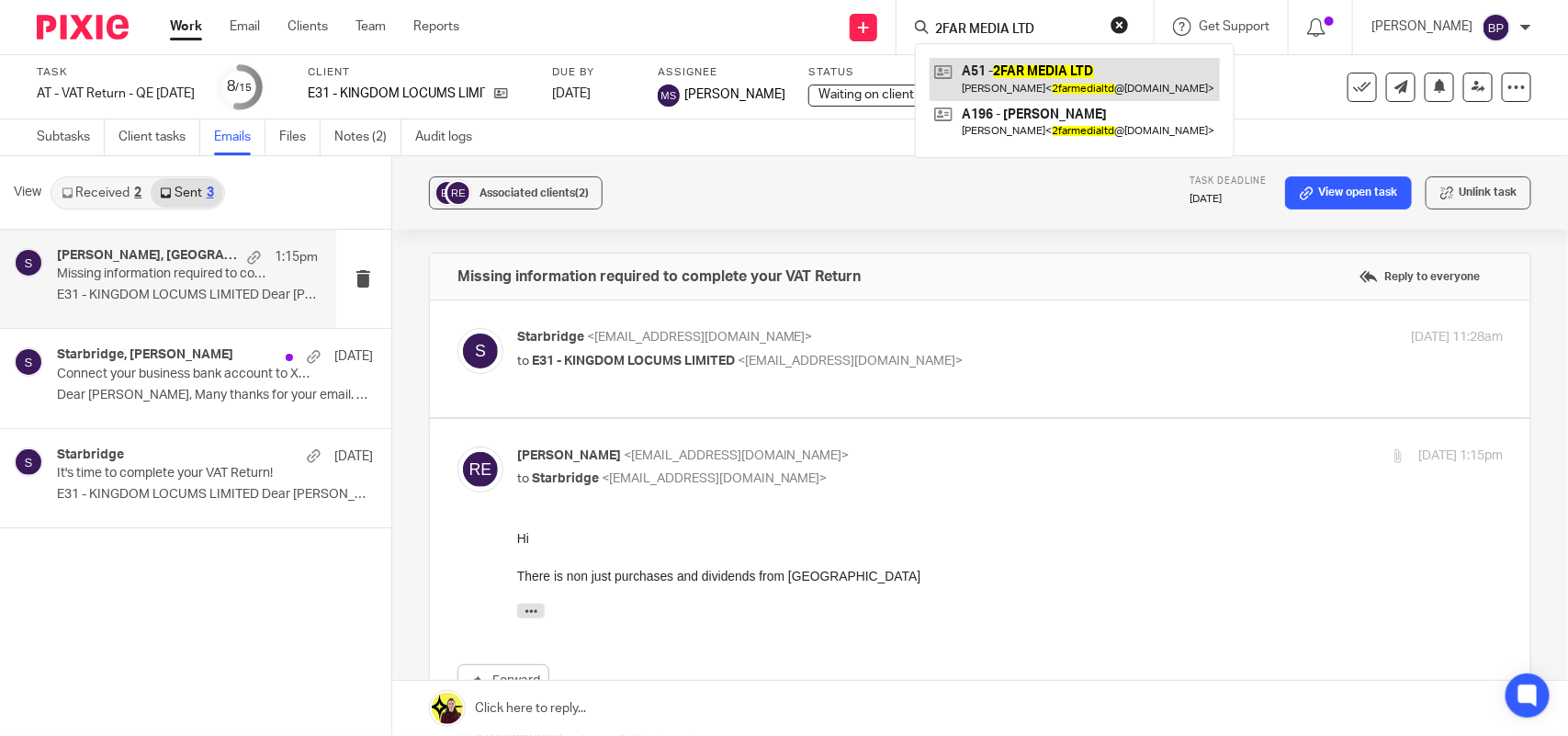
type input "2FAR MEDIA LTD"
click at [999, 79] on link at bounding box center [1075, 79] width 290 height 42
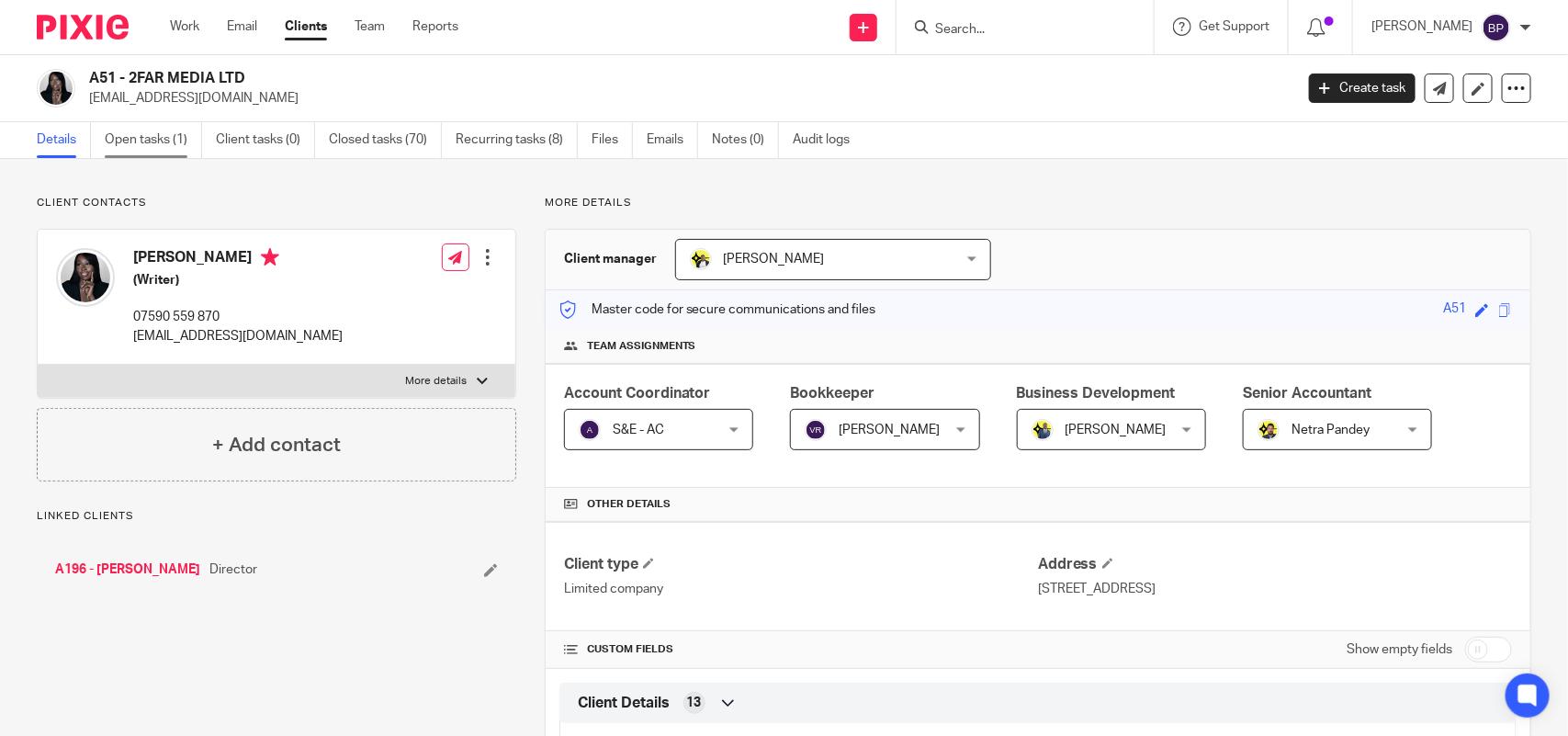
click at [180, 143] on link "Open tasks (1)" at bounding box center [154, 141] width 97 height 36
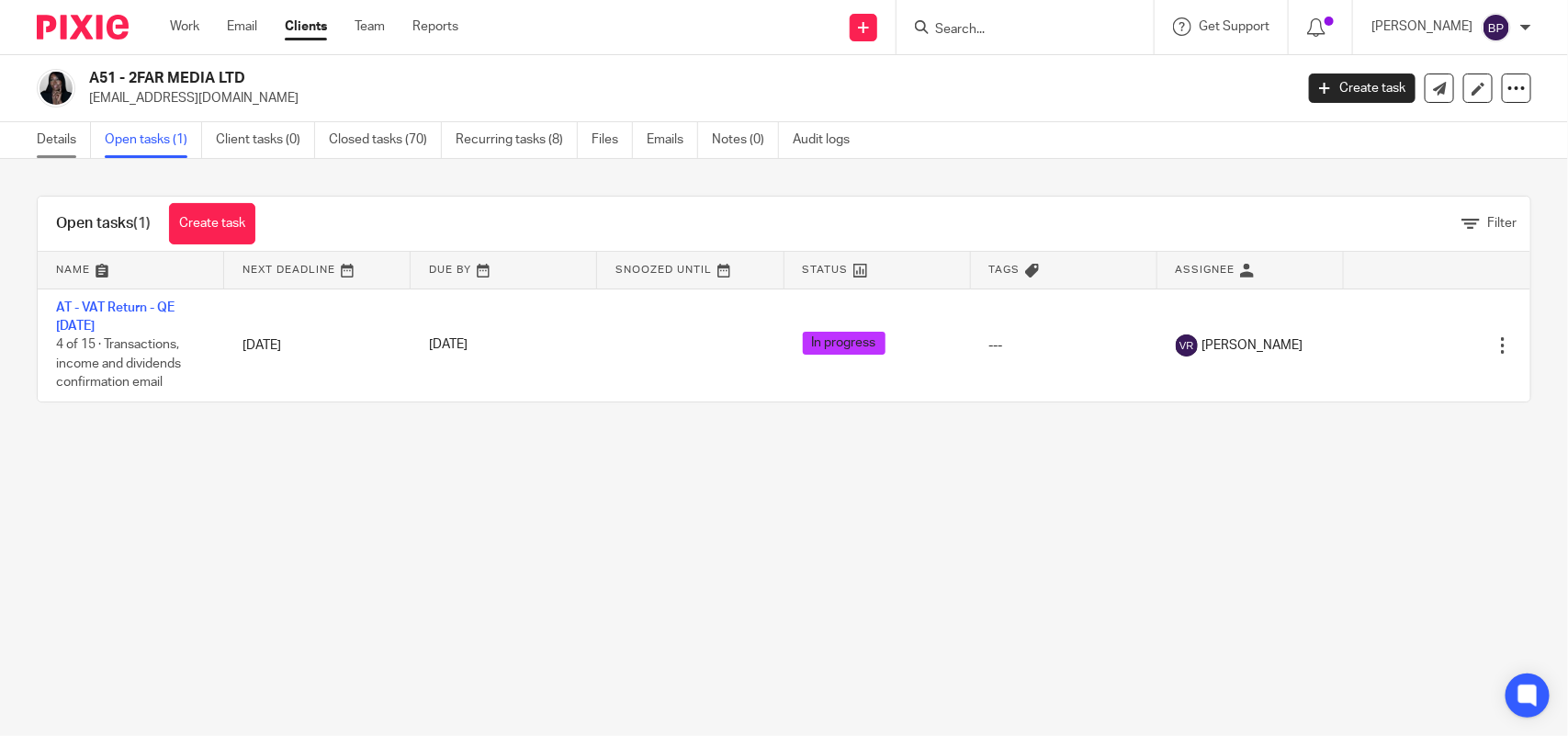
click at [52, 142] on link "Details" at bounding box center [63, 141] width 54 height 36
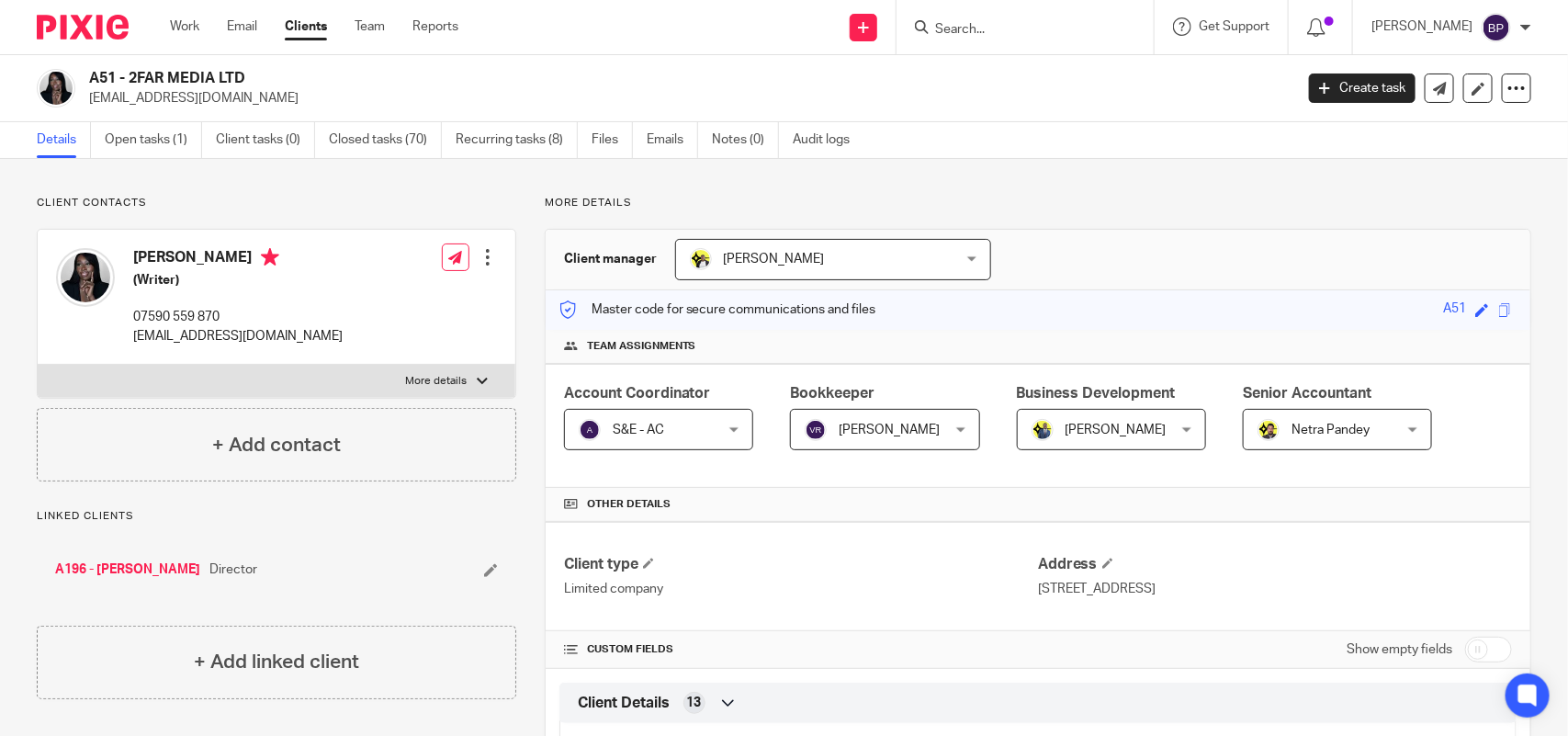
click at [1003, 33] on input "Search" at bounding box center [1016, 30] width 165 height 16
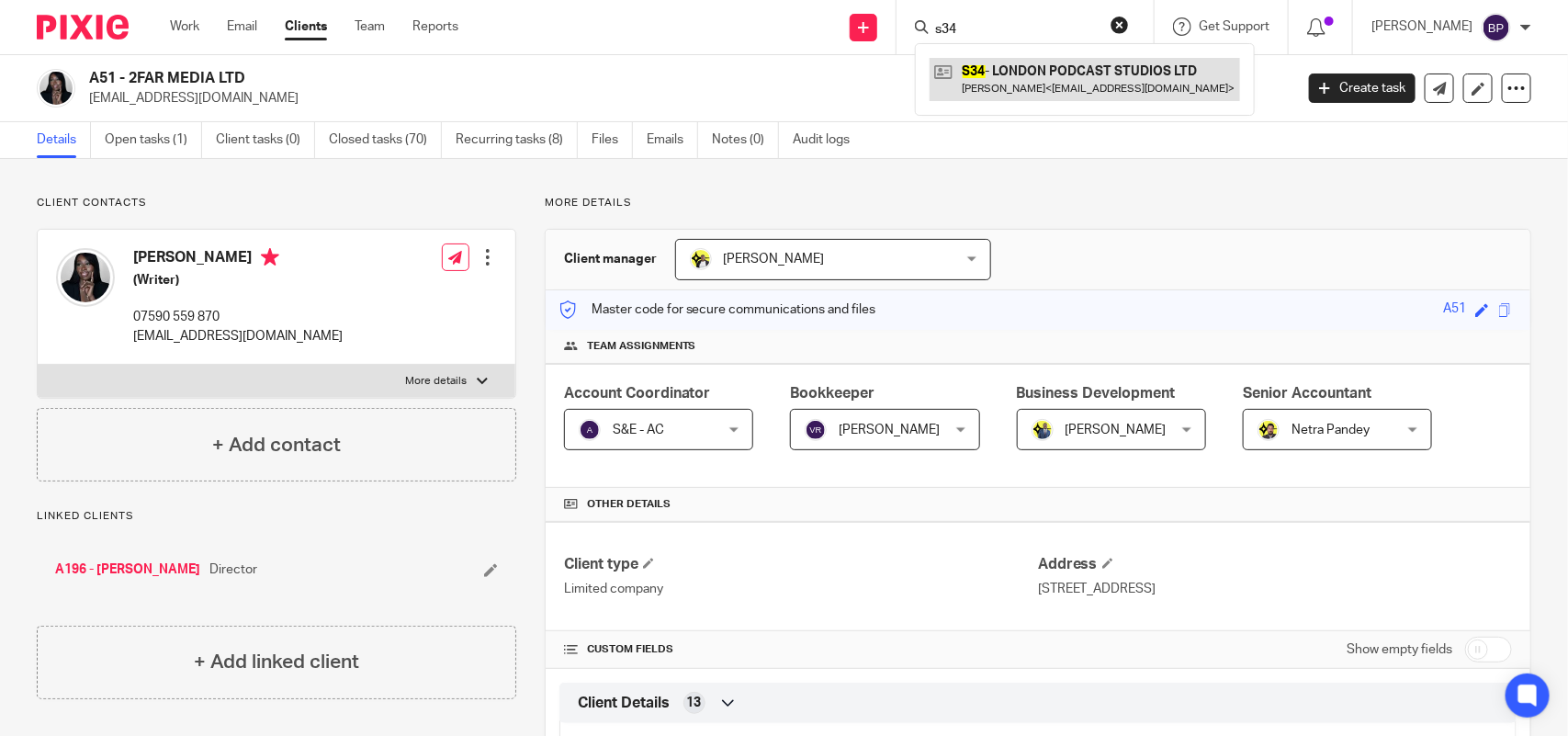
type input "s34"
click at [1068, 69] on link at bounding box center [1085, 79] width 311 height 42
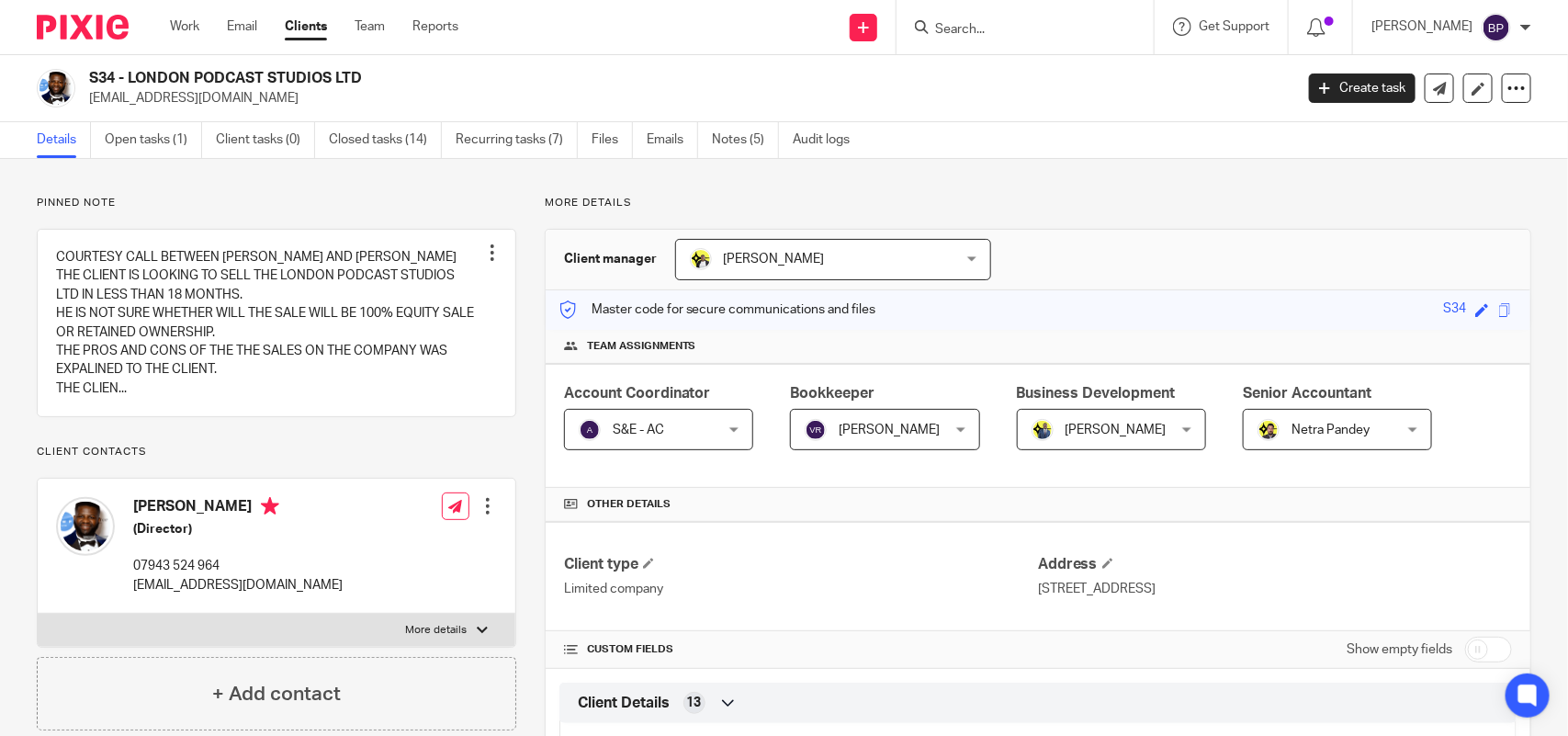
click at [299, 71] on h2 "S34 - LONDON PODCAST STUDIOS LTD" at bounding box center [566, 78] width 954 height 19
click at [299, 70] on h2 "S34 - LONDON PODCAST STUDIOS LTD" at bounding box center [566, 78] width 954 height 19
copy div "S34 - LONDON PODCAST STUDIOS LTD"
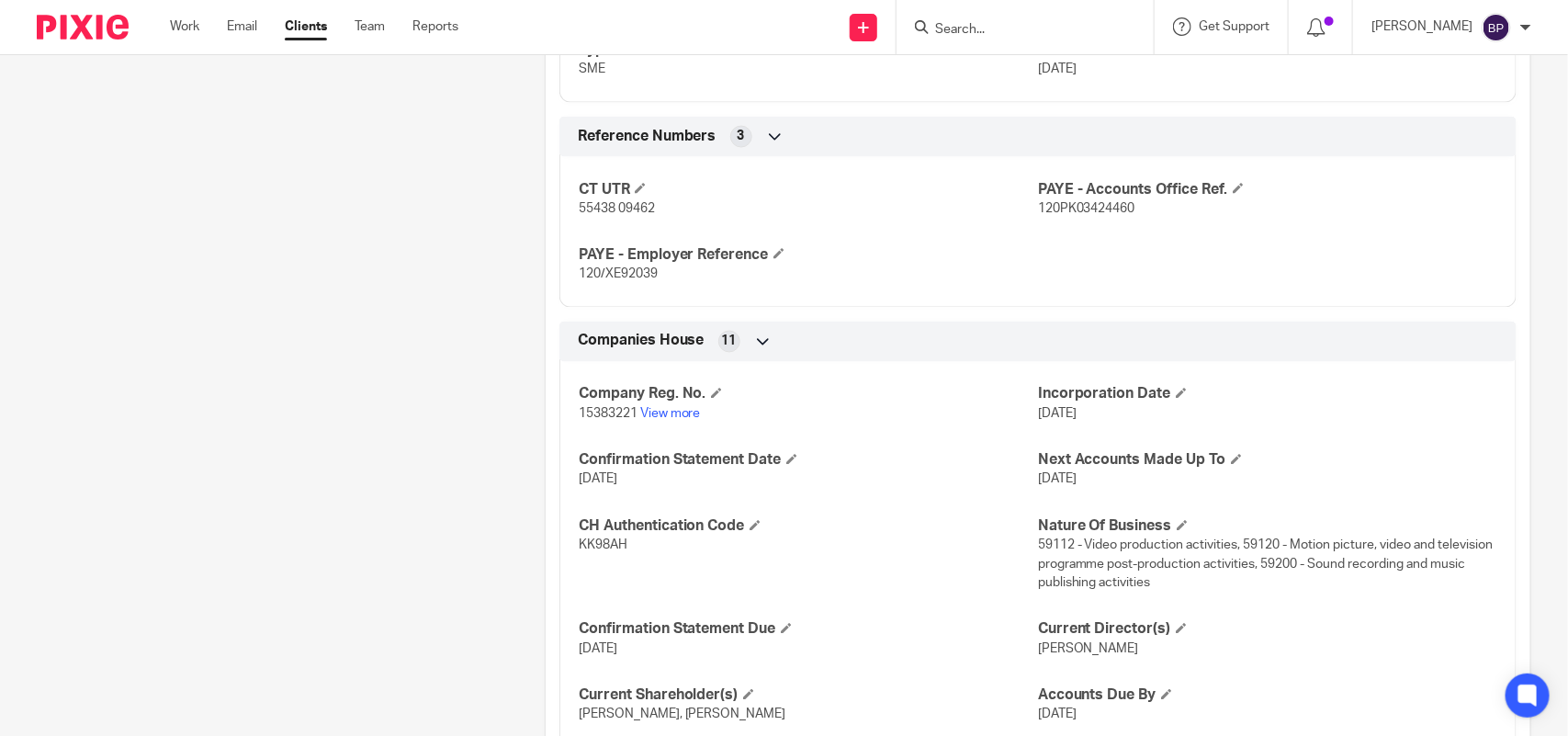
scroll to position [1036, 0]
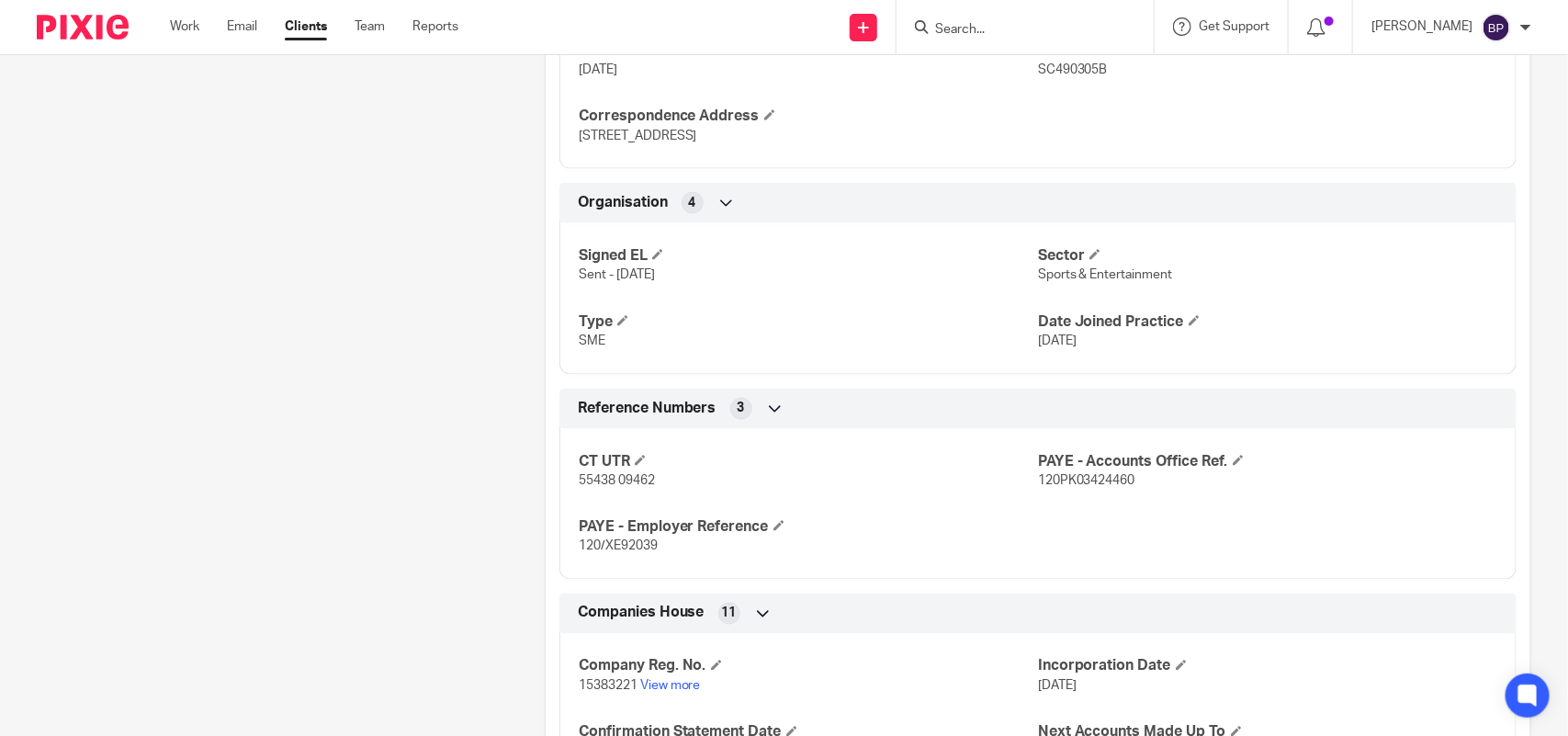
click at [439, 333] on div "Pinned note COURTESY CALL BETWEEN [PERSON_NAME] AND [PERSON_NAME] THE CLIENT IS…" at bounding box center [263, 158] width 508 height 1997
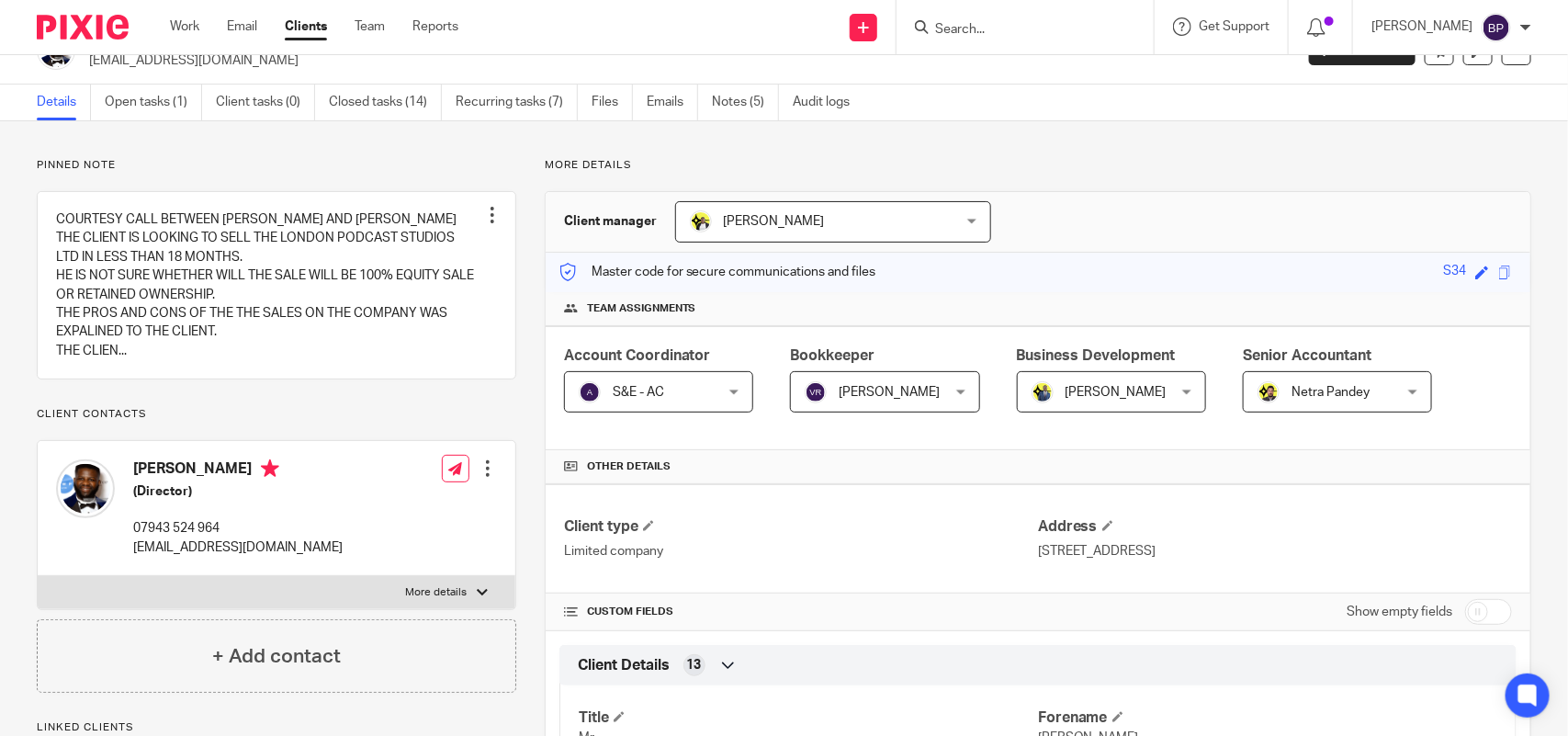
scroll to position [0, 0]
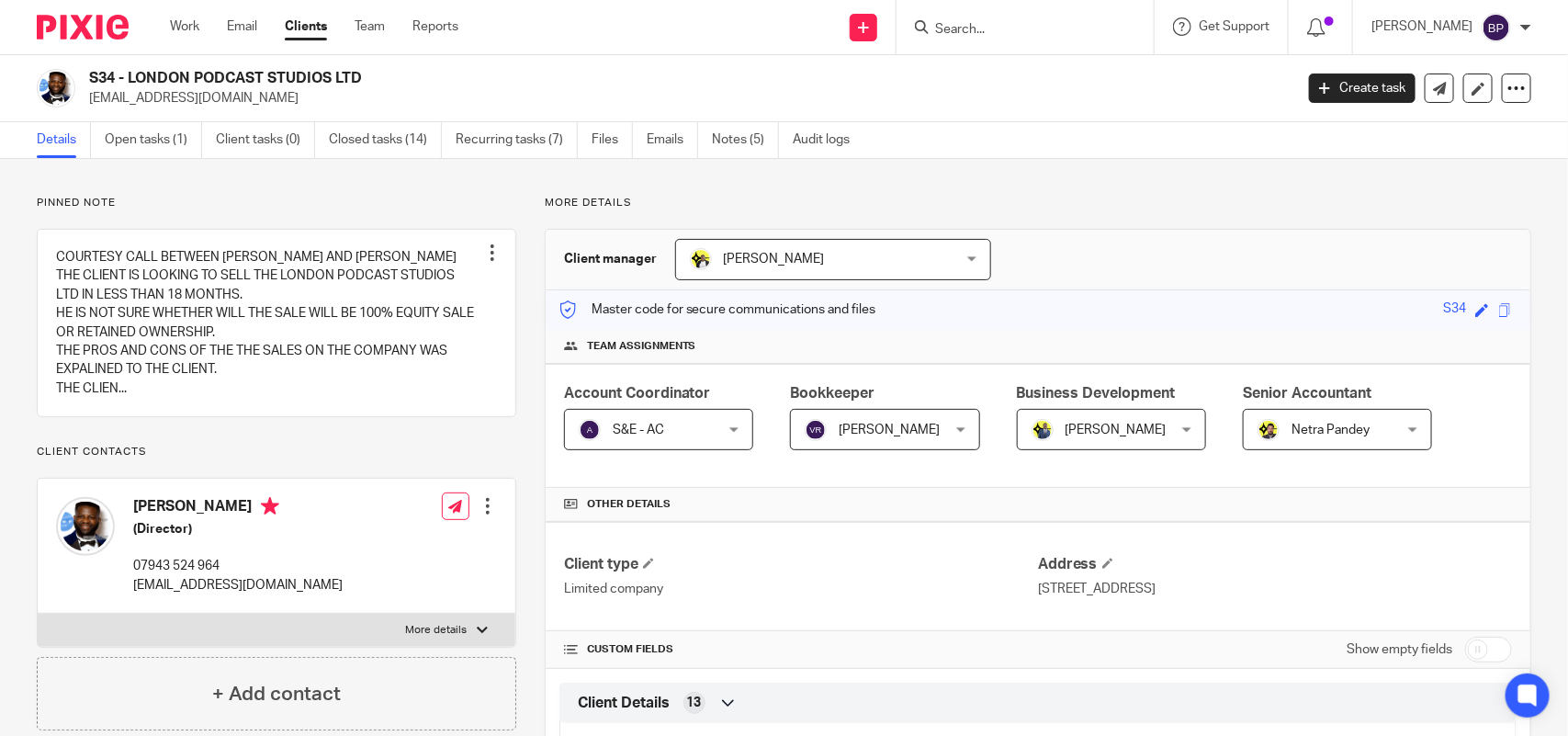
drag, startPoint x: 133, startPoint y: 71, endPoint x: 393, endPoint y: 69, distance: 260.0
click at [393, 69] on h2 "S34 - LONDON PODCAST STUDIOS LTD" at bounding box center [566, 78] width 954 height 19
copy h2 "LONDON PODCAST STUDIOS LTD"
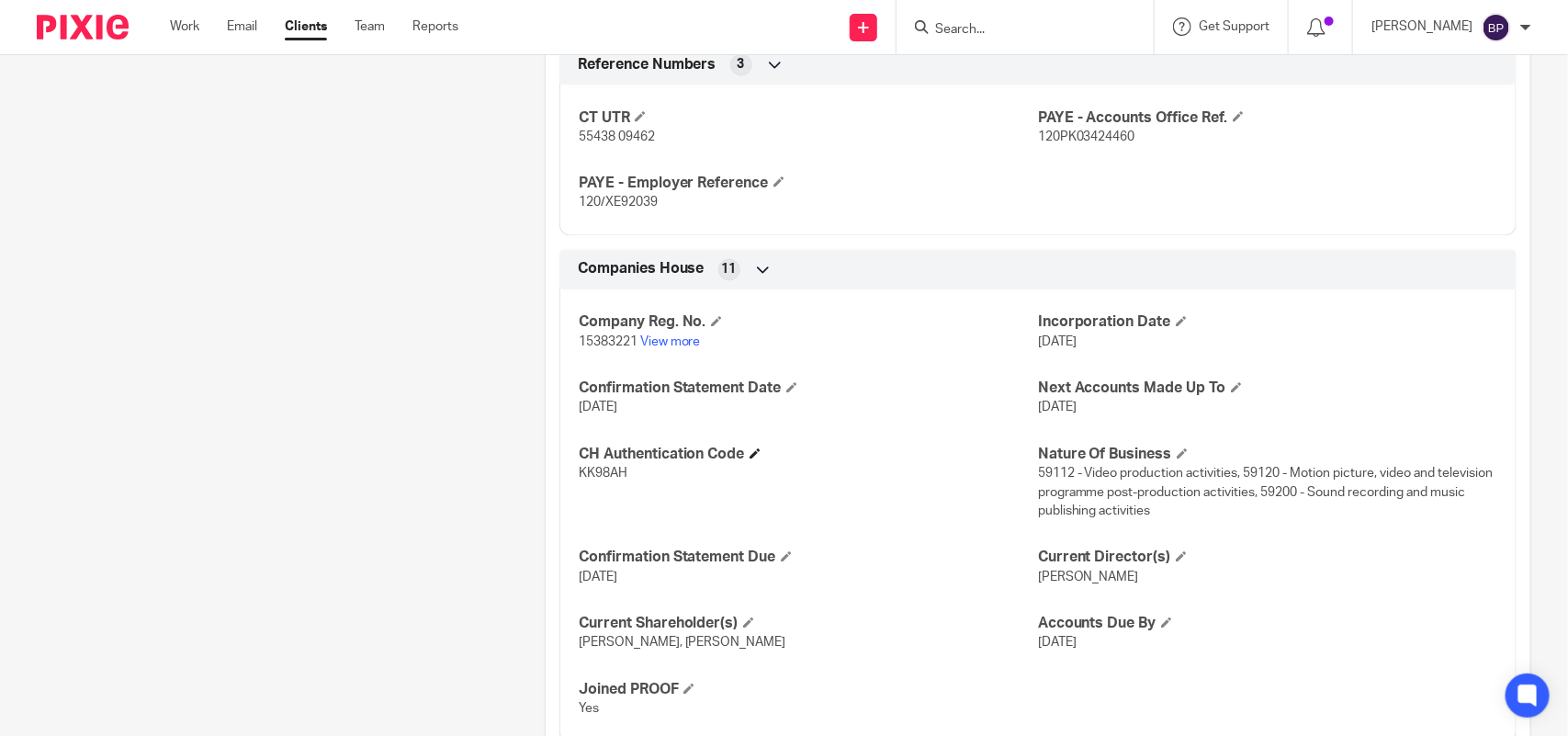
scroll to position [1496, 0]
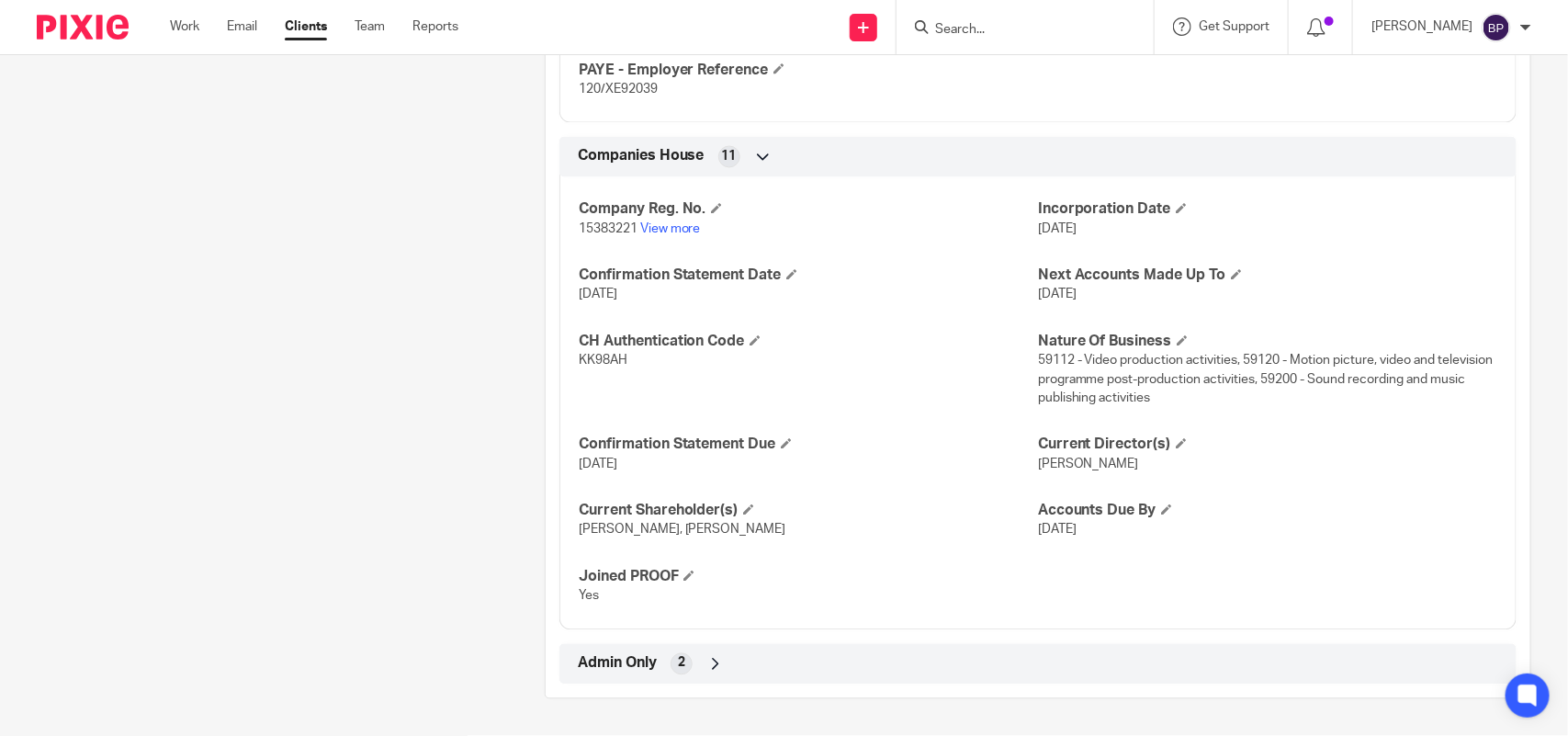
click at [1044, 358] on span "59112 - Video production activities, 59120 - Motion picture, video and televisi…" at bounding box center [1266, 379] width 456 height 51
drag, startPoint x: 1044, startPoint y: 358, endPoint x: 1057, endPoint y: 358, distance: 13.0
click at [1049, 358] on span "59112 - Video production activities, 59120 - Motion picture, video and televisi…" at bounding box center [1266, 379] width 456 height 51
click at [1047, 359] on span "59112 - Video production activities, 59120 - Motion picture, video and televisi…" at bounding box center [1266, 379] width 456 height 51
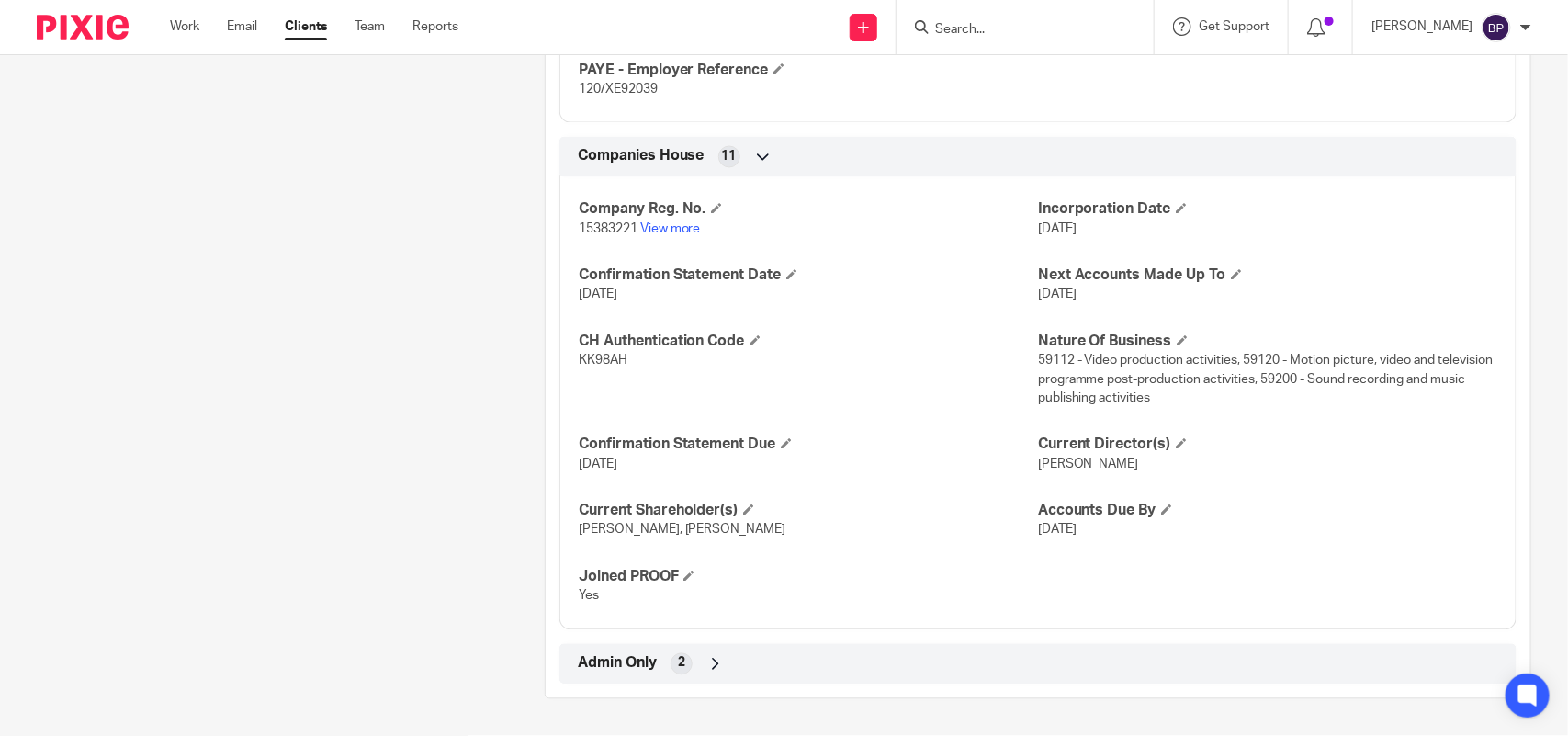
click at [1255, 355] on span "59112 - Video production activities, 59120 - Motion picture, video and televisi…" at bounding box center [1266, 379] width 456 height 51
copy span "59120"
click at [1321, 381] on span "59112 - Video production activities, 59120 - Motion picture, video and televisi…" at bounding box center [1266, 379] width 456 height 51
click at [1309, 379] on span "59112 - Video production activities, 59120 - Motion picture, video and televisi…" at bounding box center [1266, 379] width 456 height 51
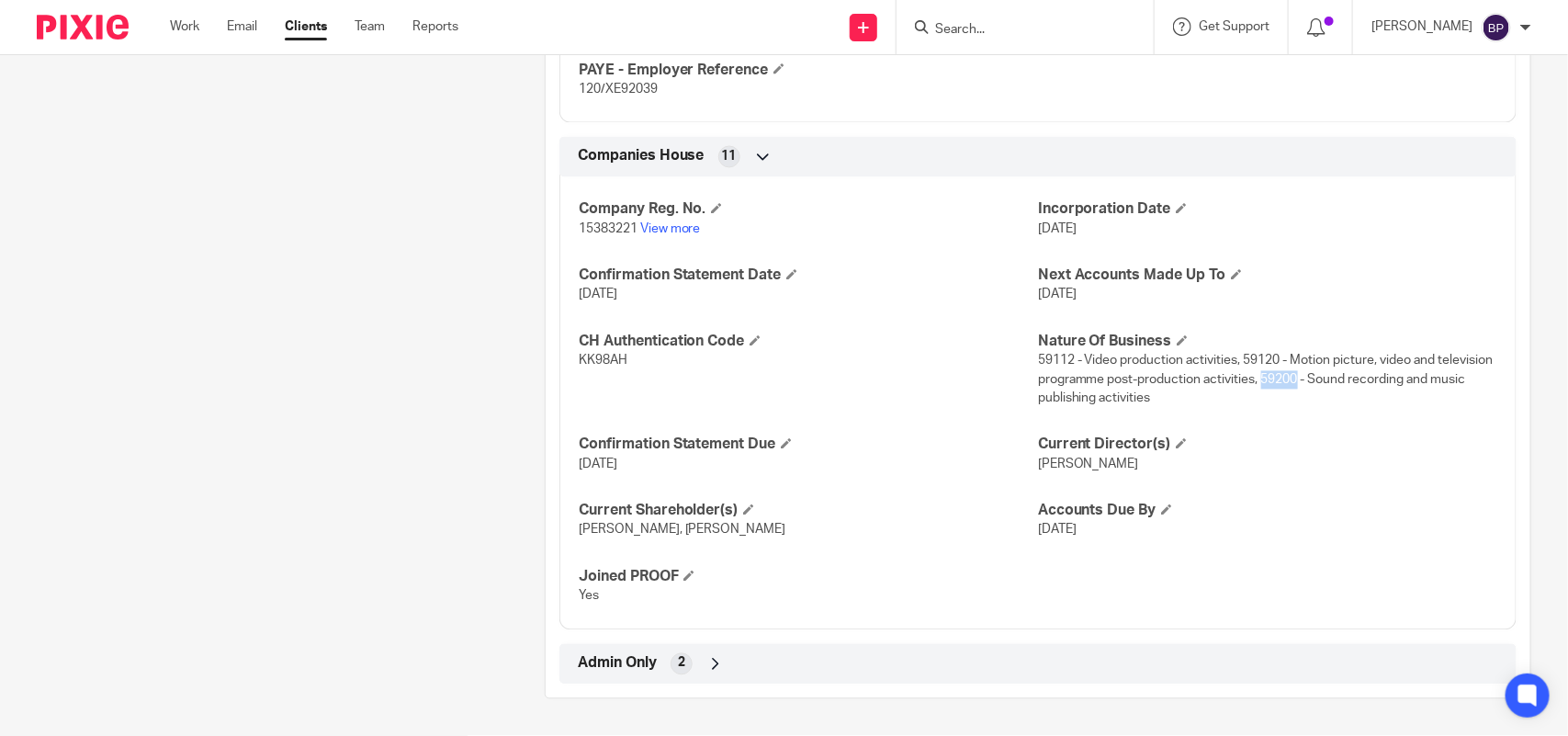
drag, startPoint x: 1314, startPoint y: 379, endPoint x: 1347, endPoint y: 383, distance: 33.2
click at [1347, 383] on span "59112 - Video production activities, 59120 - Motion picture, video and televisi…" at bounding box center [1266, 379] width 456 height 51
copy span "59200"
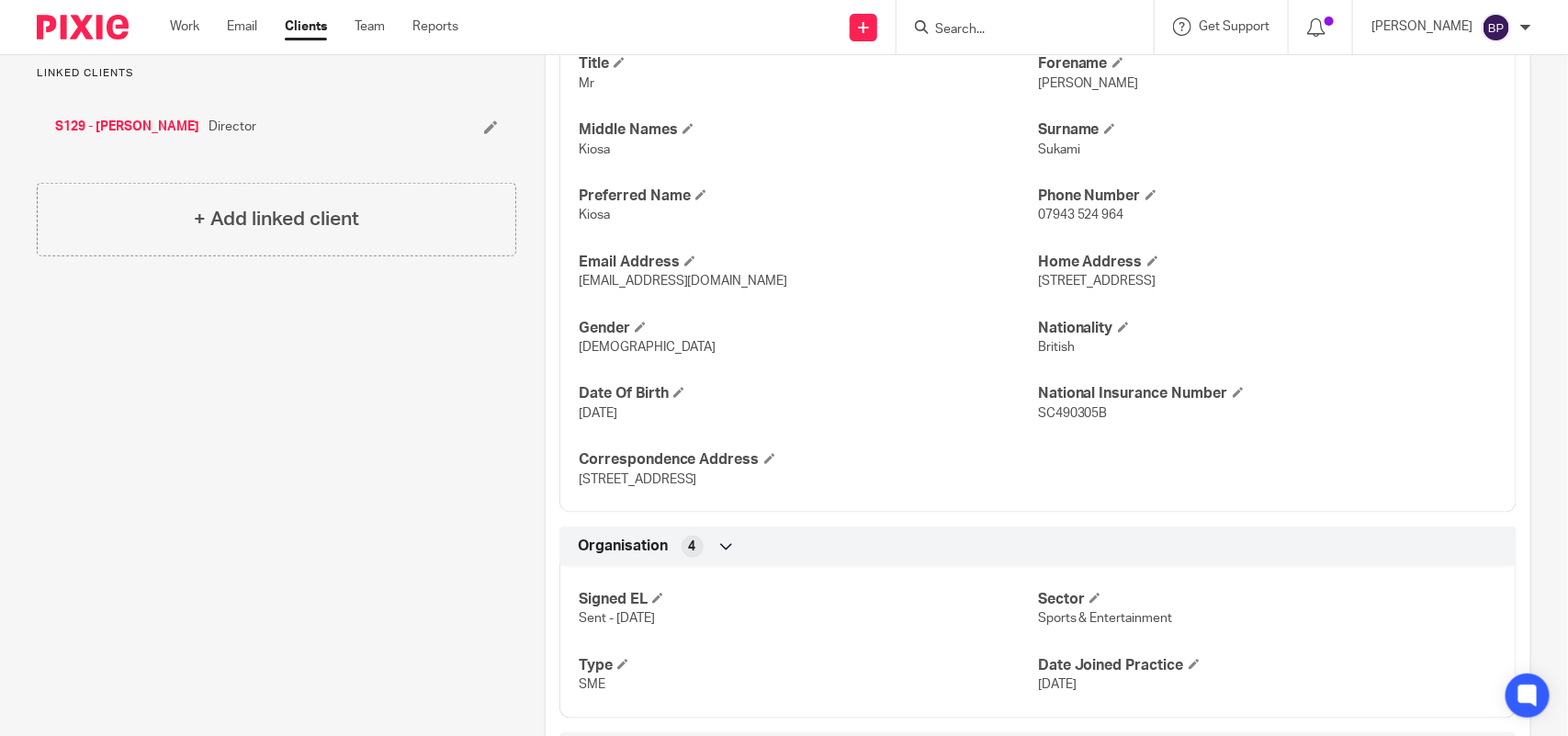
scroll to position [691, 0]
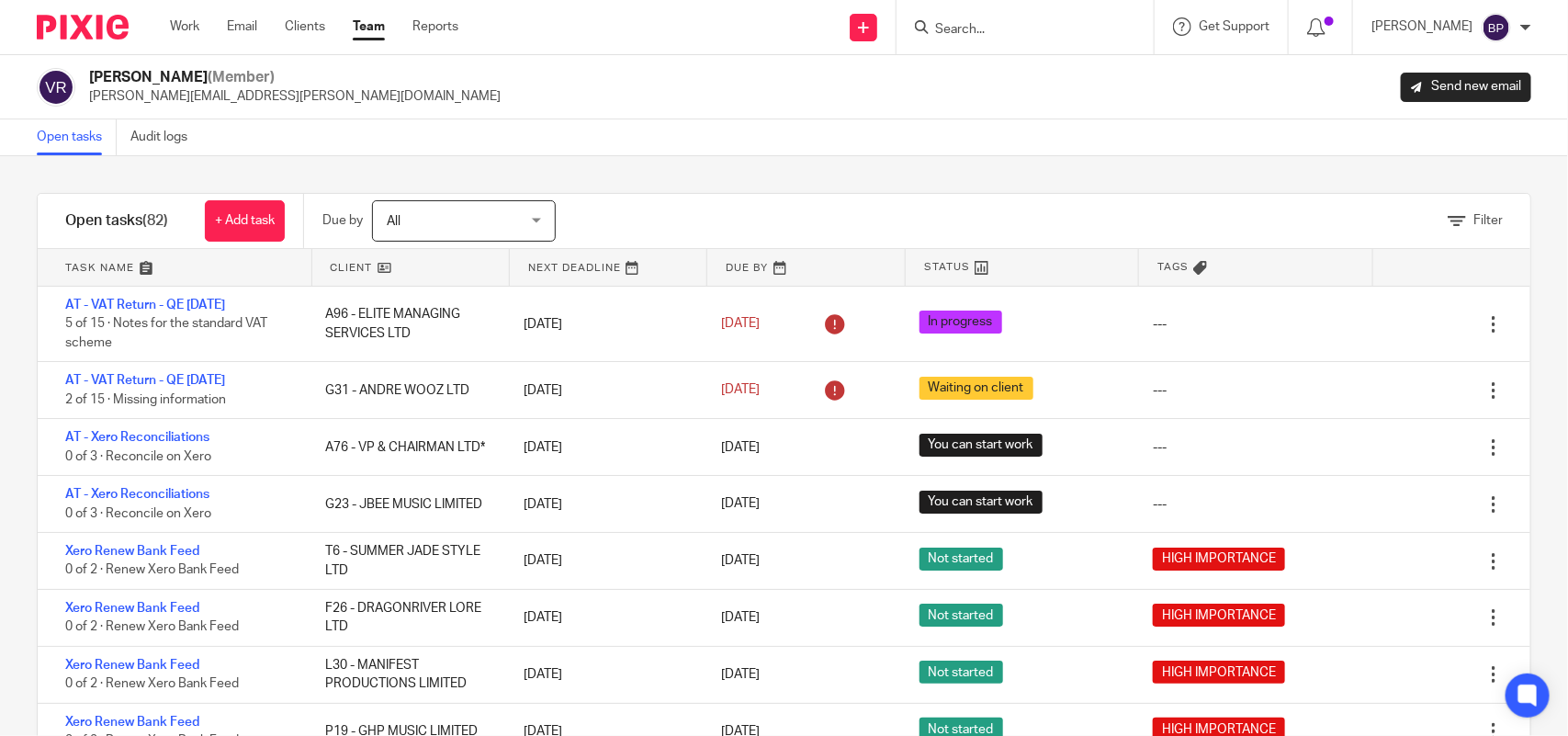
scroll to position [963, 0]
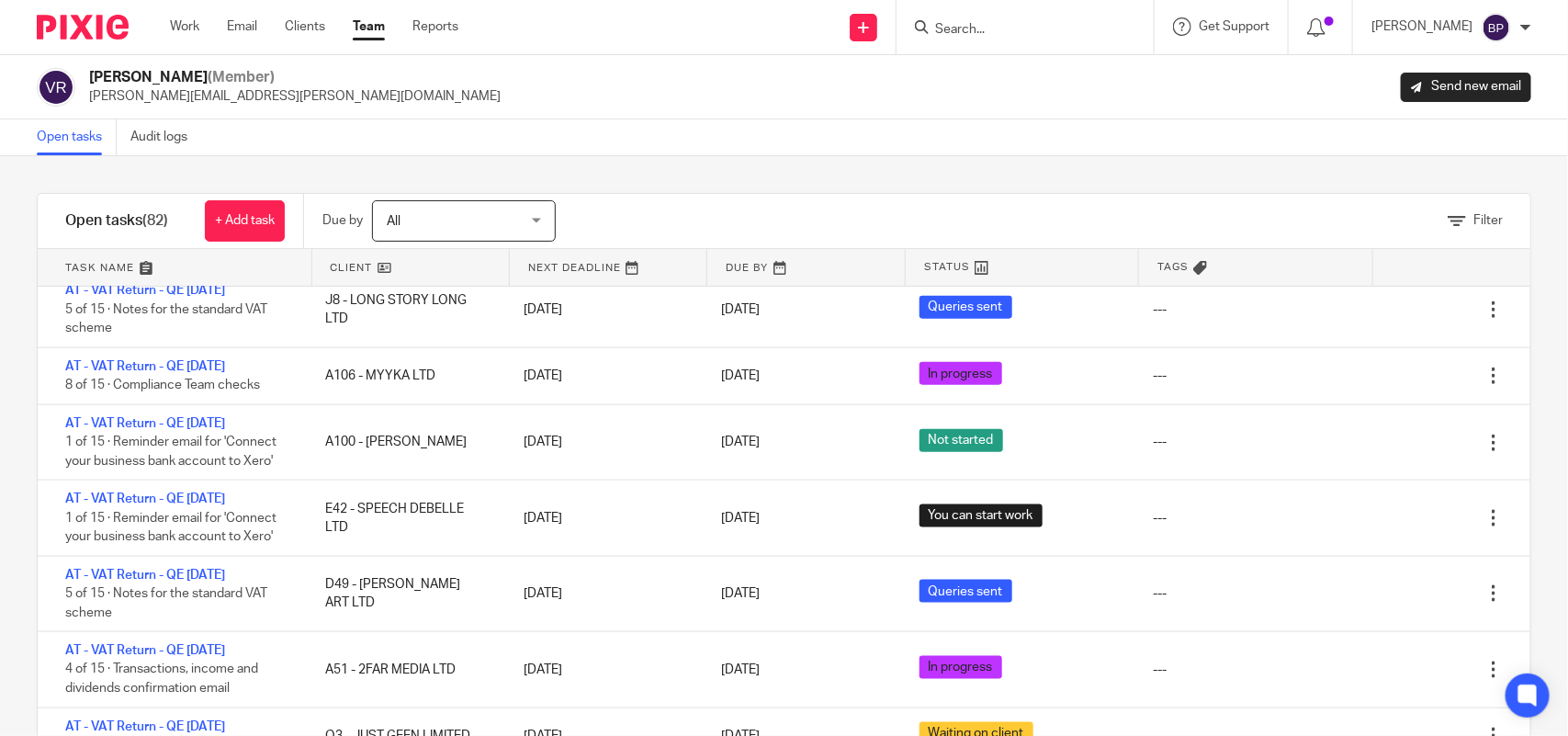
click at [1101, 168] on div "Filter tasks Only show tasks matching all of these conditions 1 Client name Is …" at bounding box center [784, 445] width 1568 height 580
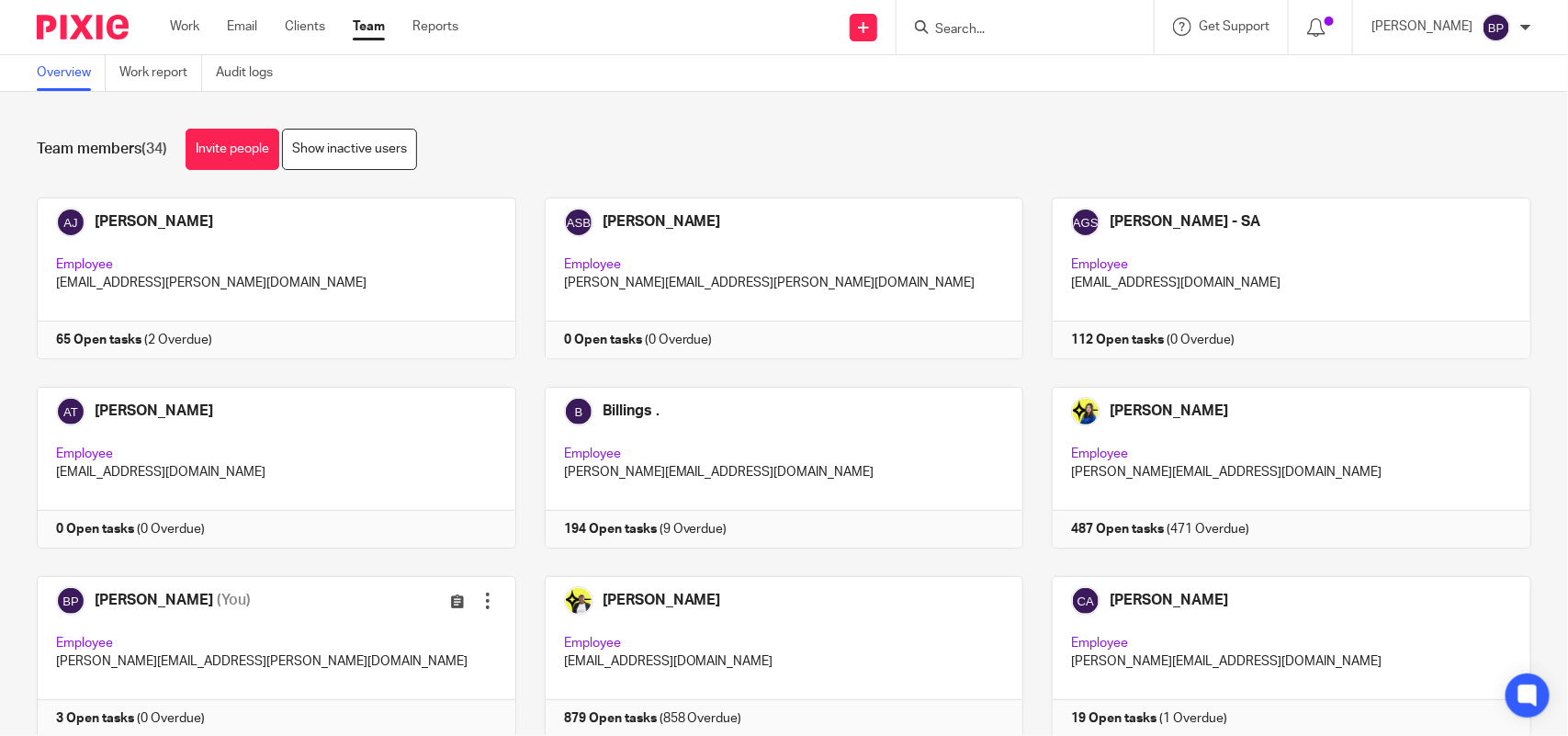
click at [825, 140] on div "Team members (34) Invite people Show inactive users" at bounding box center [784, 149] width 1495 height 41
click at [890, 157] on div "Team members (34) Invite people Show inactive users" at bounding box center [784, 149] width 1495 height 41
click at [1042, 133] on div "Team members (34) Invite people Show inactive users" at bounding box center [784, 149] width 1495 height 41
click at [371, 31] on link "Team" at bounding box center [369, 26] width 32 height 18
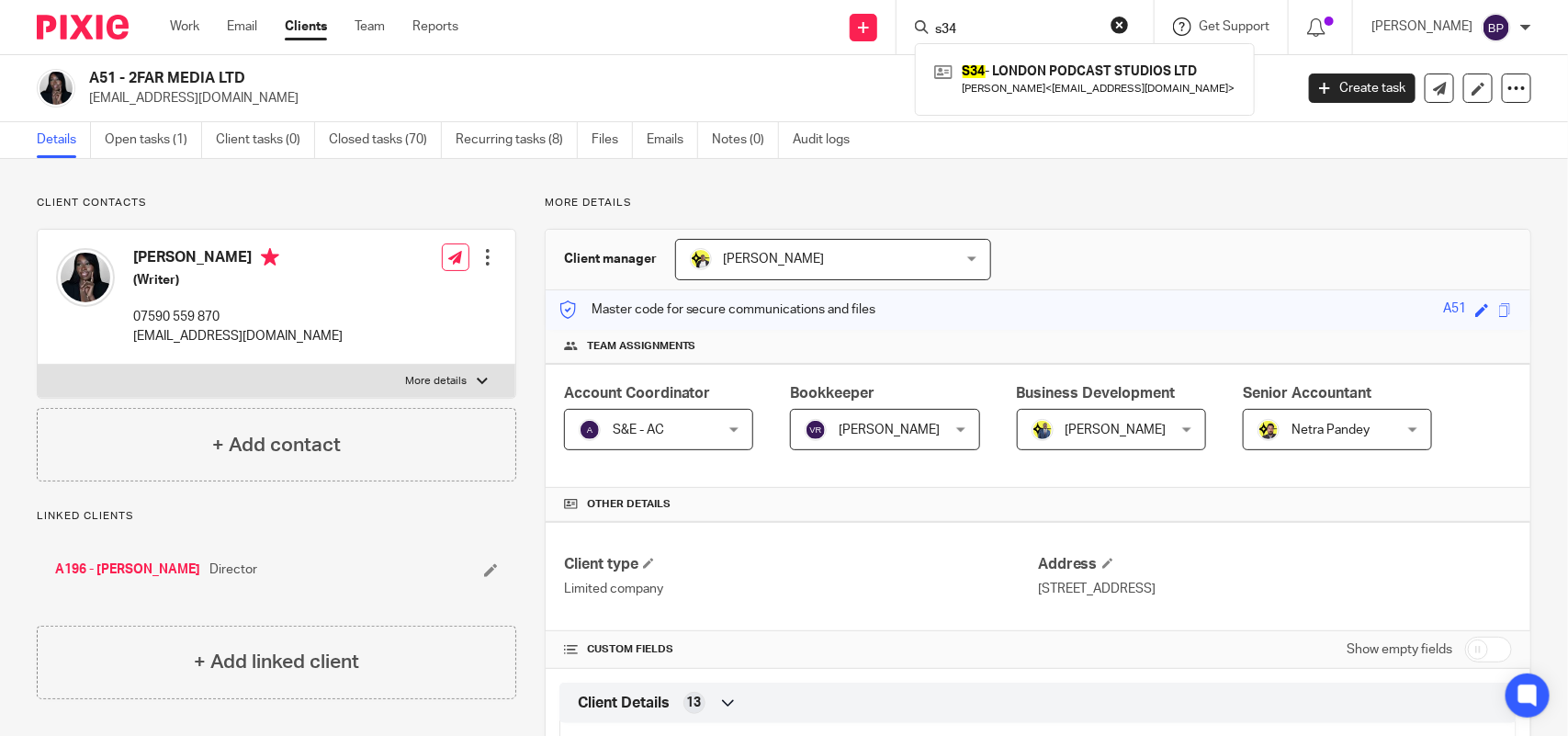
click at [1259, 17] on div "Get Support" at bounding box center [1221, 26] width 97 height 18
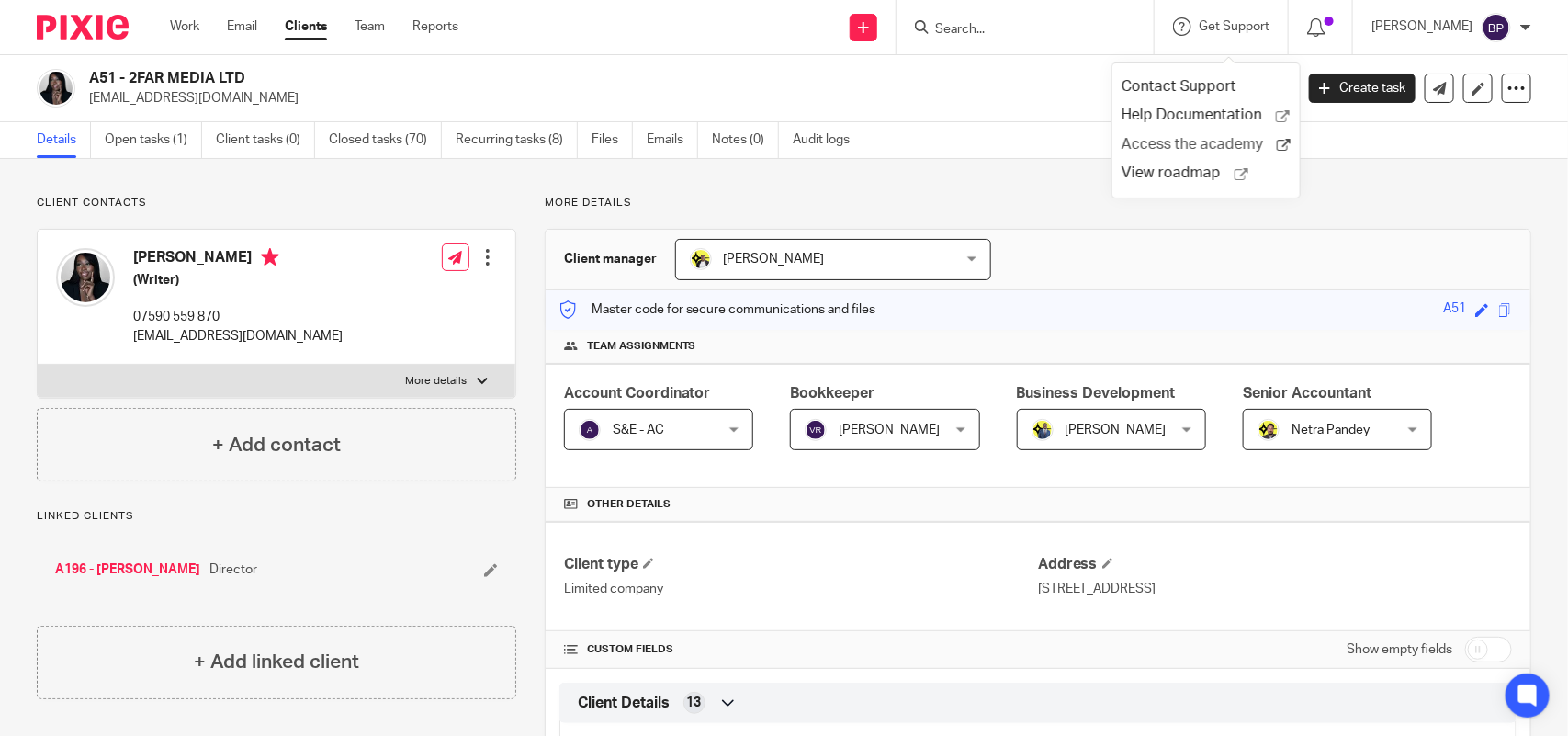
click at [1162, 143] on span "Access the academy" at bounding box center [1199, 144] width 156 height 19
click at [1495, 23] on img at bounding box center [1496, 27] width 30 height 30
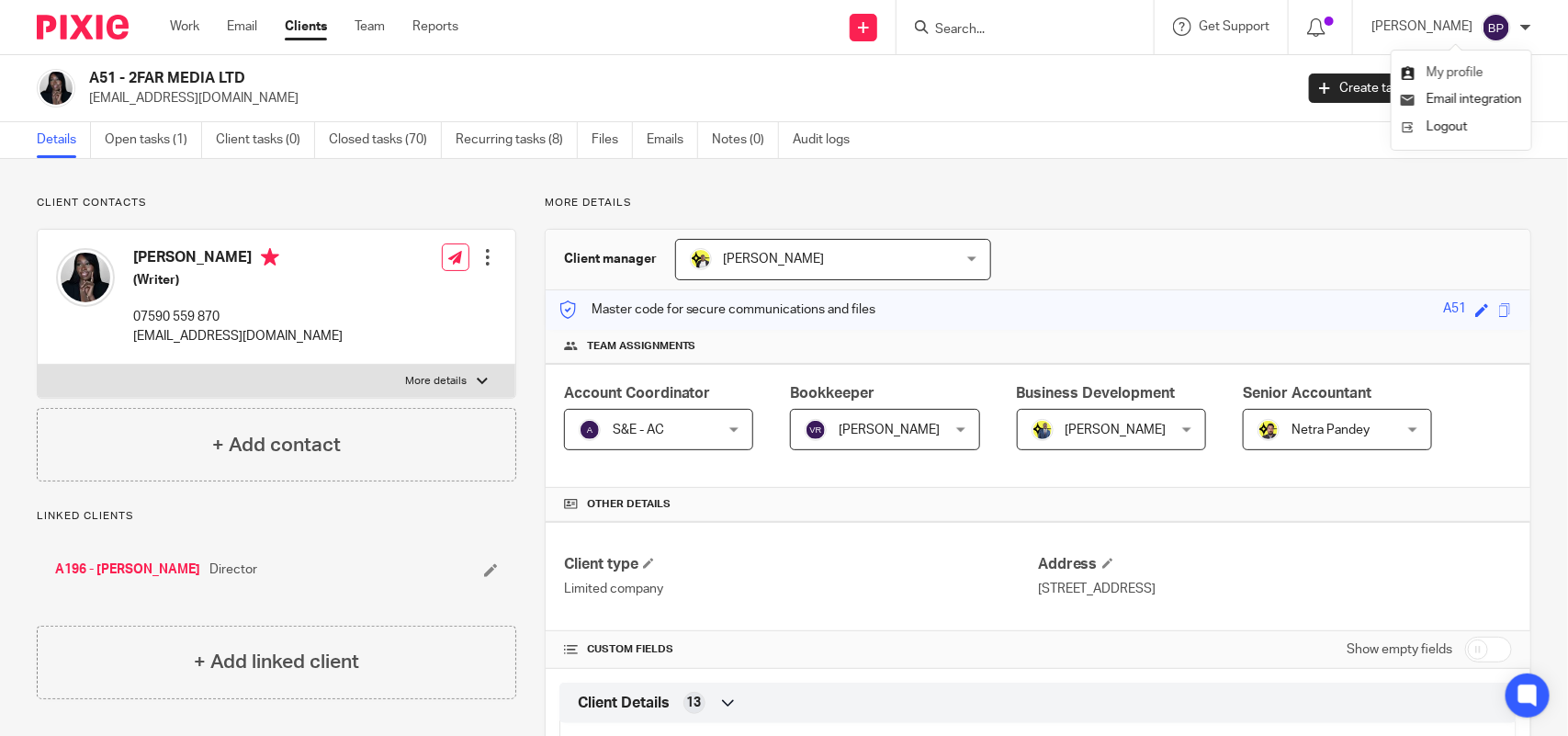
click at [1469, 75] on span "My profile" at bounding box center [1455, 72] width 57 height 12
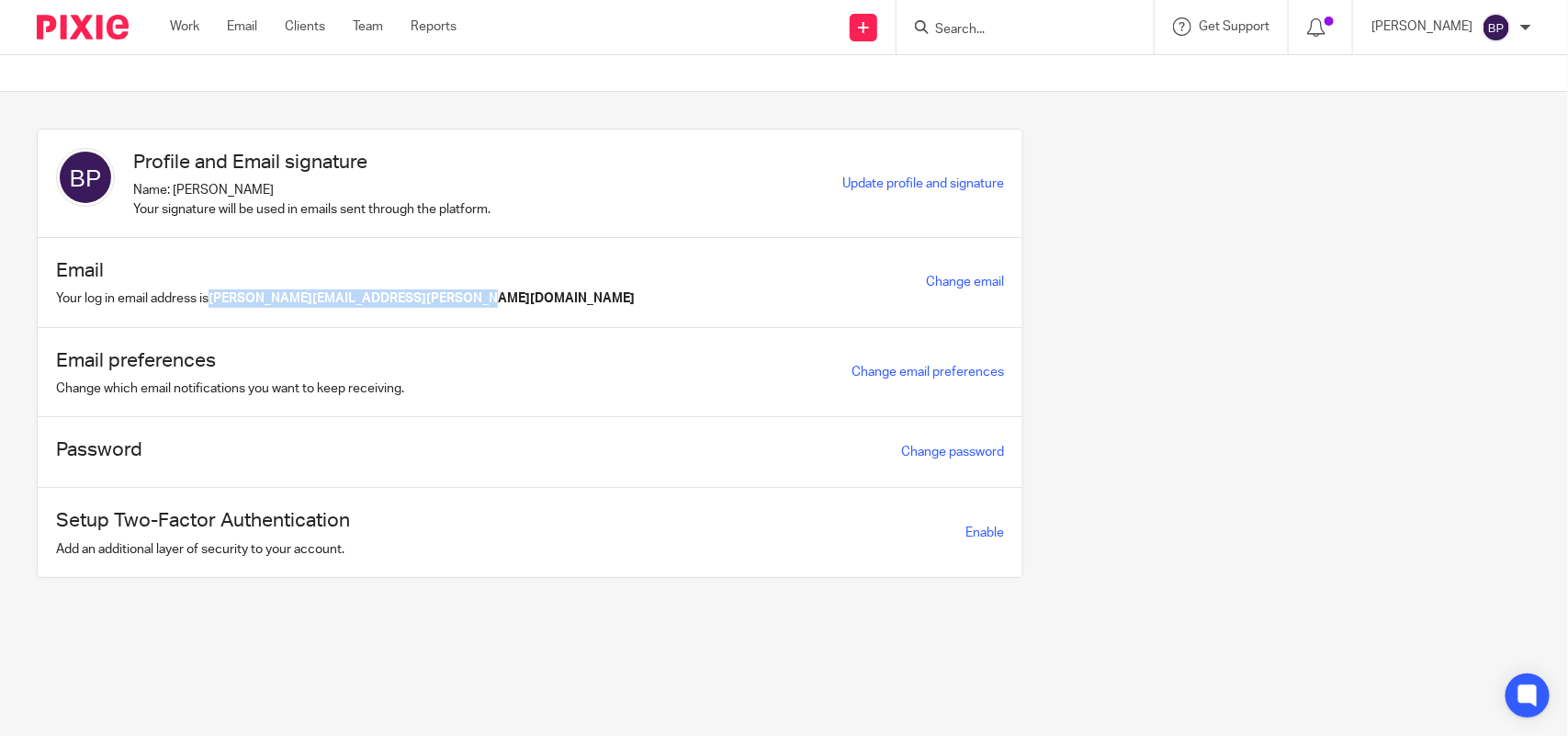
drag, startPoint x: 216, startPoint y: 297, endPoint x: 471, endPoint y: 311, distance: 255.4
click at [471, 311] on div "Email Your log in email address is [PERSON_NAME][EMAIL_ADDRESS][PERSON_NAME][DO…" at bounding box center [529, 283] width 985 height 90
copy b "[PERSON_NAME][EMAIL_ADDRESS][PERSON_NAME][DOMAIN_NAME]"
click at [304, 21] on link "Clients" at bounding box center [305, 26] width 40 height 18
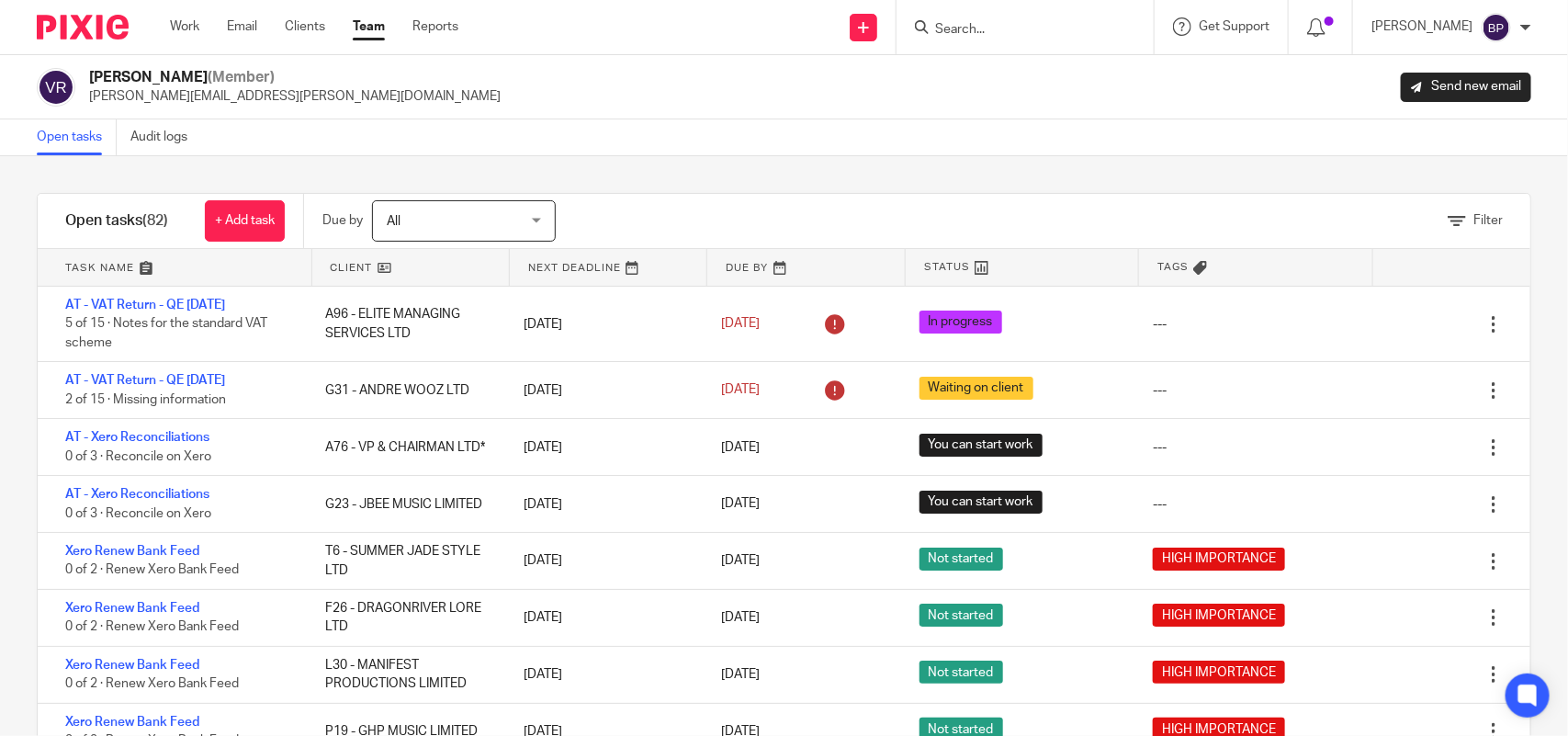
scroll to position [963, 0]
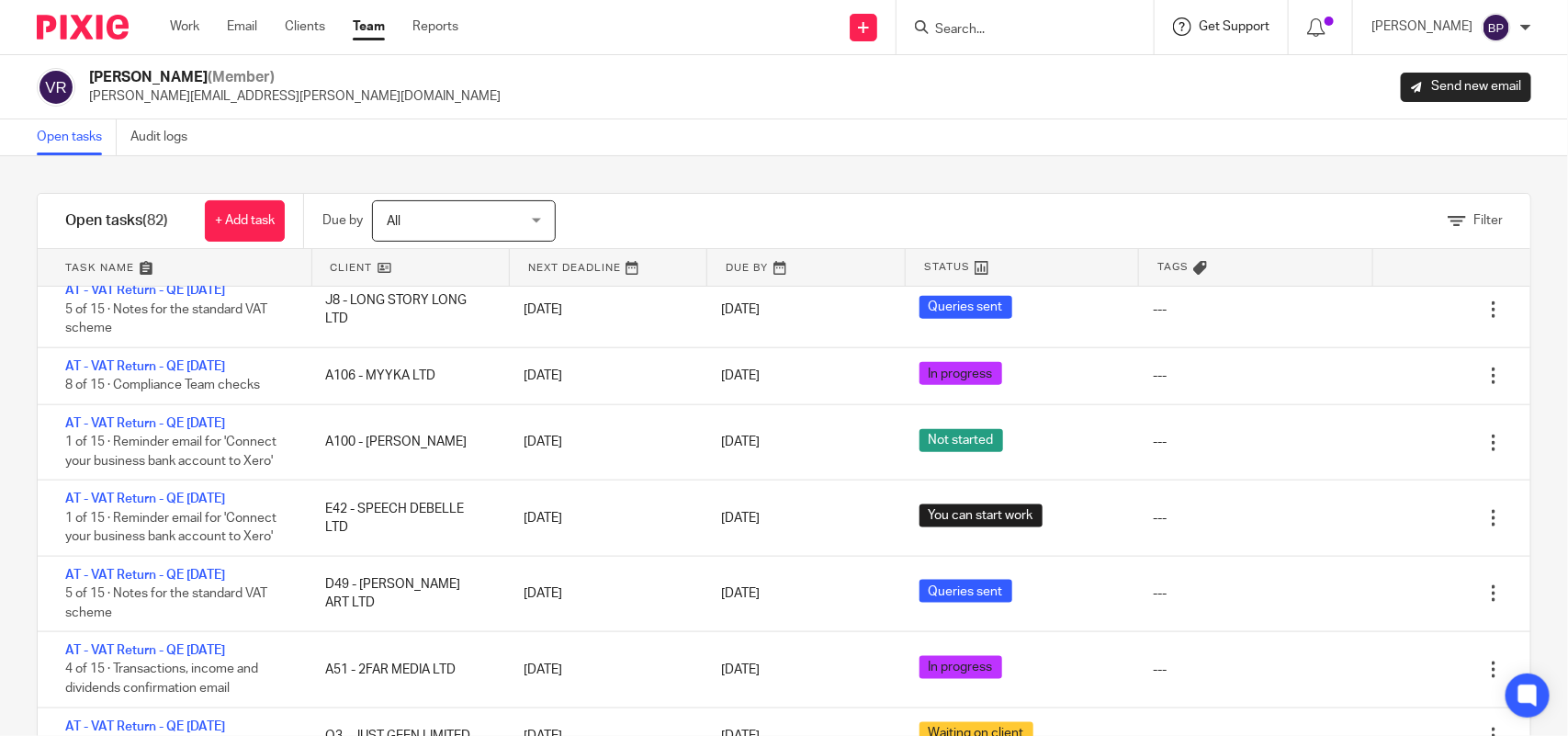
click at [1265, 24] on span "Get Support" at bounding box center [1235, 26] width 71 height 12
click at [919, 133] on div "Open tasks Audit logs" at bounding box center [784, 138] width 1568 height 36
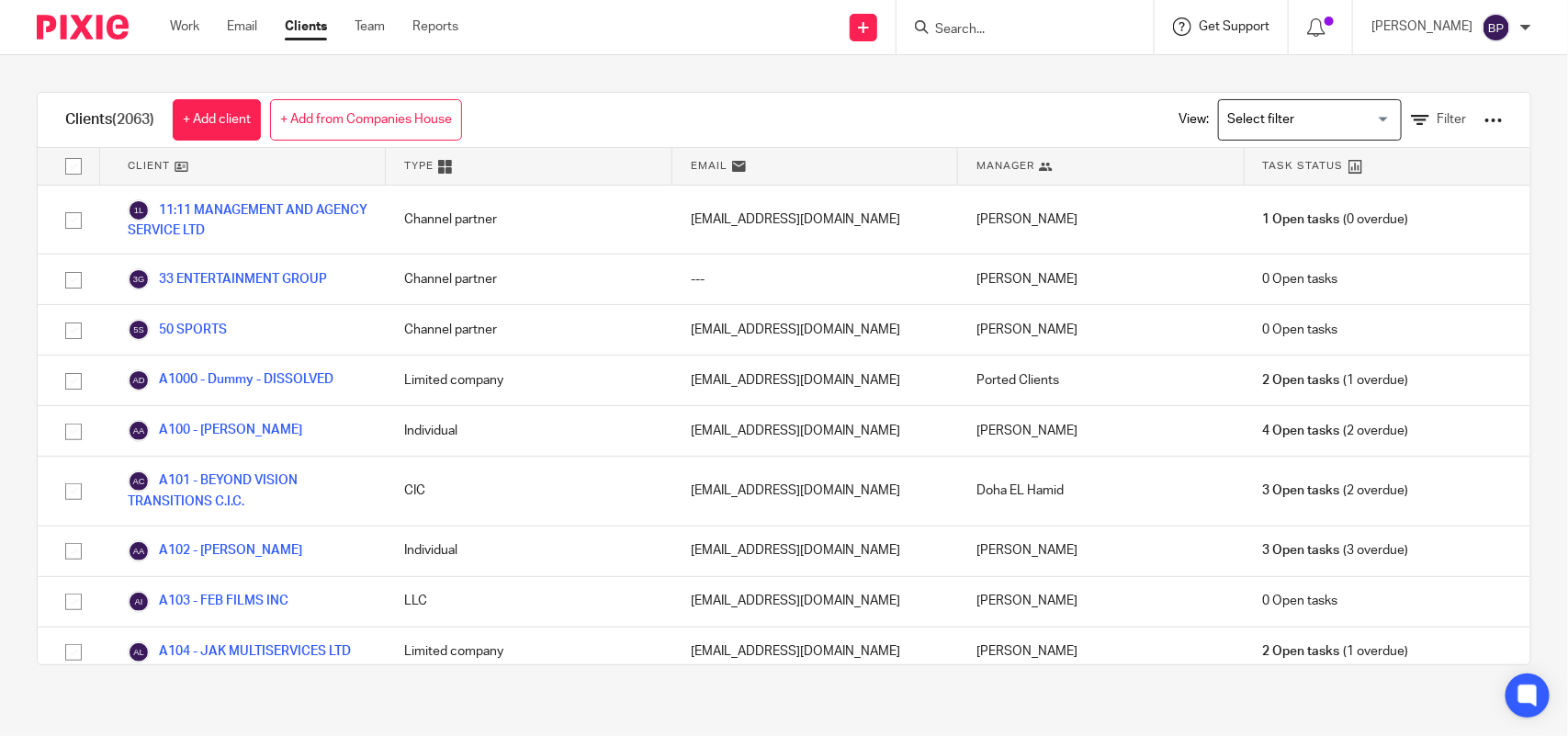
click at [1209, 21] on span "Get Support" at bounding box center [1235, 26] width 71 height 12
click at [993, 54] on div "Work Email Clients Team Reports Work Email Clients Team Reports Settings Send n…" at bounding box center [784, 28] width 1568 height 55
click at [1245, 20] on span "Get Support" at bounding box center [1235, 26] width 71 height 12
click at [1170, 140] on span "Access the academy" at bounding box center [1199, 144] width 156 height 19
click at [1025, 36] on input "Search" at bounding box center [1016, 30] width 165 height 16
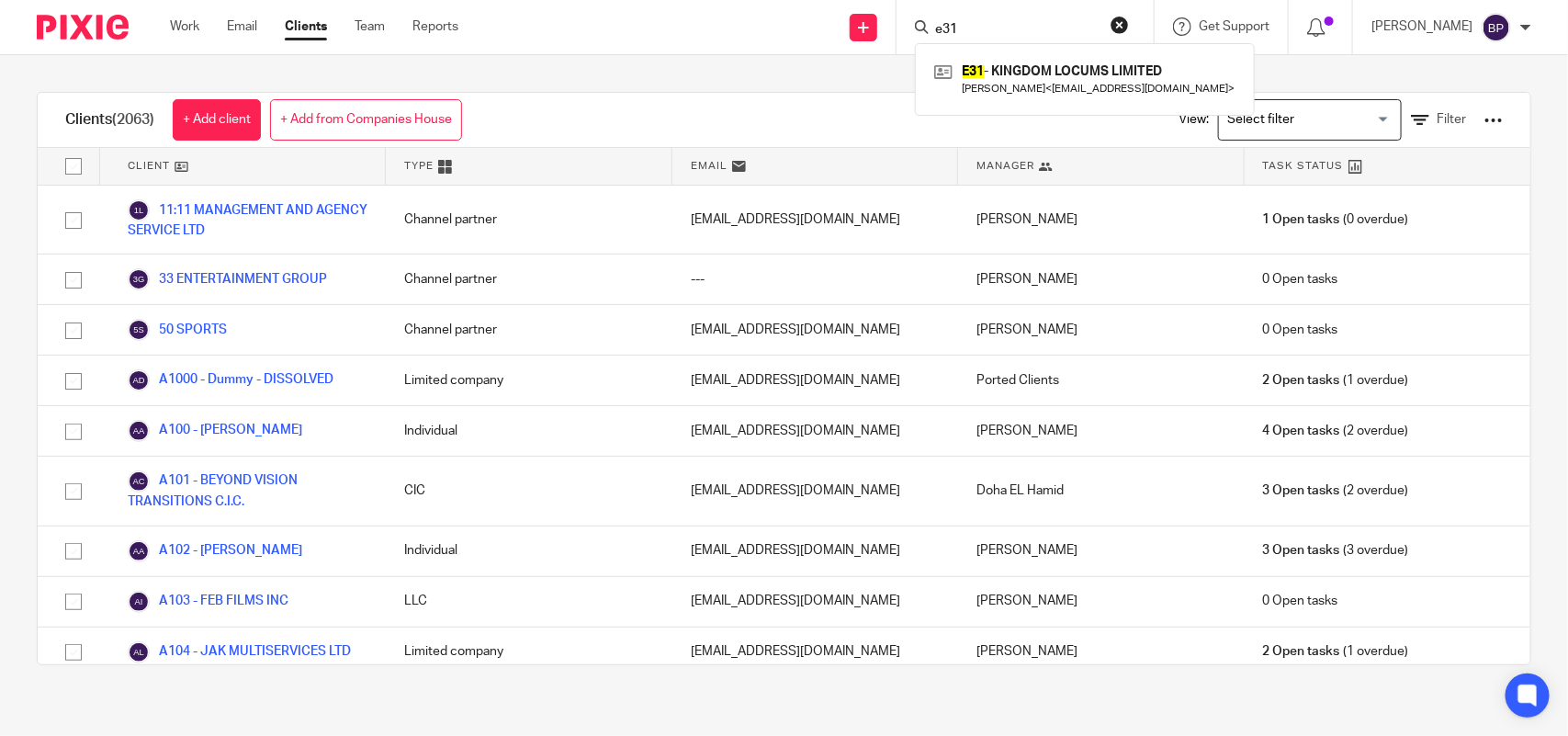
type input "e31"
click at [1052, 103] on div "E31 - KINGDOM LOCUMS LIMITED Ryan Eversley-Robertson < kingdomlocums@gmail.com >" at bounding box center [1085, 78] width 340 height 72
click at [1042, 87] on link at bounding box center [1085, 79] width 311 height 42
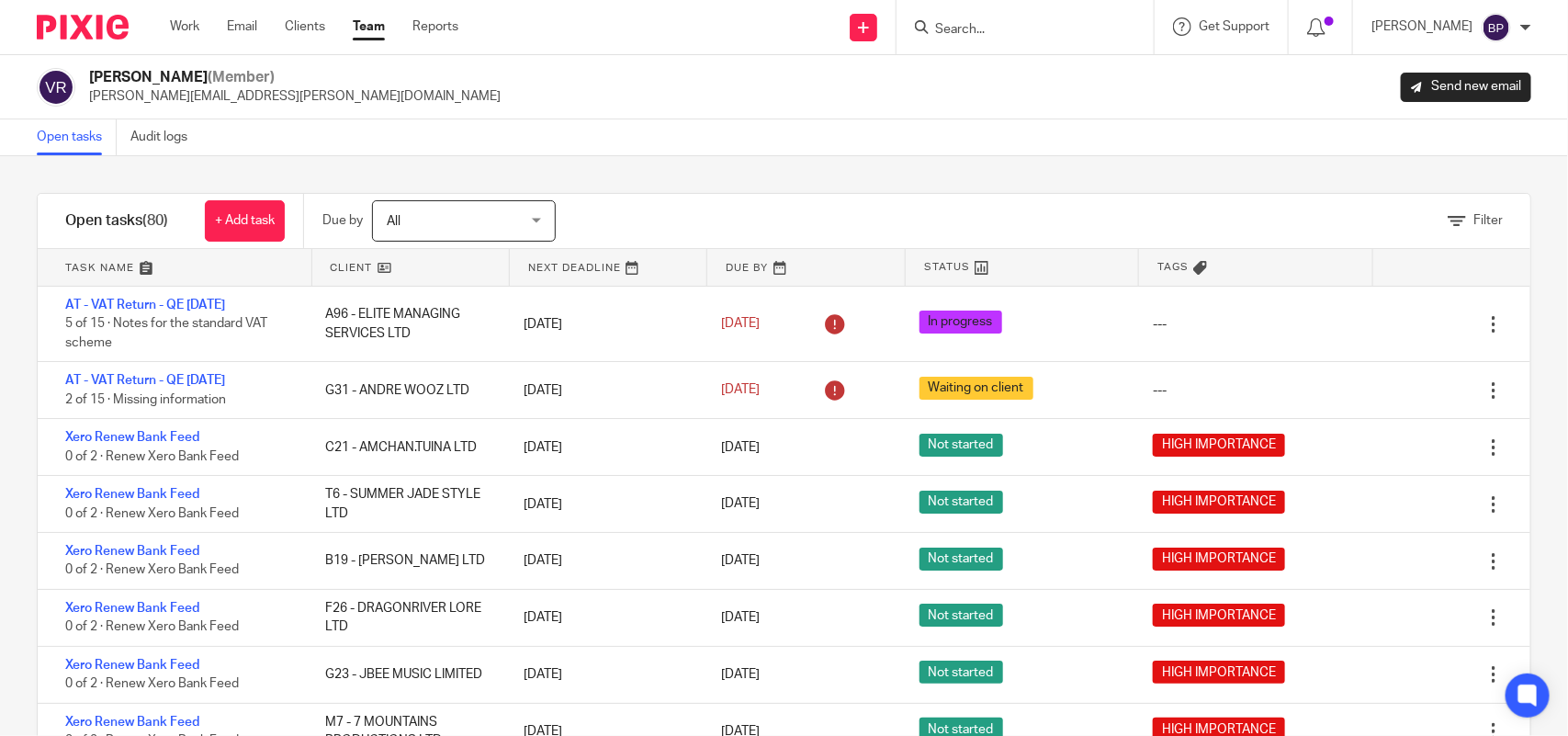
click at [69, 142] on link "Open tasks" at bounding box center [76, 138] width 80 height 36
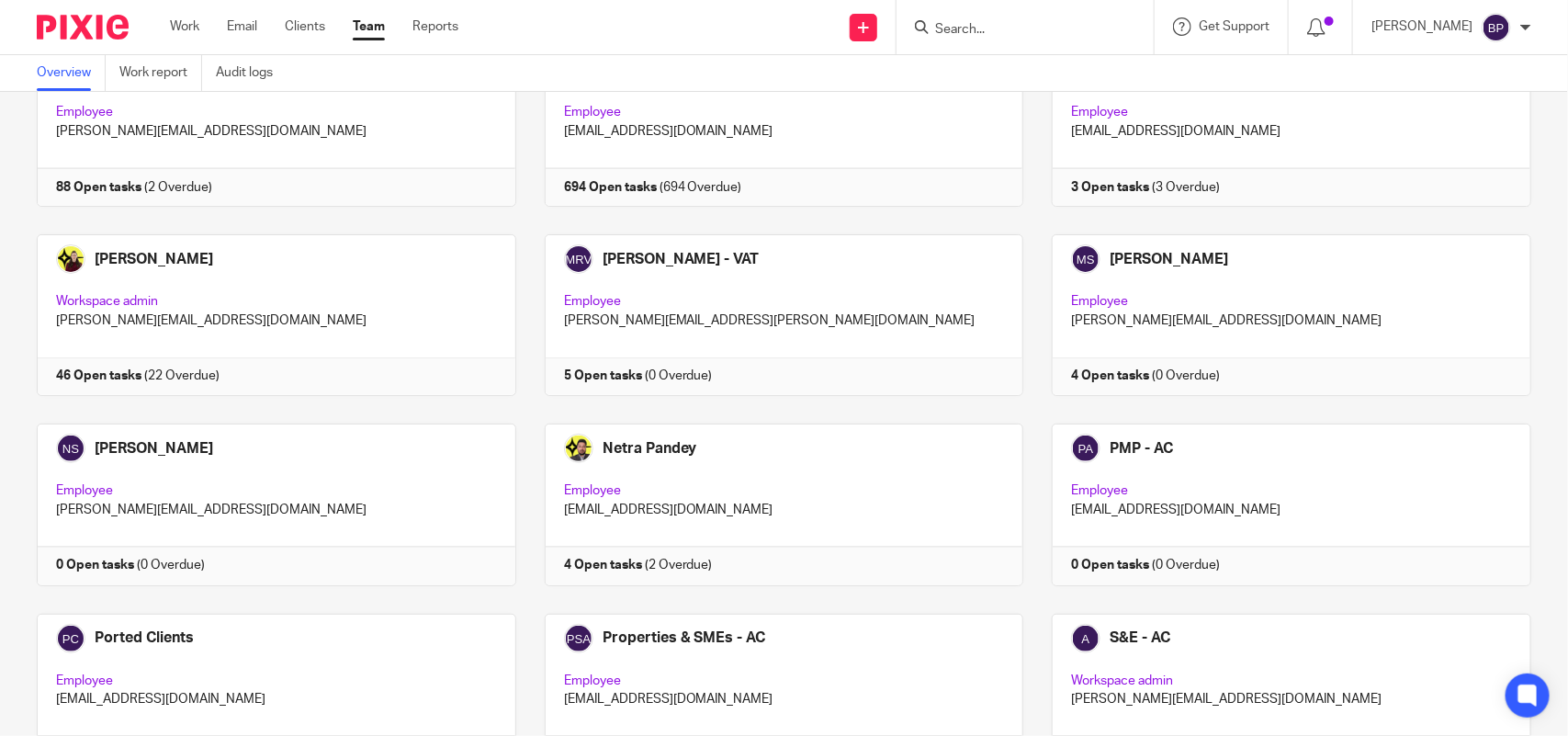
scroll to position [1280, 0]
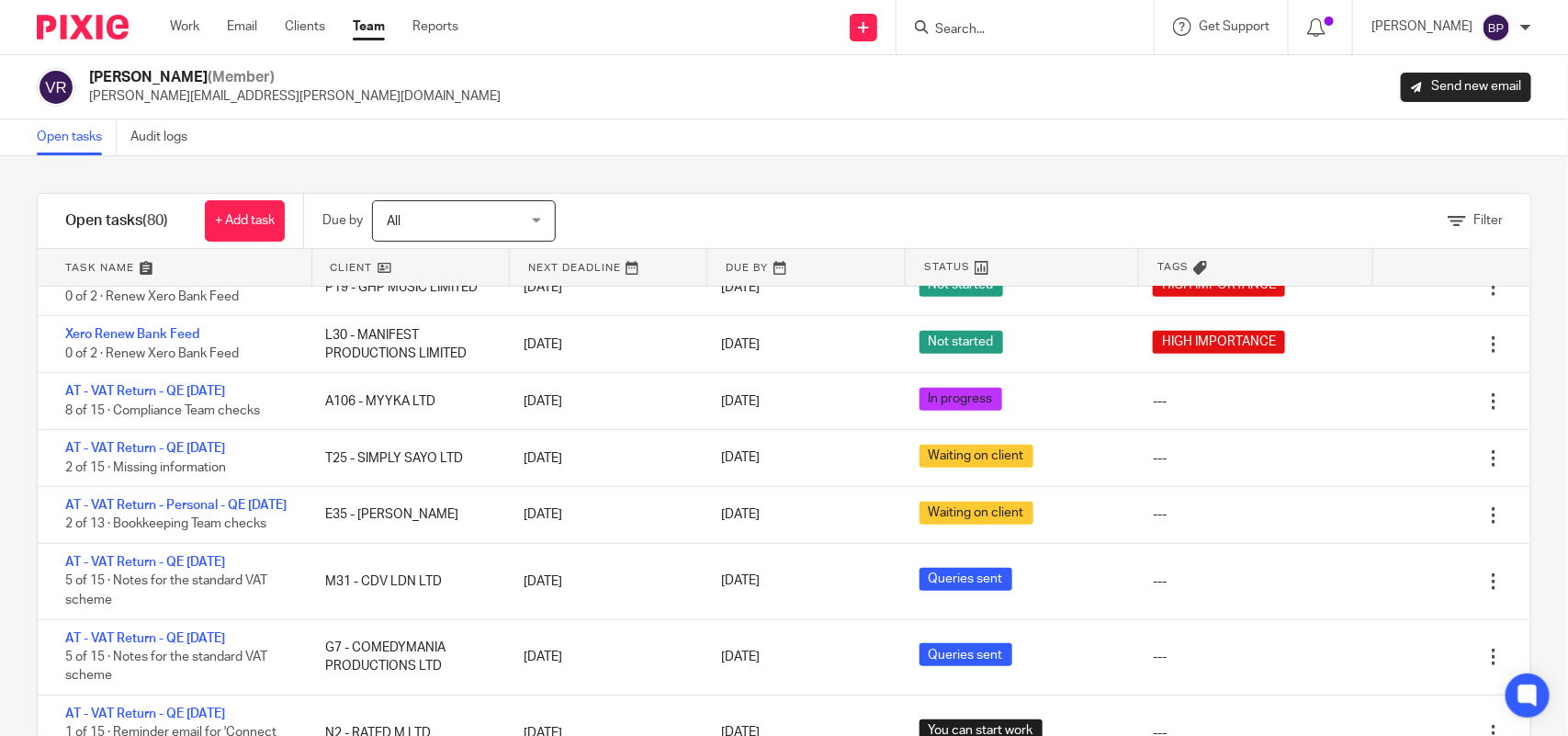
scroll to position [689, 0]
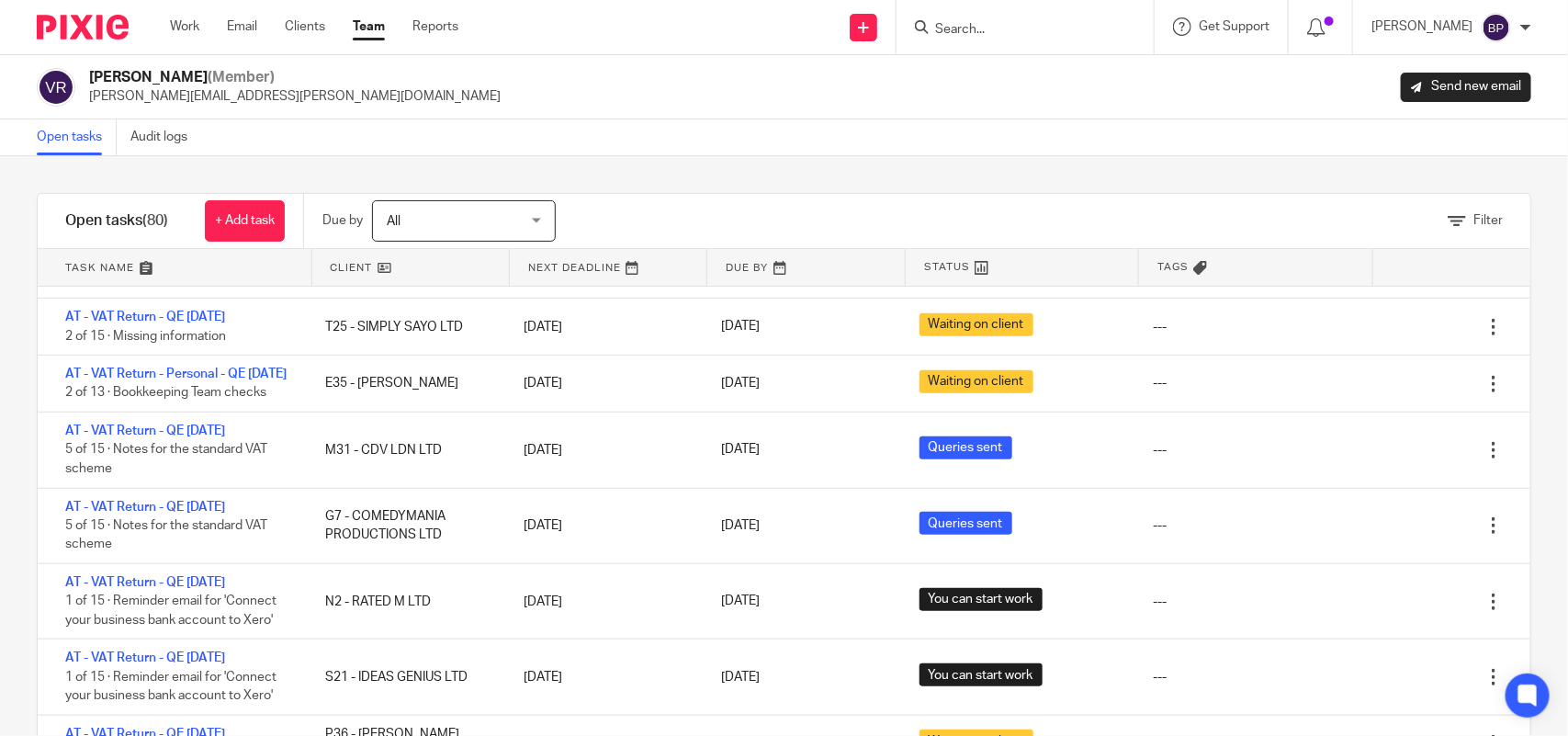
click at [768, 180] on div "Filter tasks Only show tasks matching all of these conditions 1 Client name Is …" at bounding box center [784, 445] width 1568 height 580
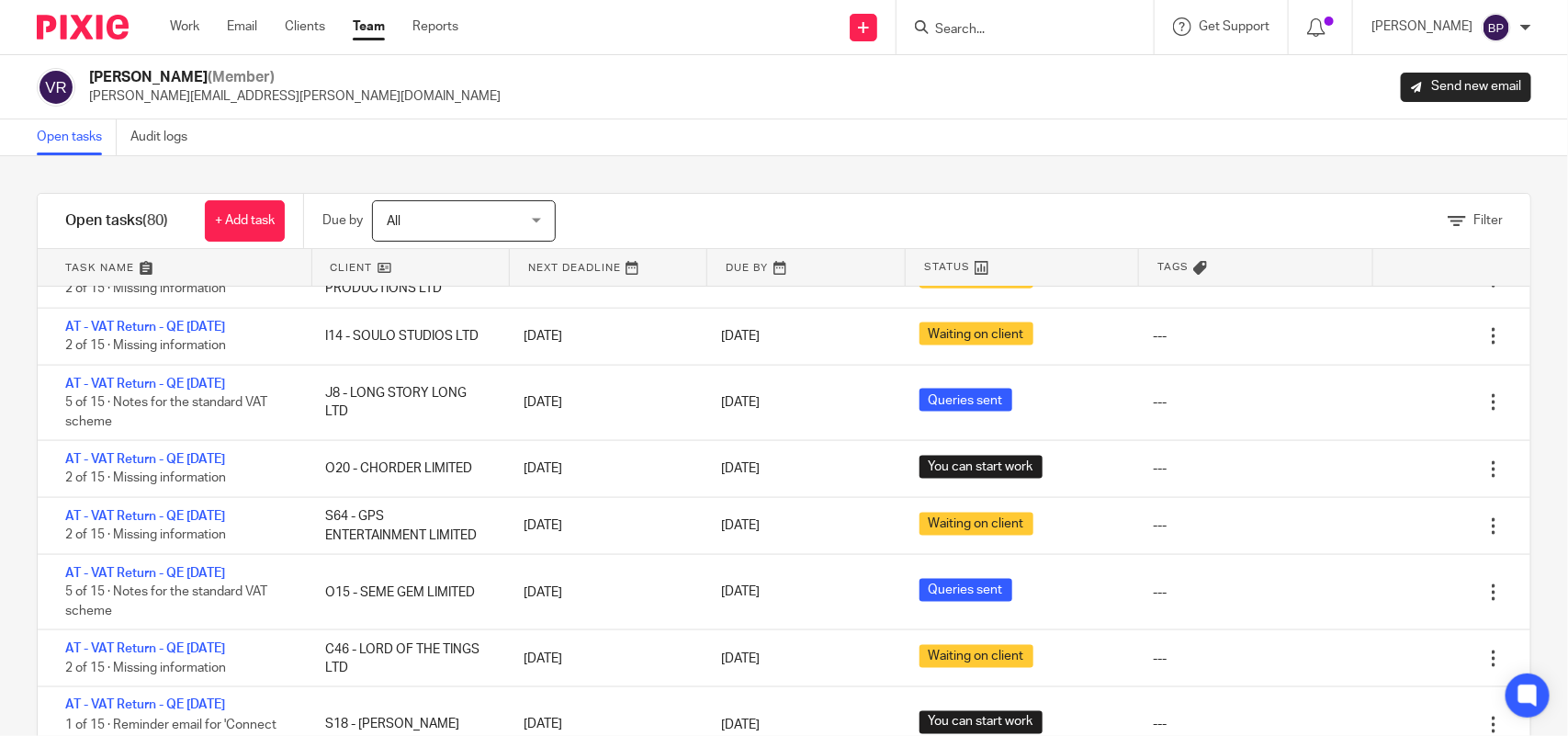
scroll to position [1114, 0]
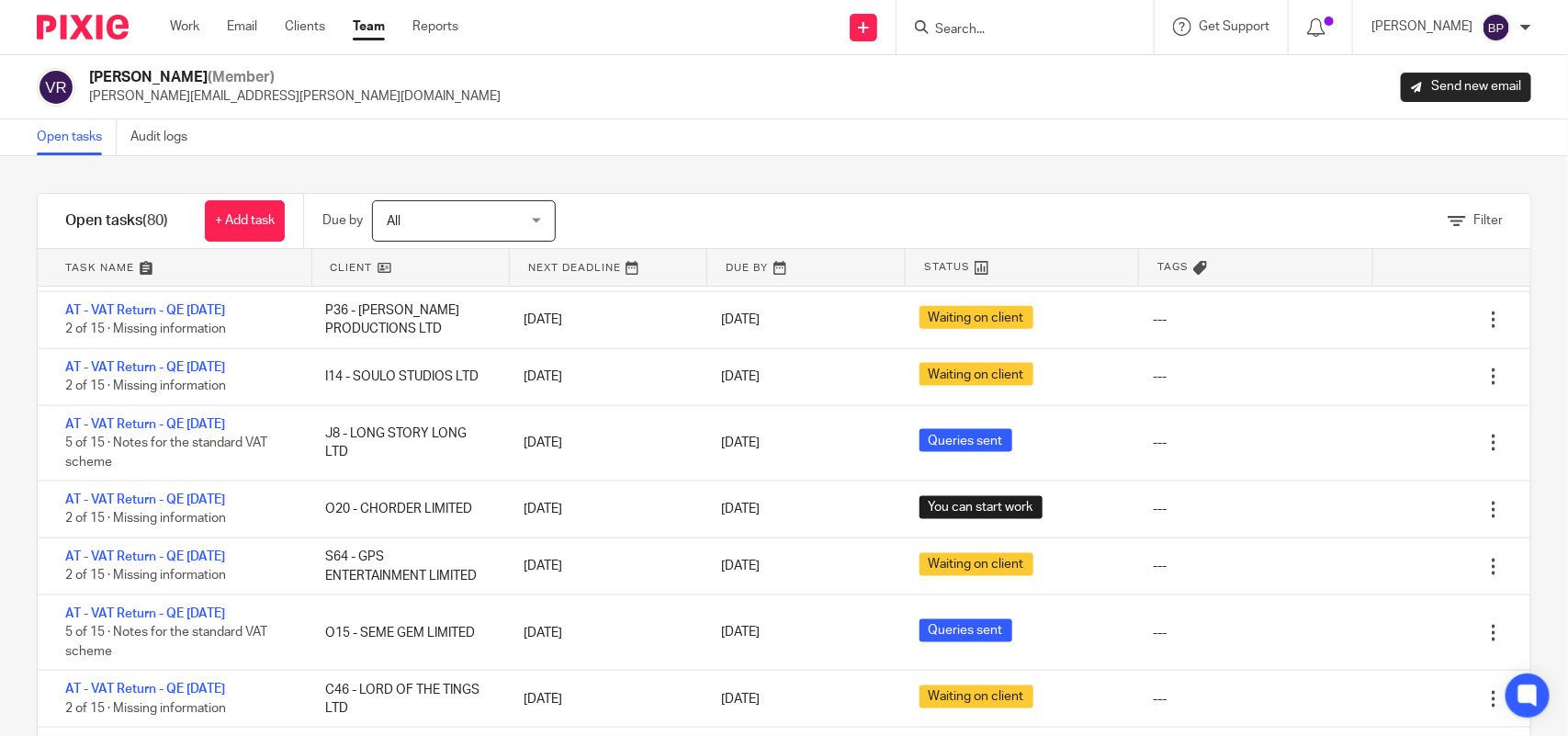
click at [811, 175] on div "Filter tasks Only show tasks matching all of these conditions 1 Client name Is …" at bounding box center [784, 445] width 1568 height 580
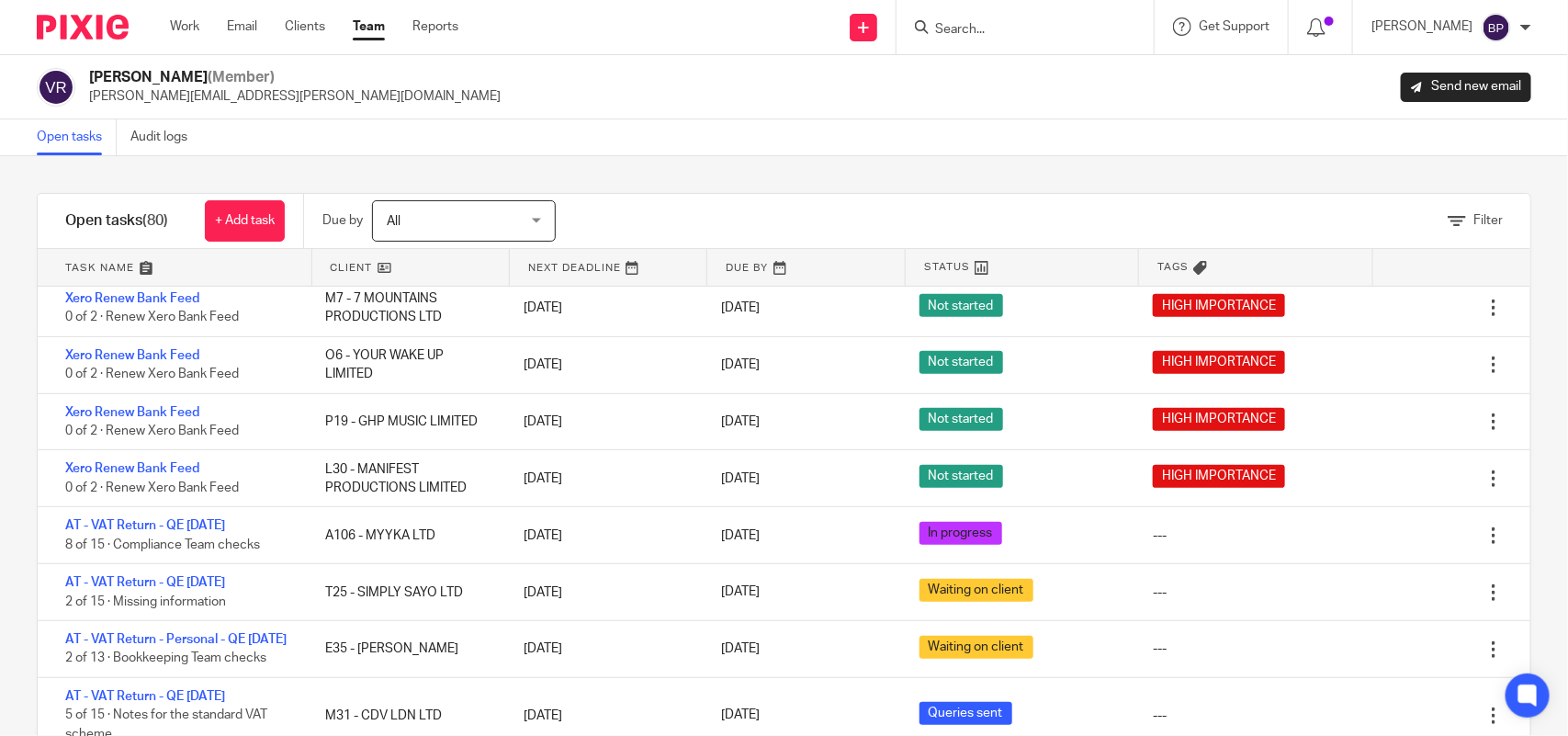
scroll to position [0, 0]
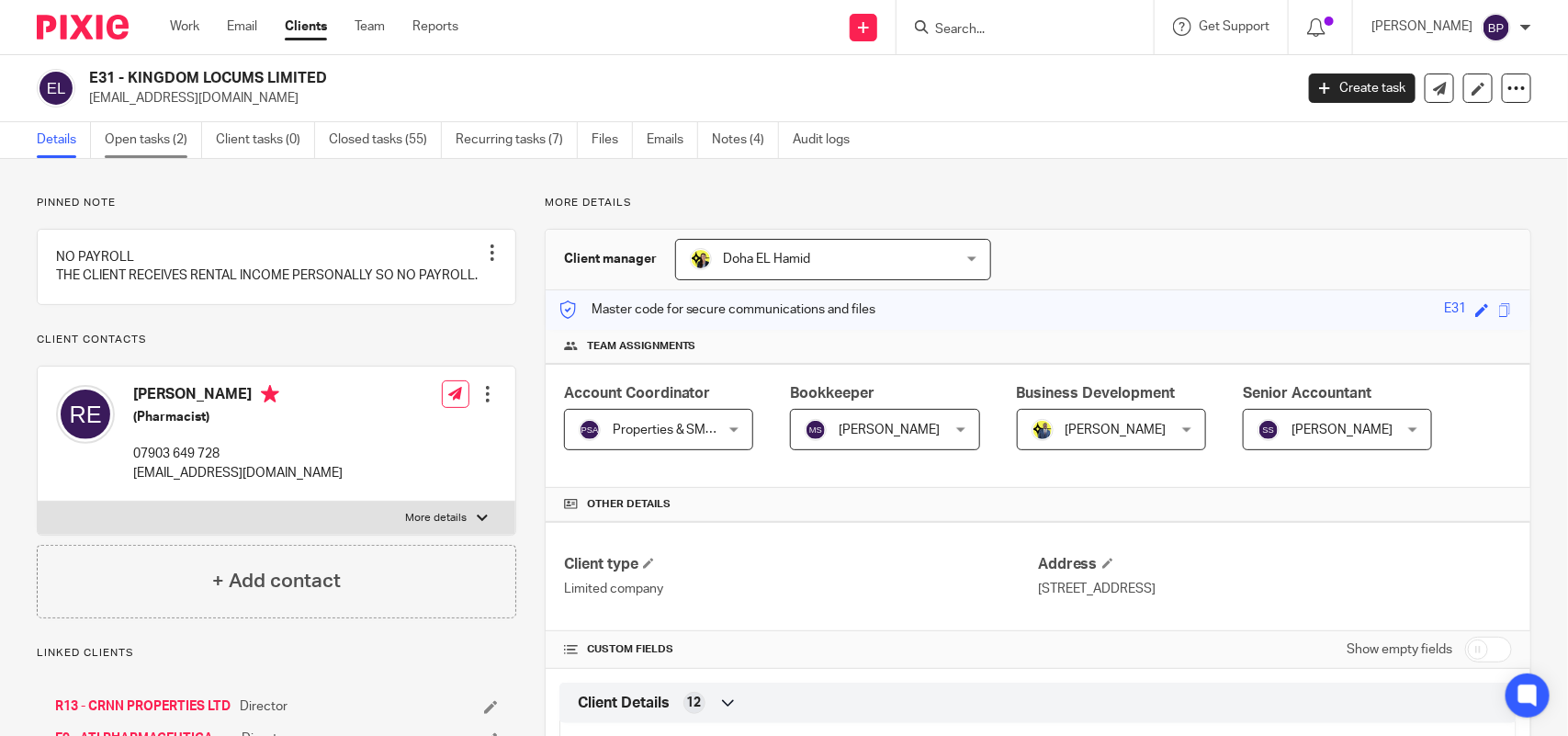
click at [172, 144] on link "Open tasks (2)" at bounding box center [154, 141] width 97 height 36
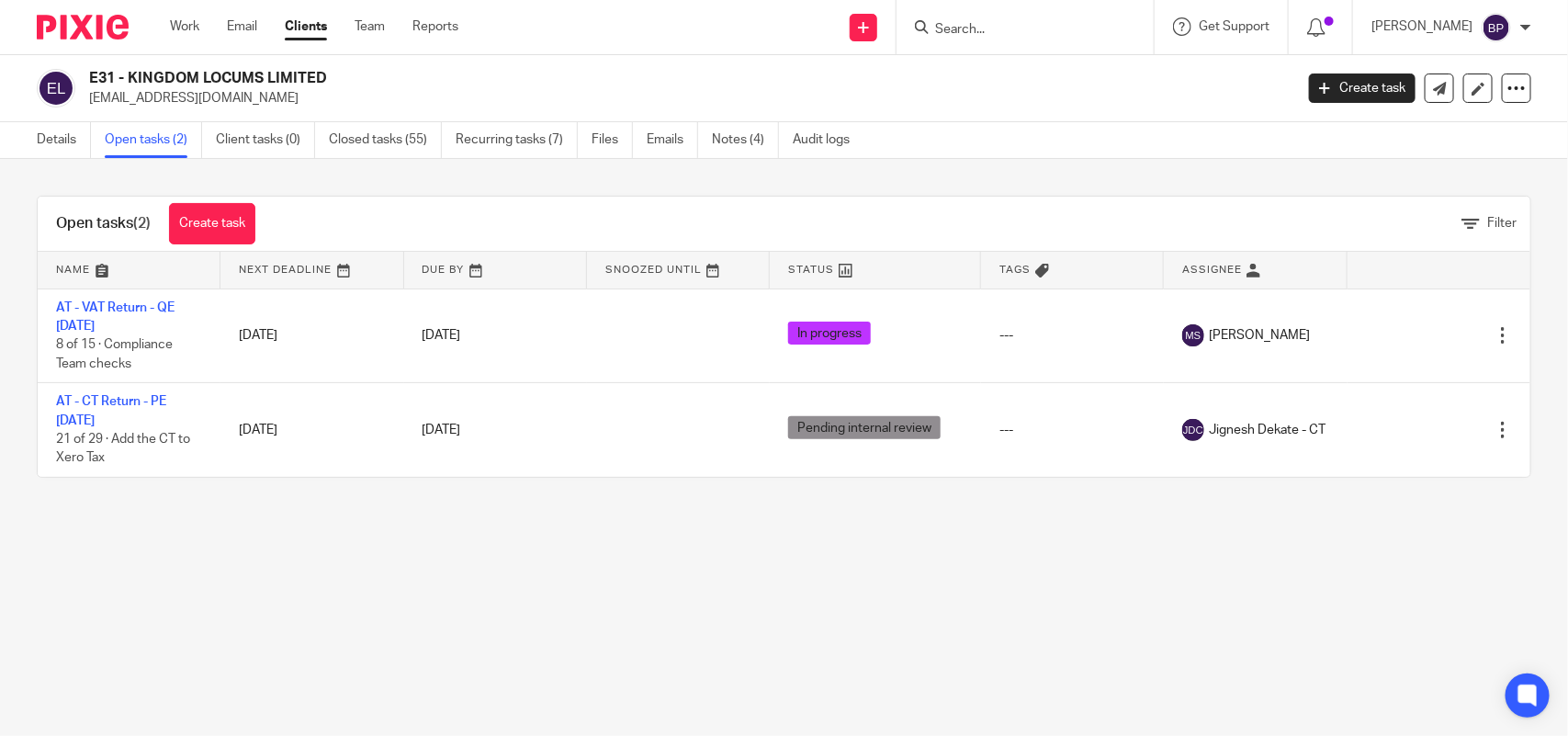
click at [1008, 33] on input "Search" at bounding box center [1016, 30] width 165 height 16
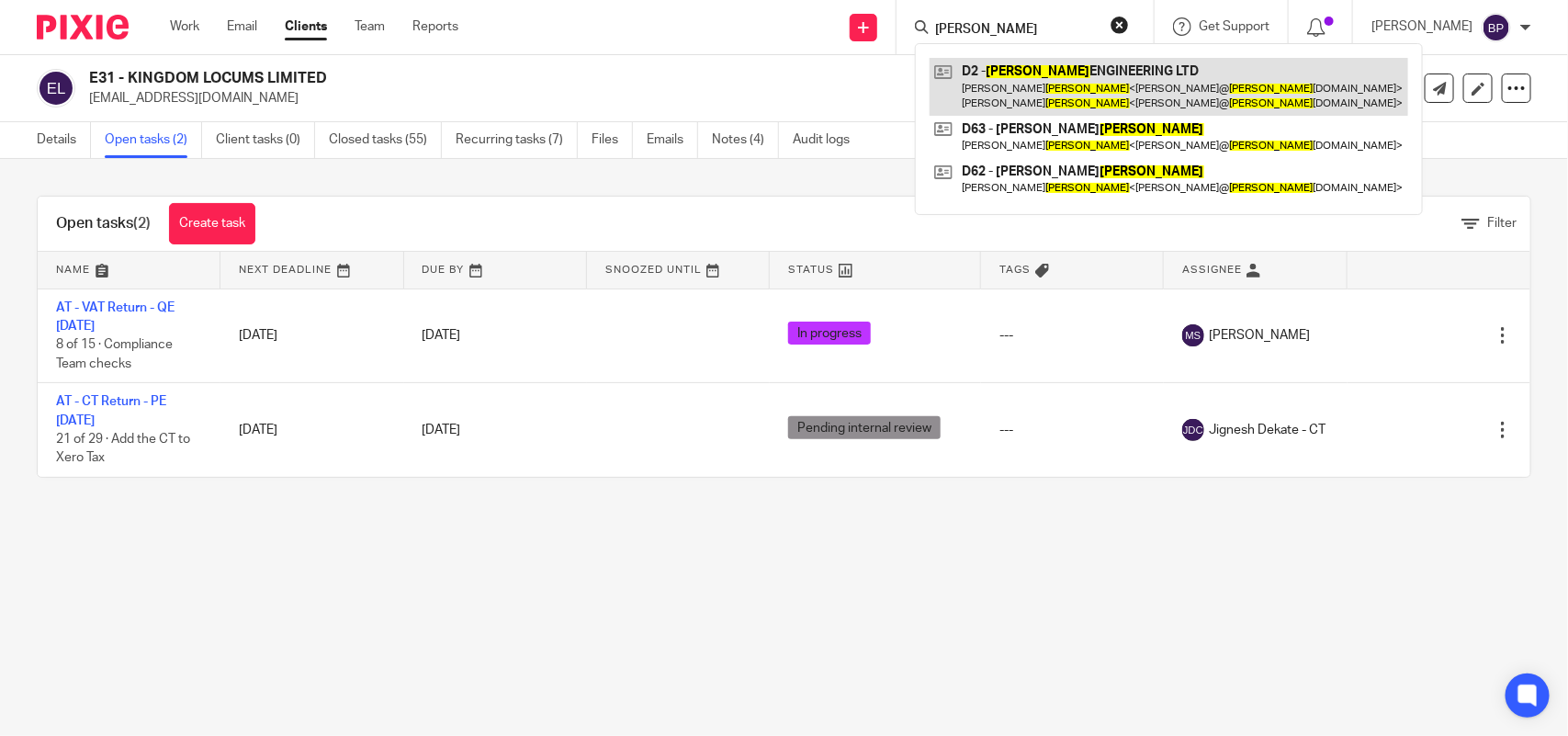
type input "[PERSON_NAME]"
click at [1098, 95] on link at bounding box center [1169, 87] width 479 height 57
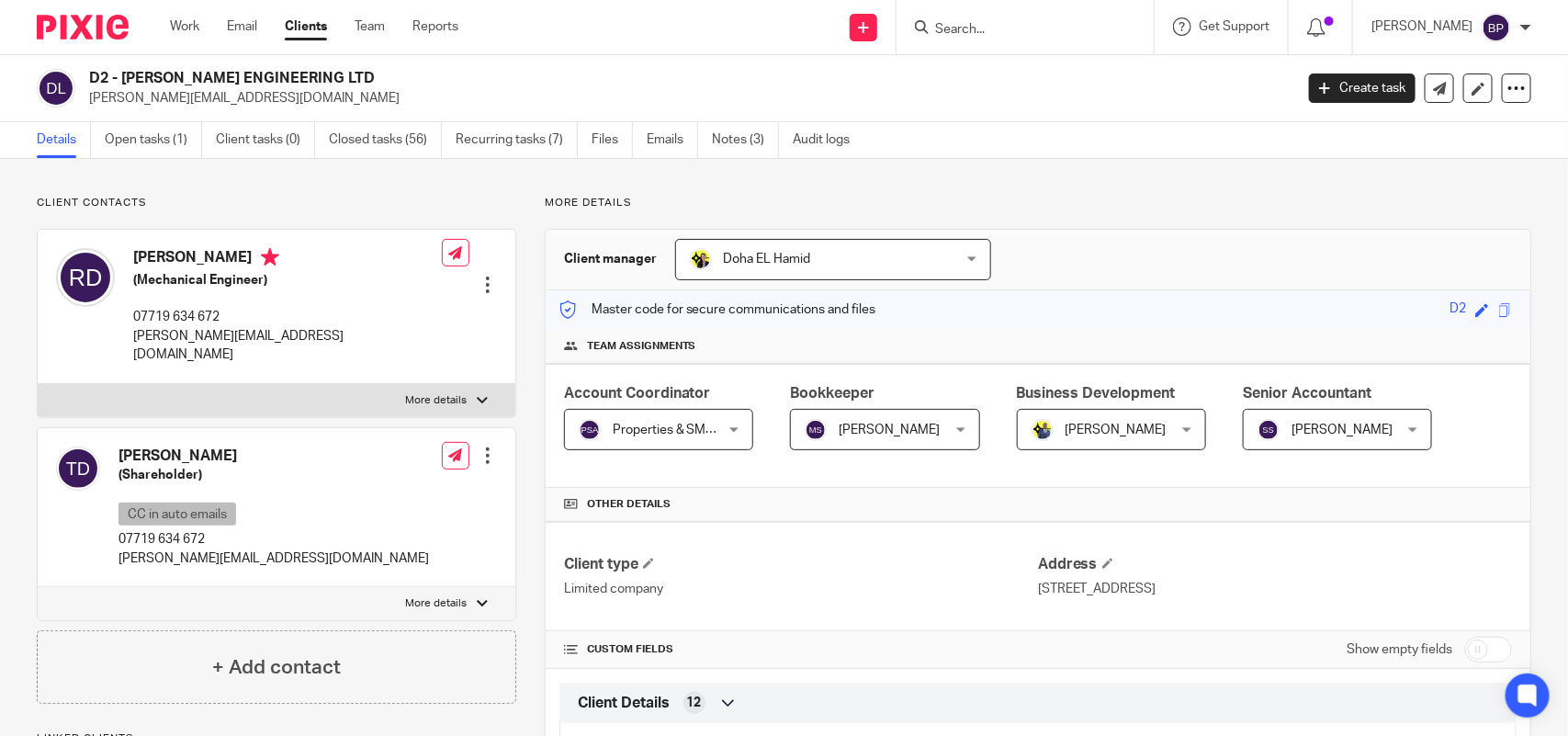
click at [1008, 23] on input "Search" at bounding box center [1016, 30] width 165 height 16
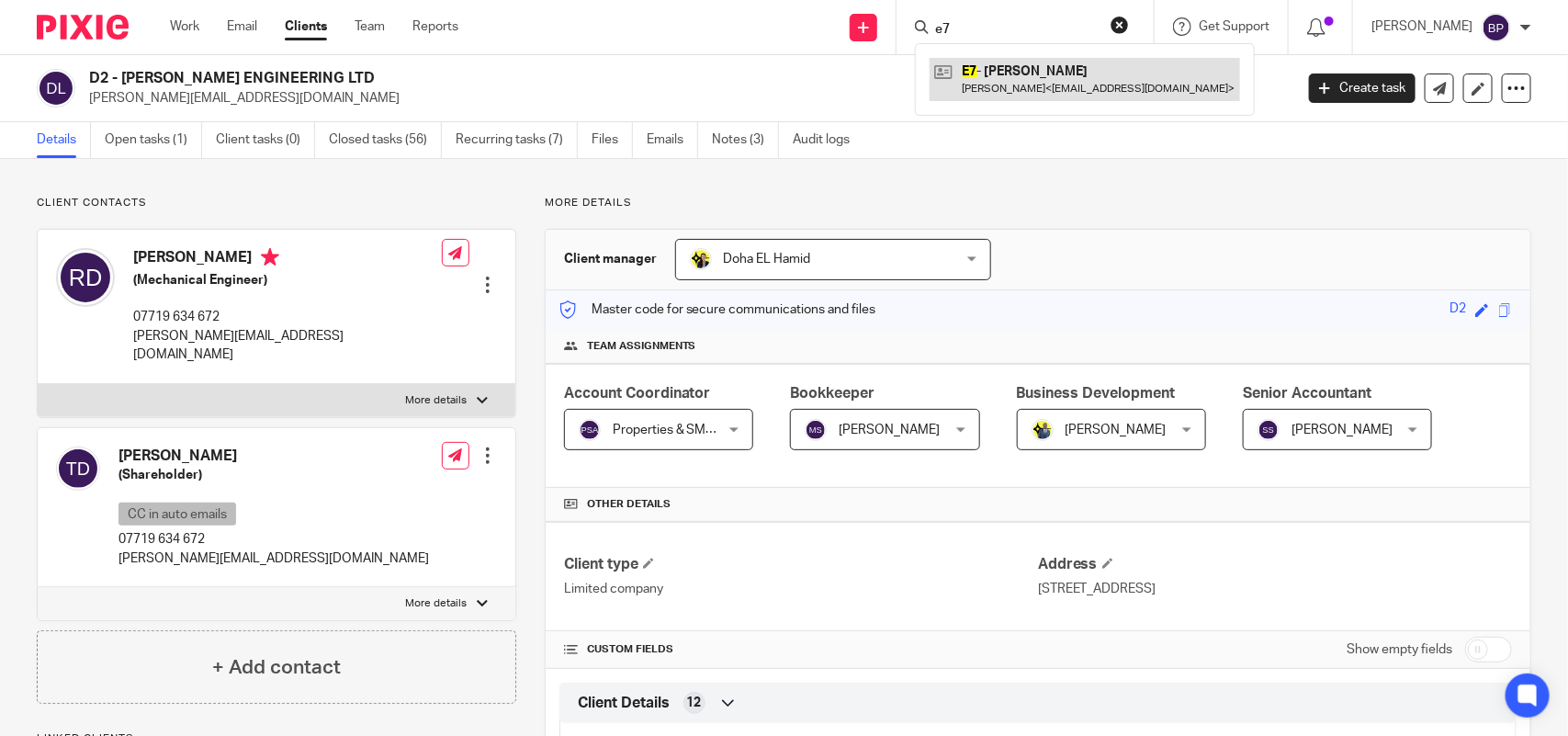
type input "e7"
click at [1039, 92] on link at bounding box center [1085, 79] width 311 height 42
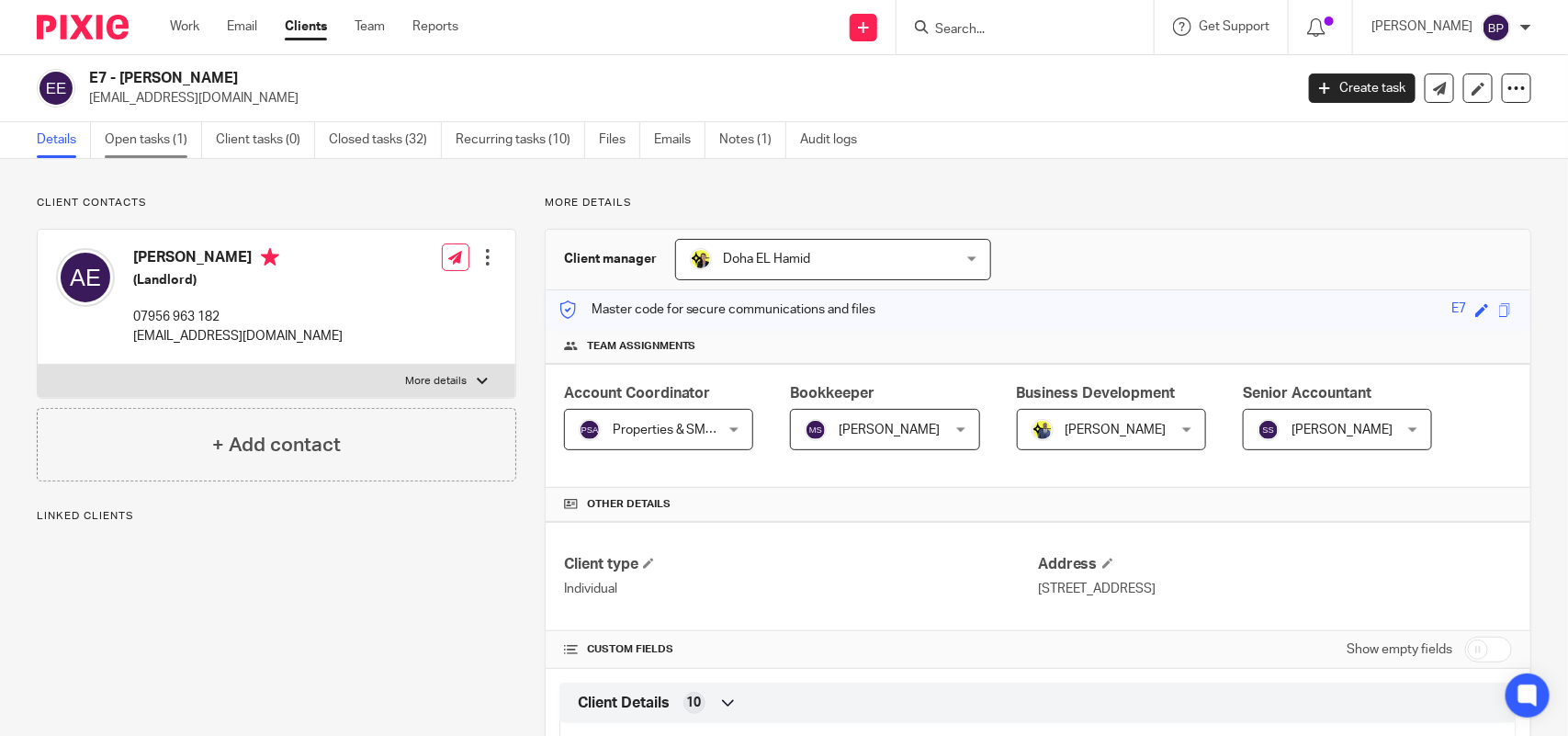
click at [157, 131] on link "Open tasks (1)" at bounding box center [154, 141] width 97 height 36
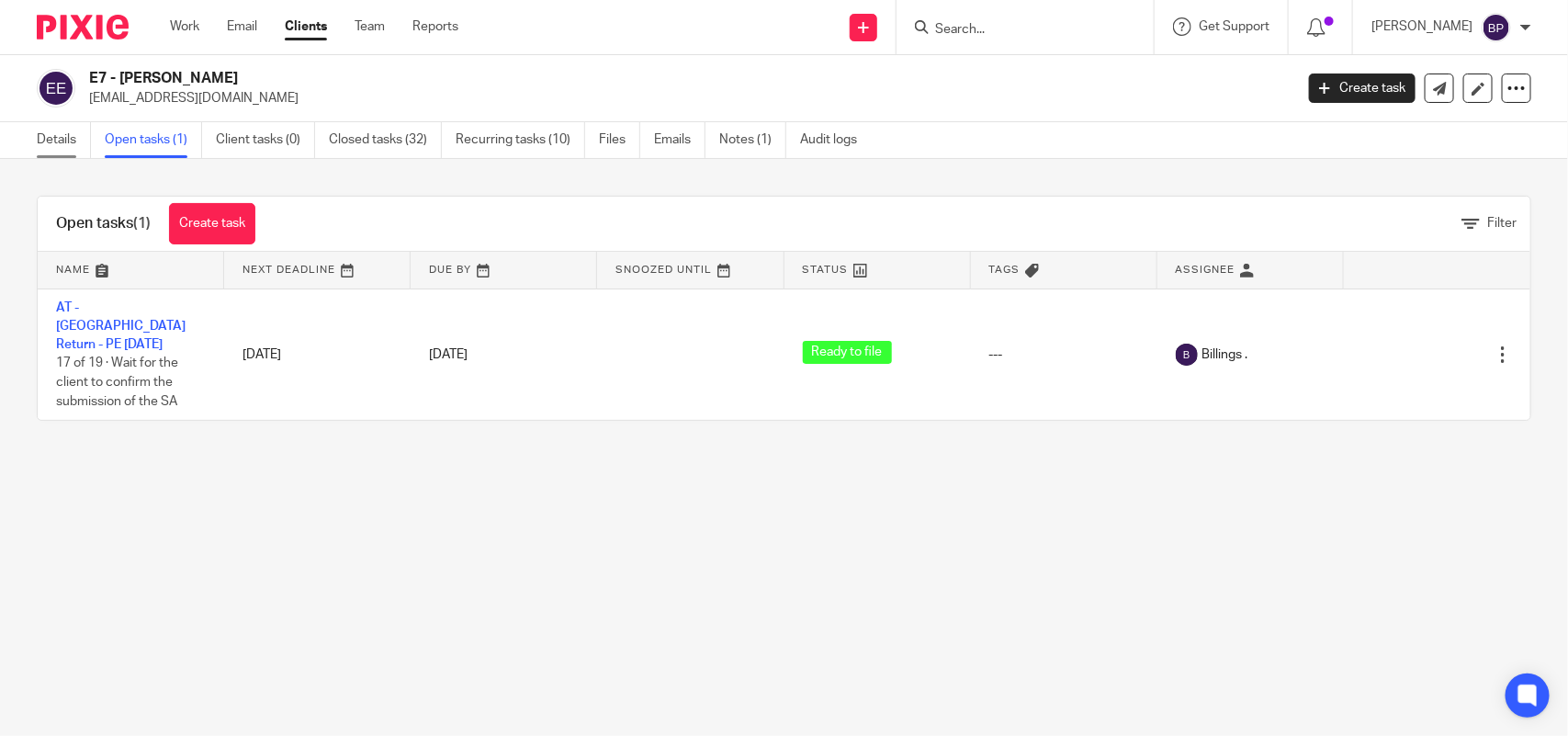
click at [47, 138] on link "Details" at bounding box center [63, 141] width 54 height 36
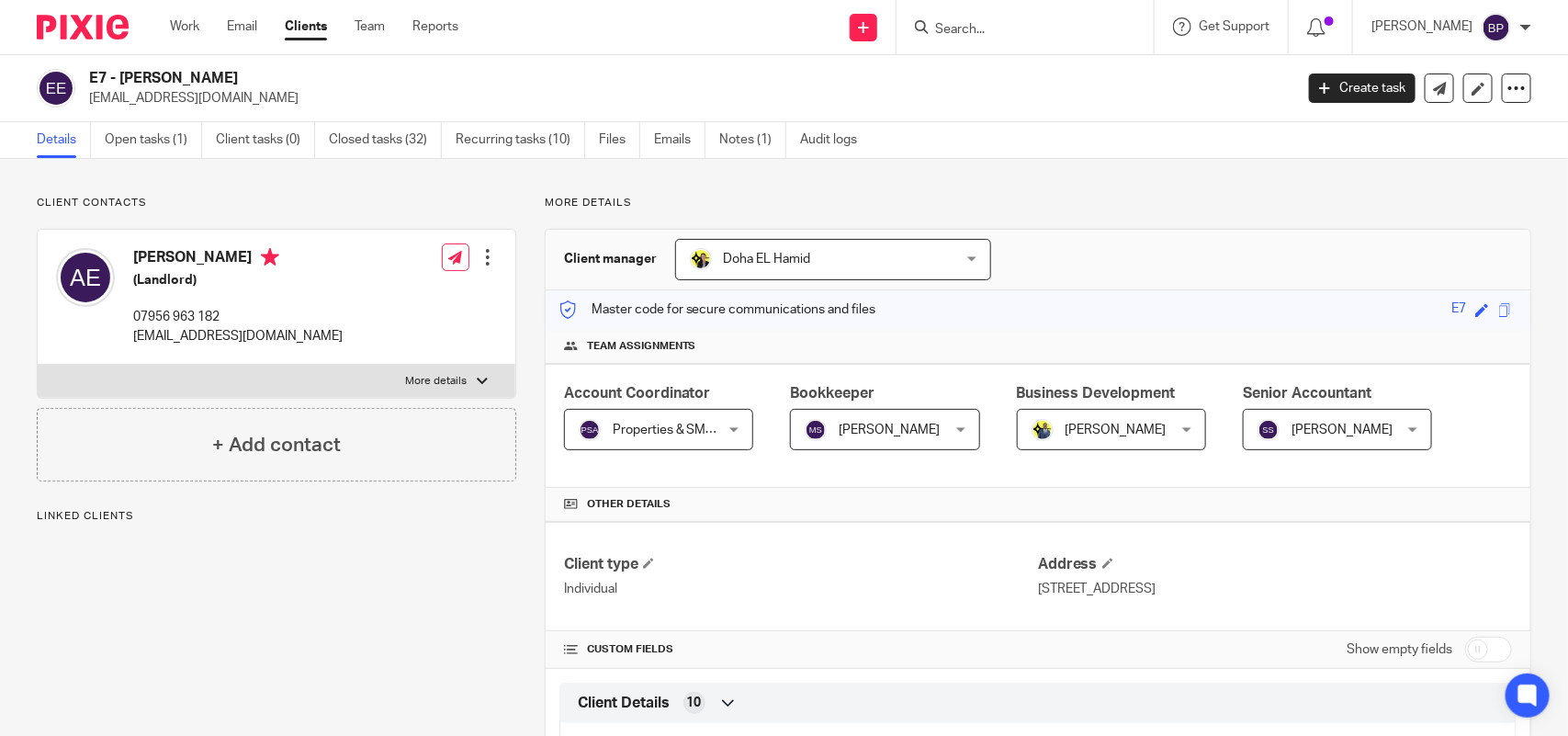
click at [352, 72] on h2 "E7 - [PERSON_NAME]" at bounding box center [566, 78] width 954 height 19
click at [1044, 22] on input "Search" at bounding box center [1016, 30] width 165 height 16
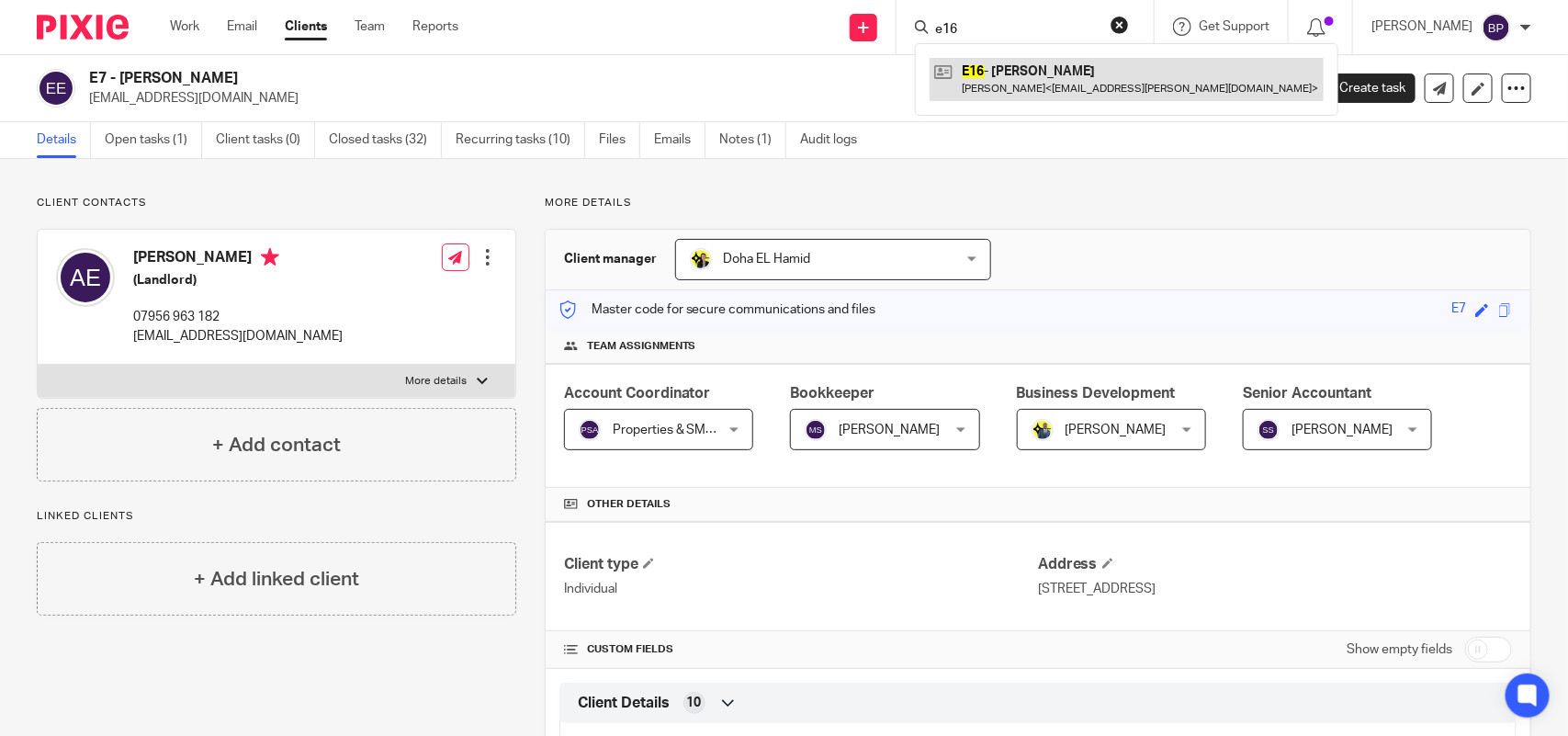
type input "e16"
click at [1022, 92] on link at bounding box center [1127, 79] width 395 height 42
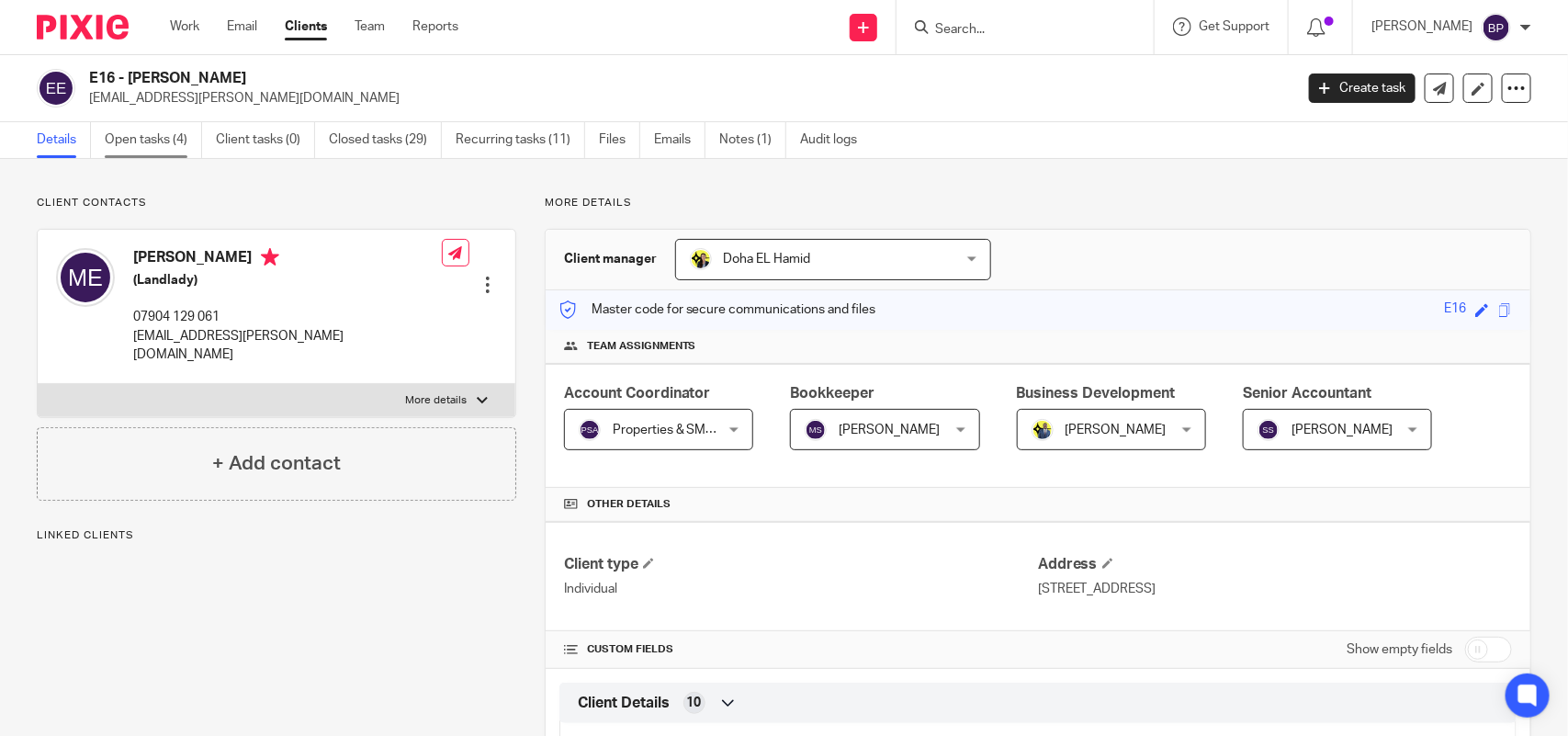
click at [147, 152] on link "Open tasks (4)" at bounding box center [154, 141] width 97 height 36
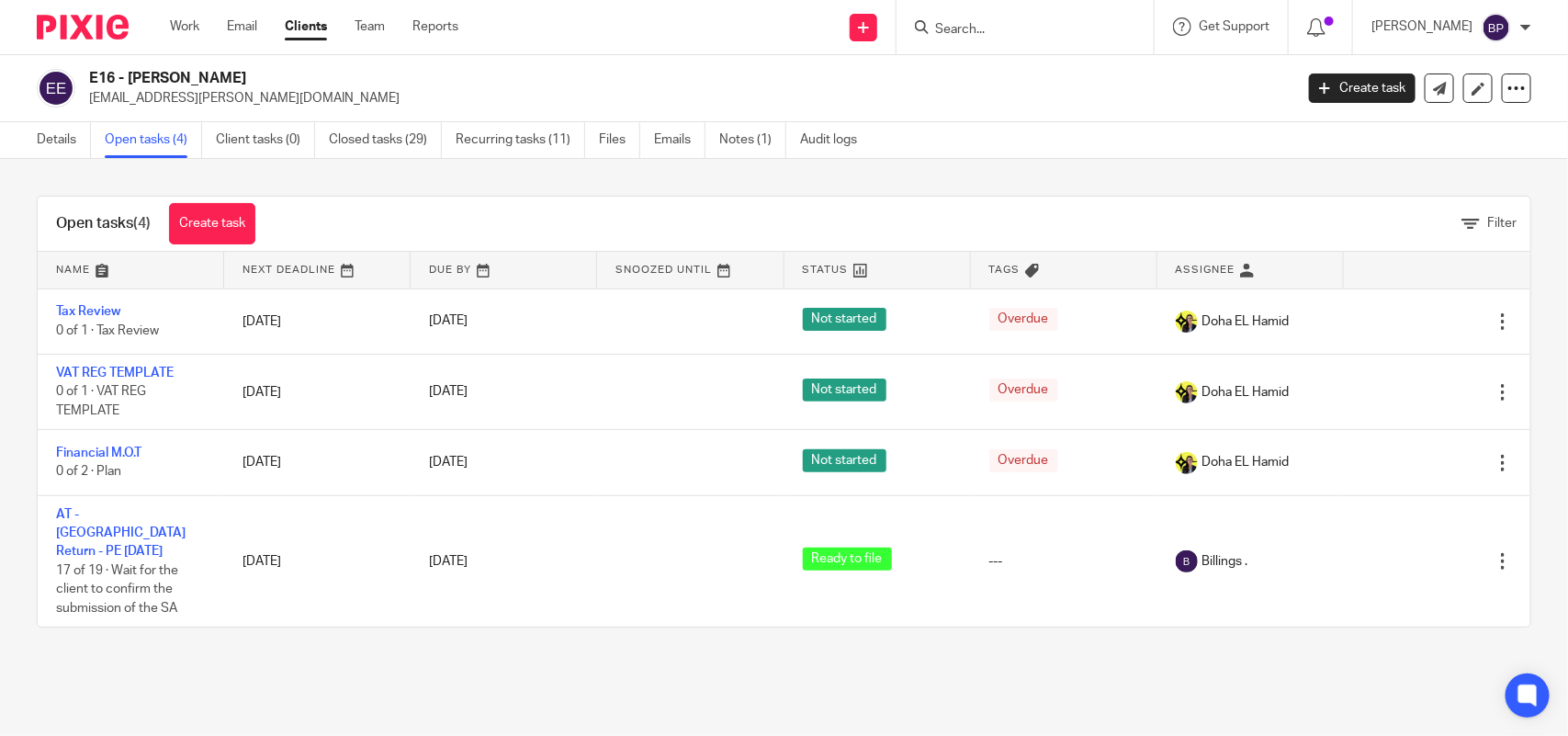
click at [981, 33] on input "Search" at bounding box center [1016, 30] width 165 height 16
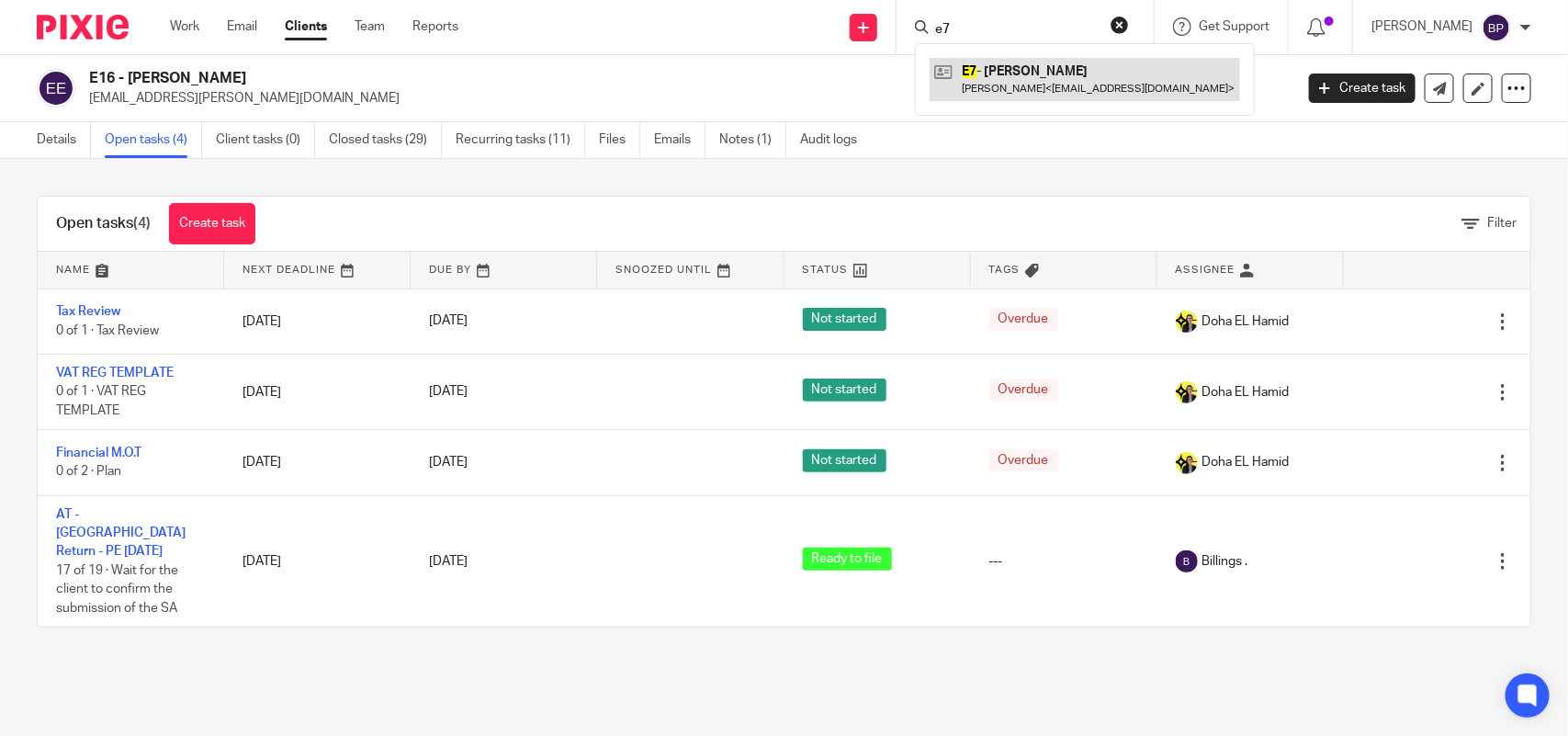
type input "e7"
click at [1063, 76] on link at bounding box center [1085, 79] width 311 height 42
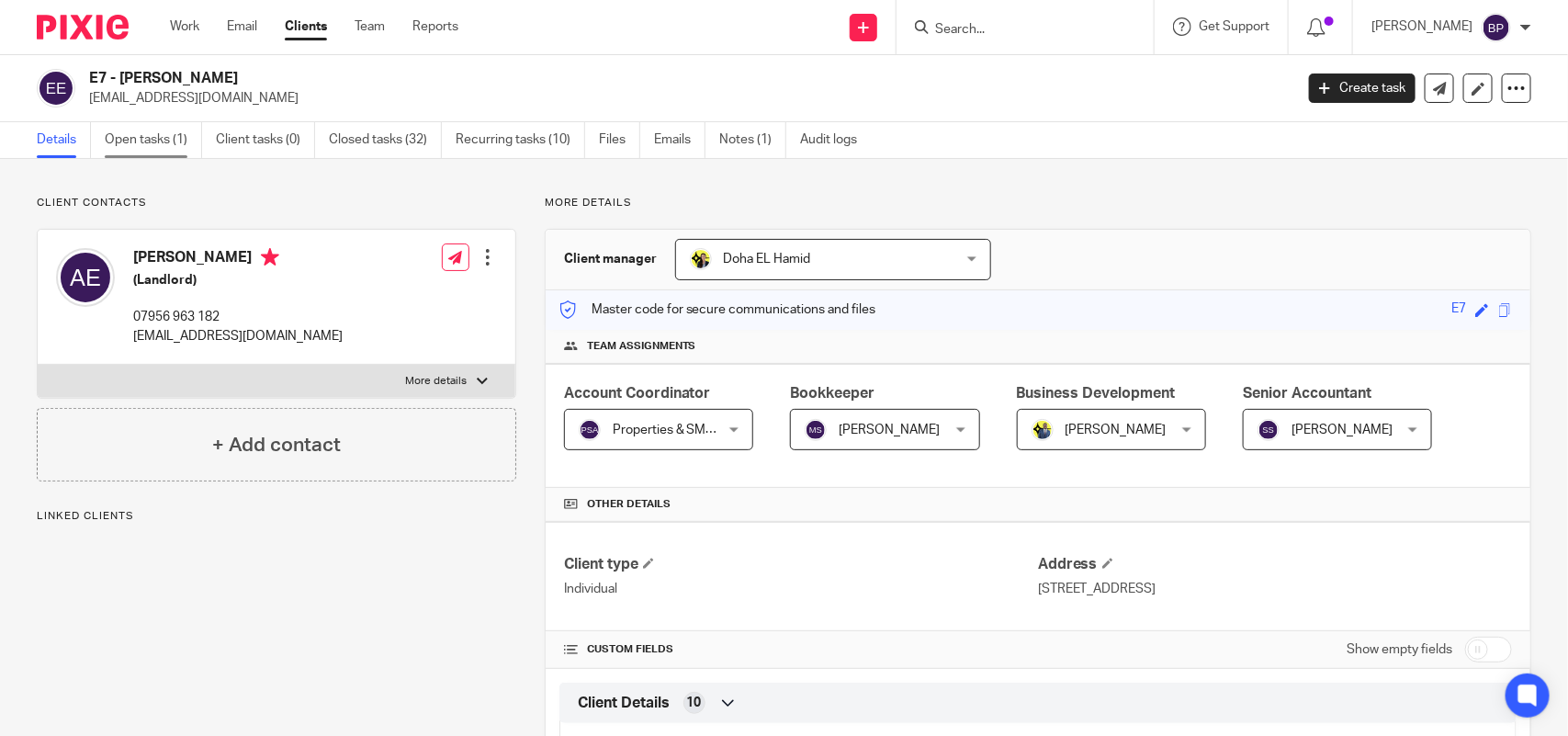
click at [181, 136] on link "Open tasks (1)" at bounding box center [154, 141] width 97 height 36
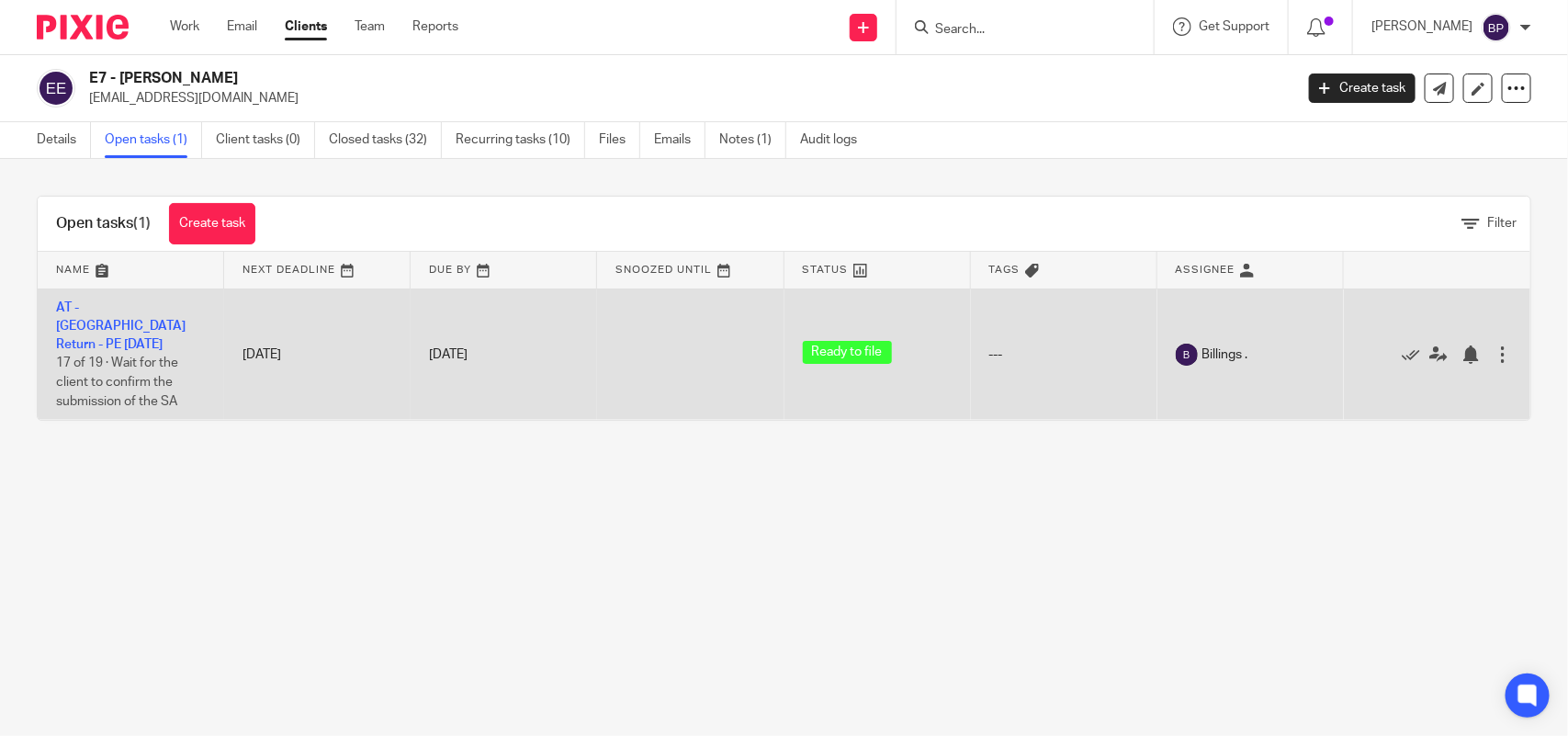
click at [149, 299] on td "AT - SA Return - PE 05-04-2025 17 of 19 · Wait for the client to confirm the su…" at bounding box center [130, 355] width 186 height 132
click at [168, 309] on link "AT - [GEOGRAPHIC_DATA] Return - PE [DATE]" at bounding box center [121, 326] width 130 height 51
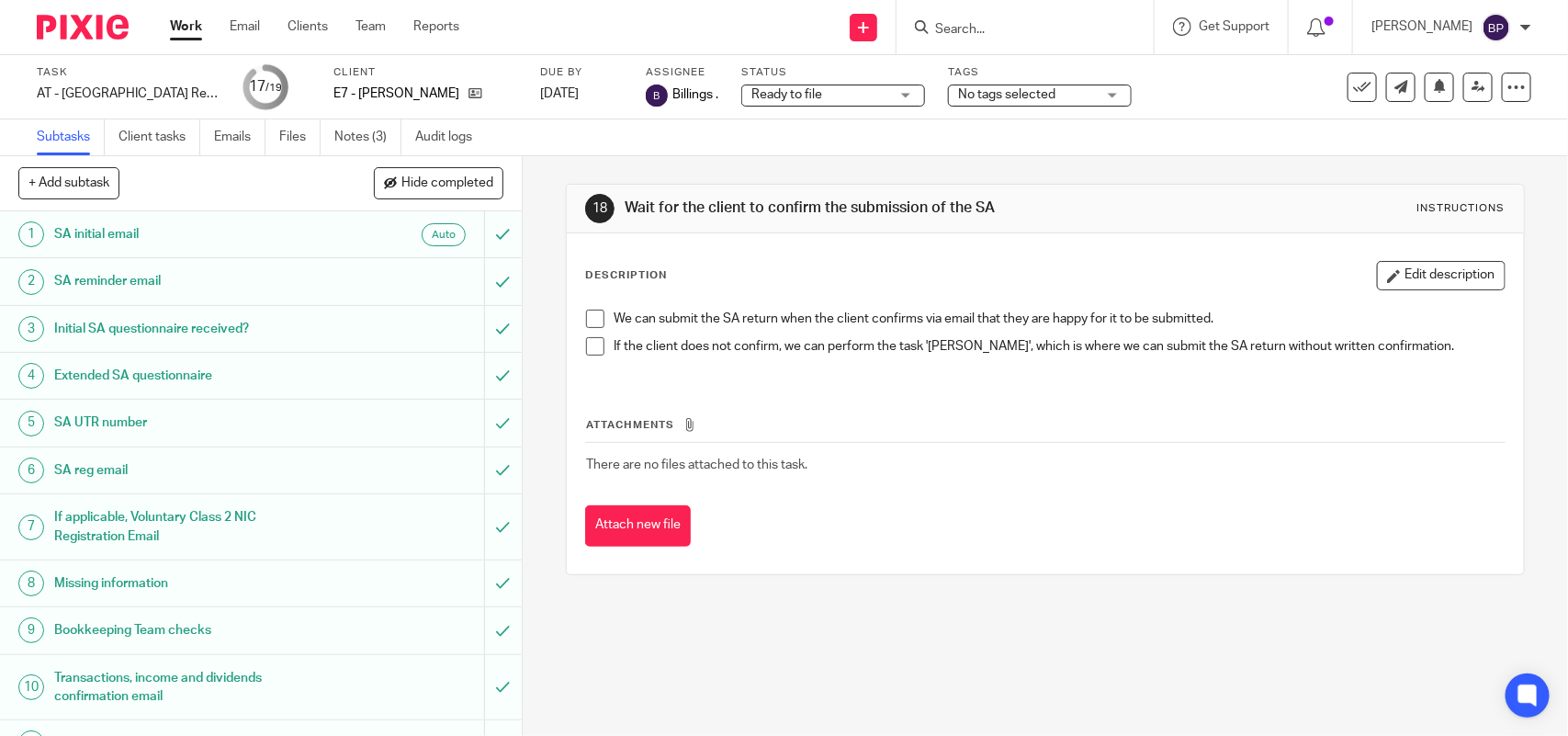
scroll to position [433, 0]
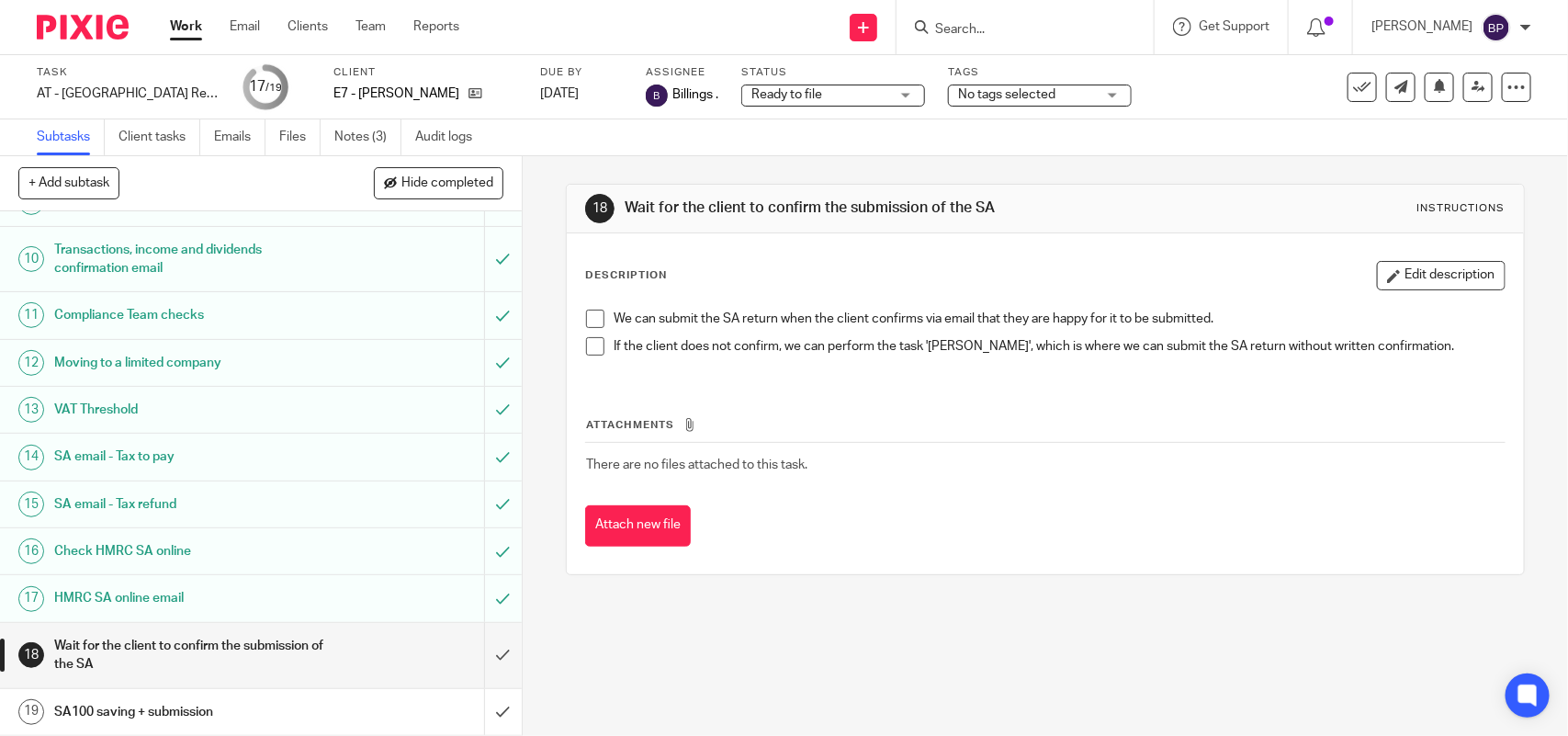
click at [262, 586] on h1 "HMRC SA online email" at bounding box center [192, 598] width 275 height 28
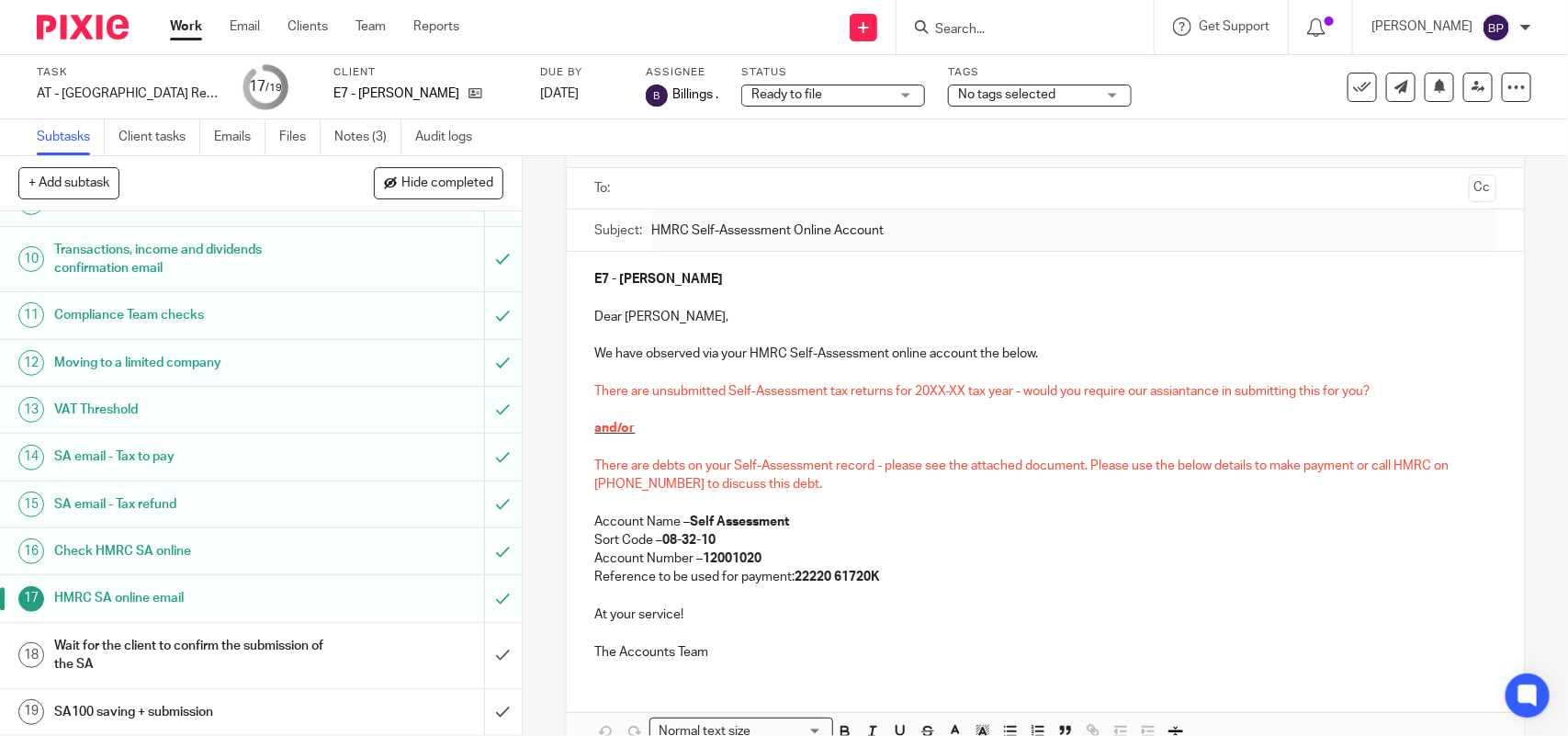
scroll to position [219, 0]
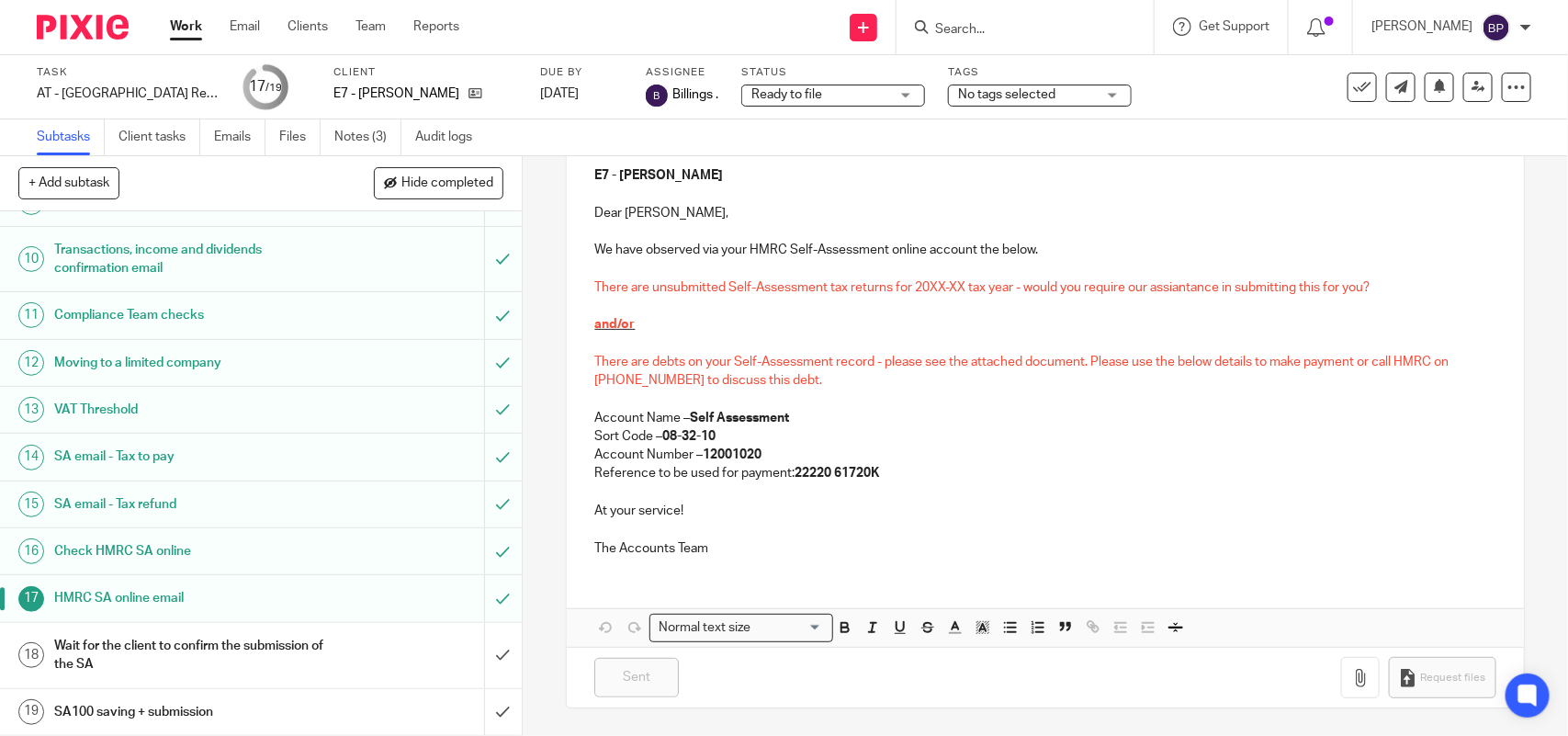
click at [263, 549] on h1 "Check HMRC SA online" at bounding box center [192, 552] width 275 height 28
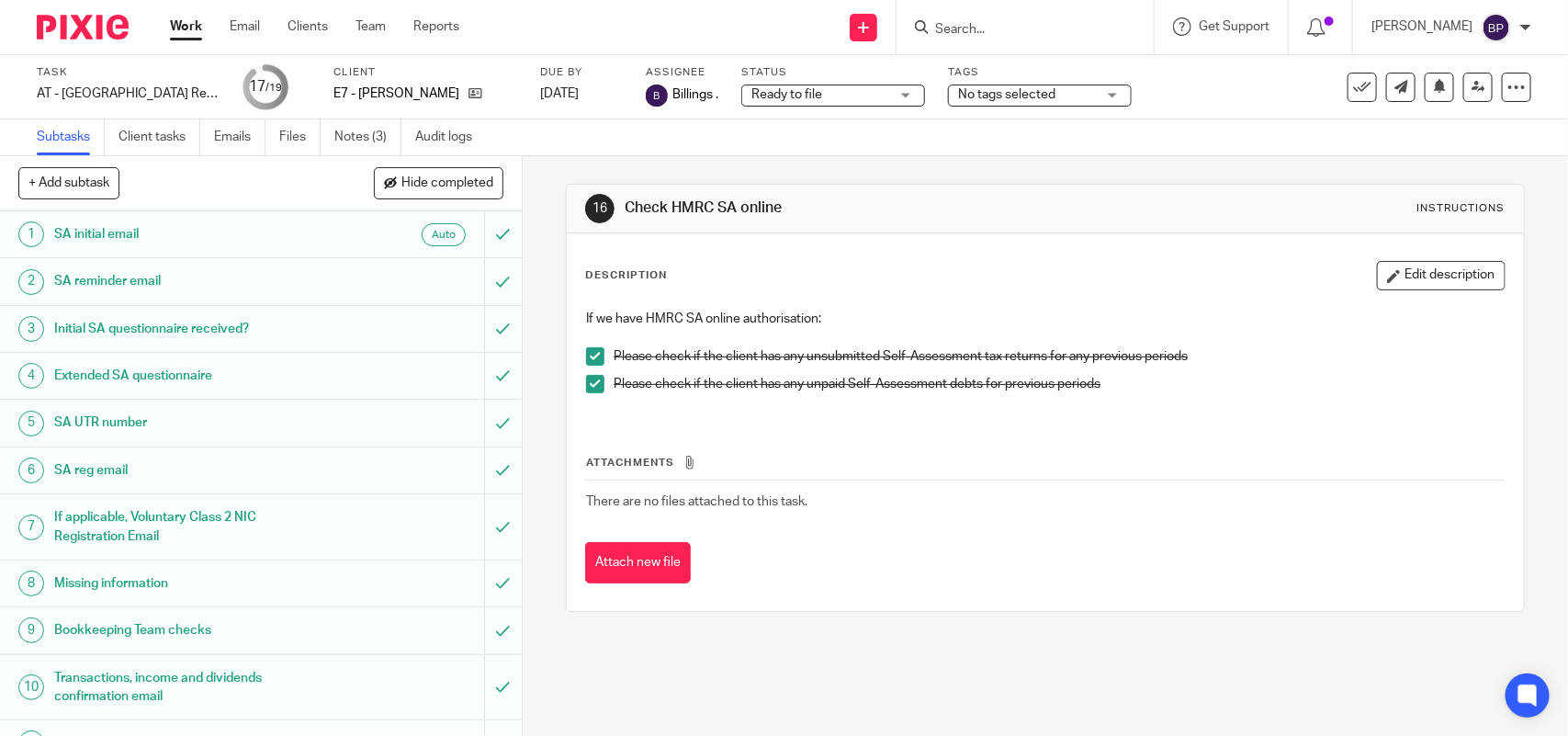
scroll to position [345, 0]
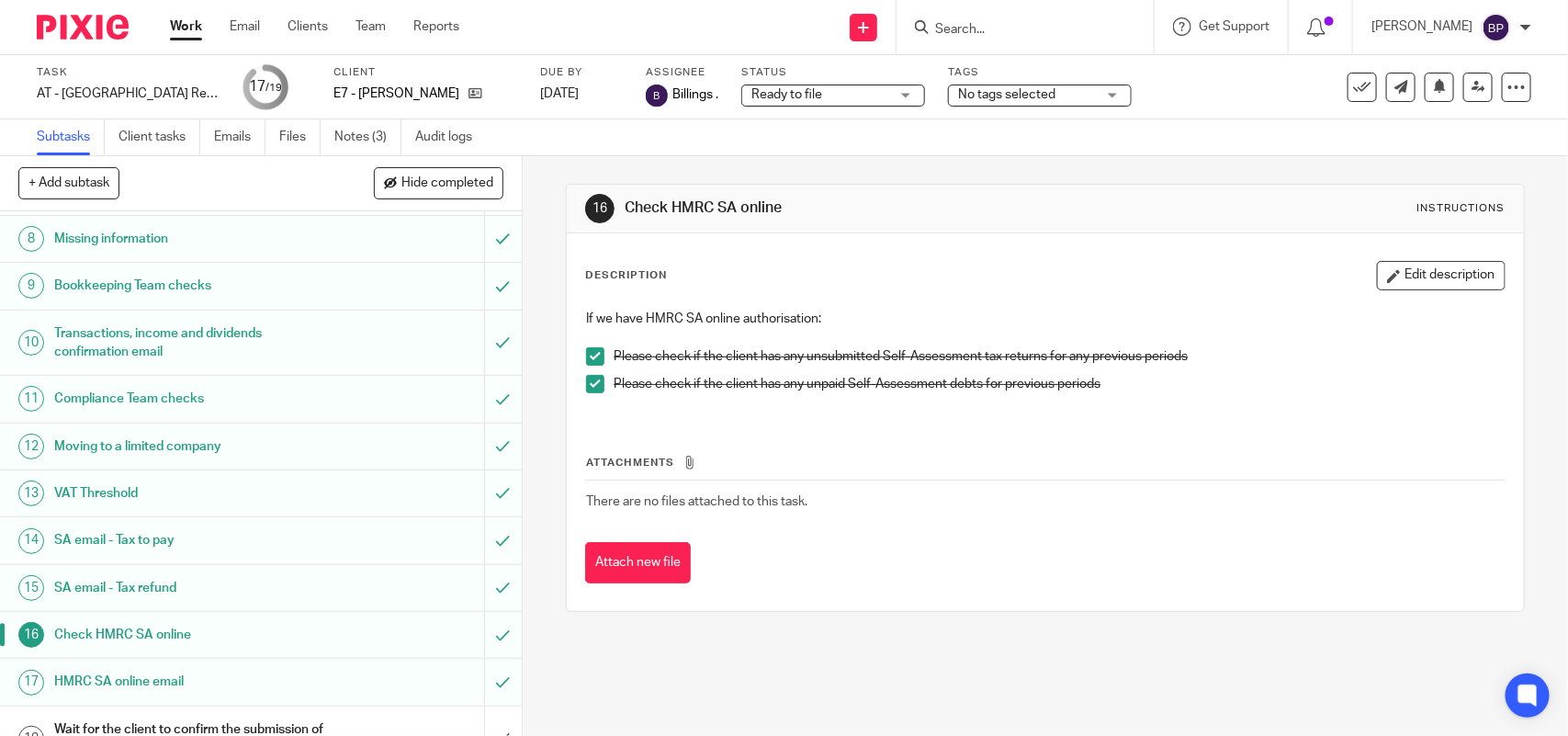
click at [244, 533] on h1 "SA email - Tax to pay" at bounding box center [192, 540] width 275 height 28
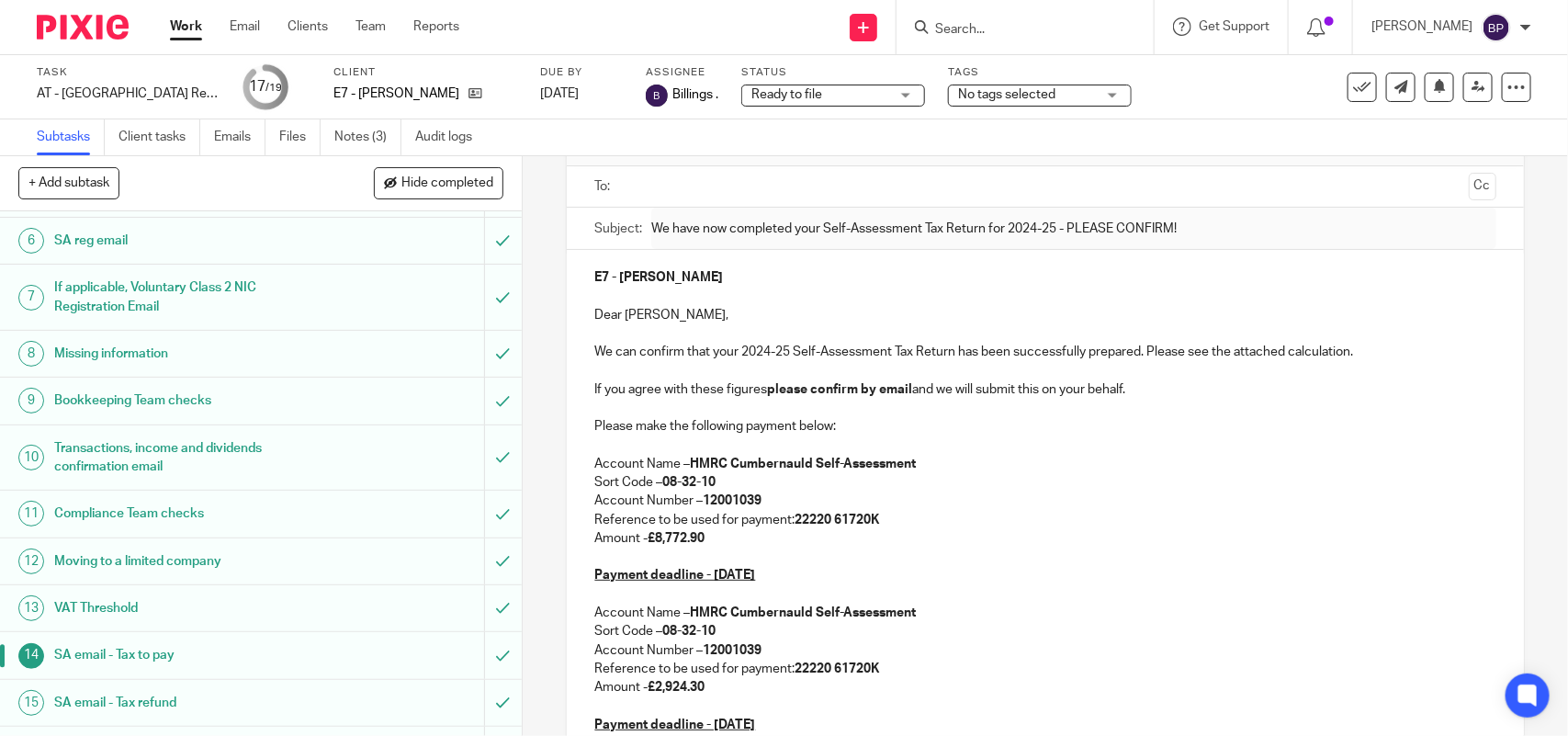
scroll to position [229, 0]
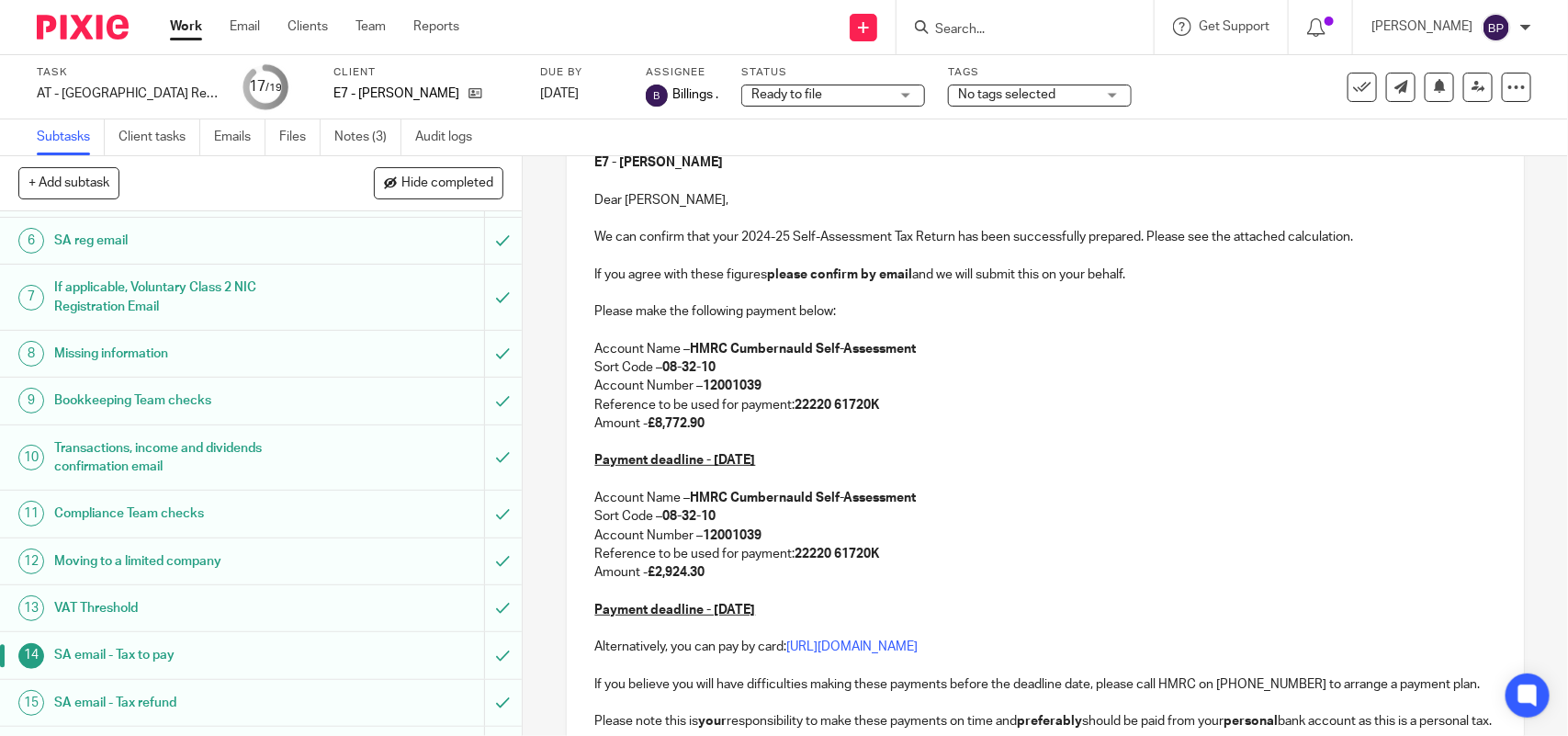
click at [790, 345] on strong "HMRC Cumbernauld" at bounding box center [751, 349] width 123 height 12
click at [788, 347] on strong "HMRC Cumbernauld" at bounding box center [751, 349] width 123 height 12
click at [763, 347] on strong "HMRC Cumbernauld" at bounding box center [751, 349] width 123 height 12
drag, startPoint x: 763, startPoint y: 347, endPoint x: 1171, endPoint y: 349, distance: 408.0
click at [1171, 349] on p "Account Name – HMRC Cumbernauld Self-Assessment" at bounding box center [1044, 349] width 901 height 18
